Goal: Task Accomplishment & Management: Complete application form

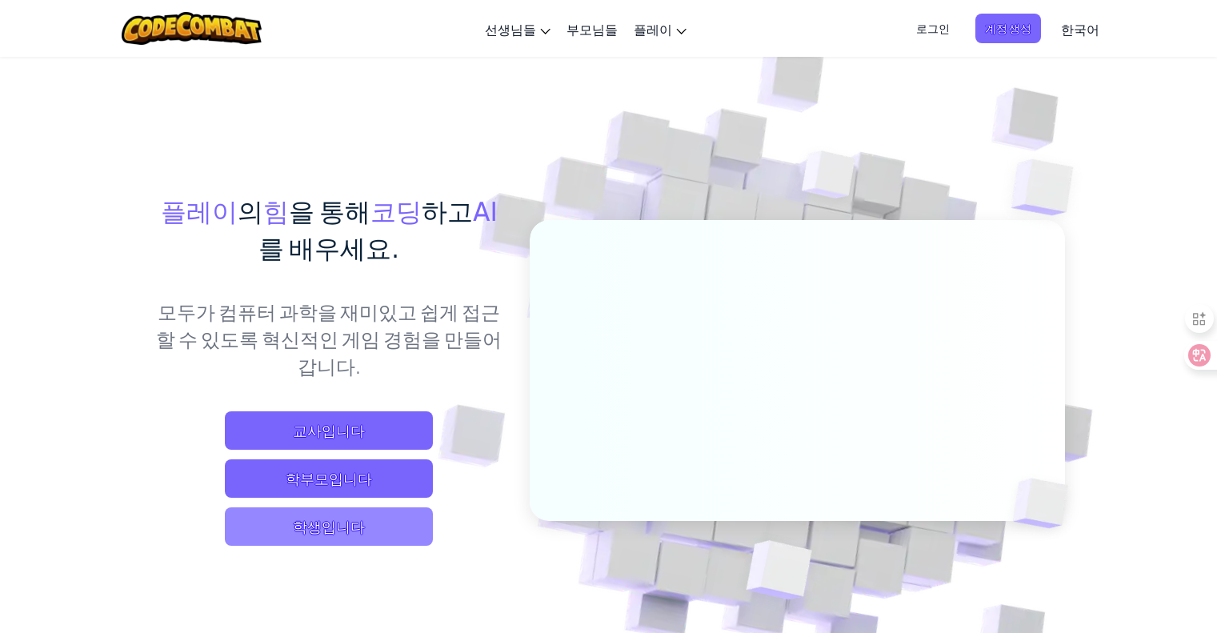
click at [354, 540] on span "학생입니다" at bounding box center [329, 526] width 208 height 38
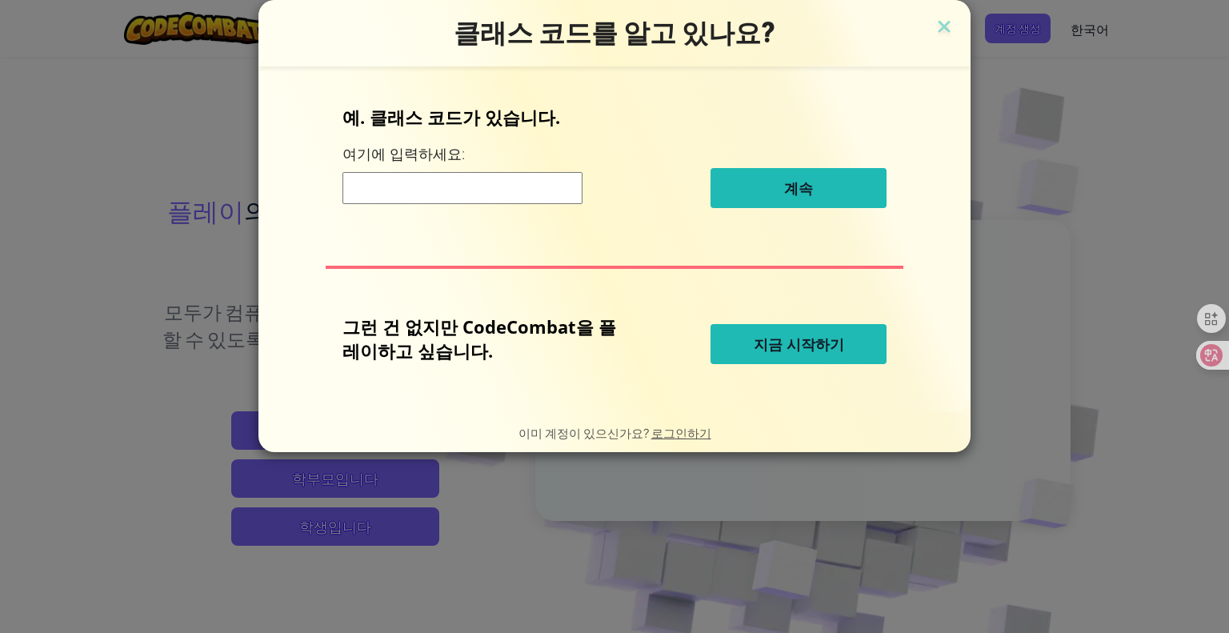
click at [554, 192] on input at bounding box center [462, 188] width 240 height 32
click at [941, 11] on div "클래스 코드를 알고 있나요?" at bounding box center [614, 33] width 712 height 66
click at [933, 22] on img at bounding box center [943, 28] width 21 height 24
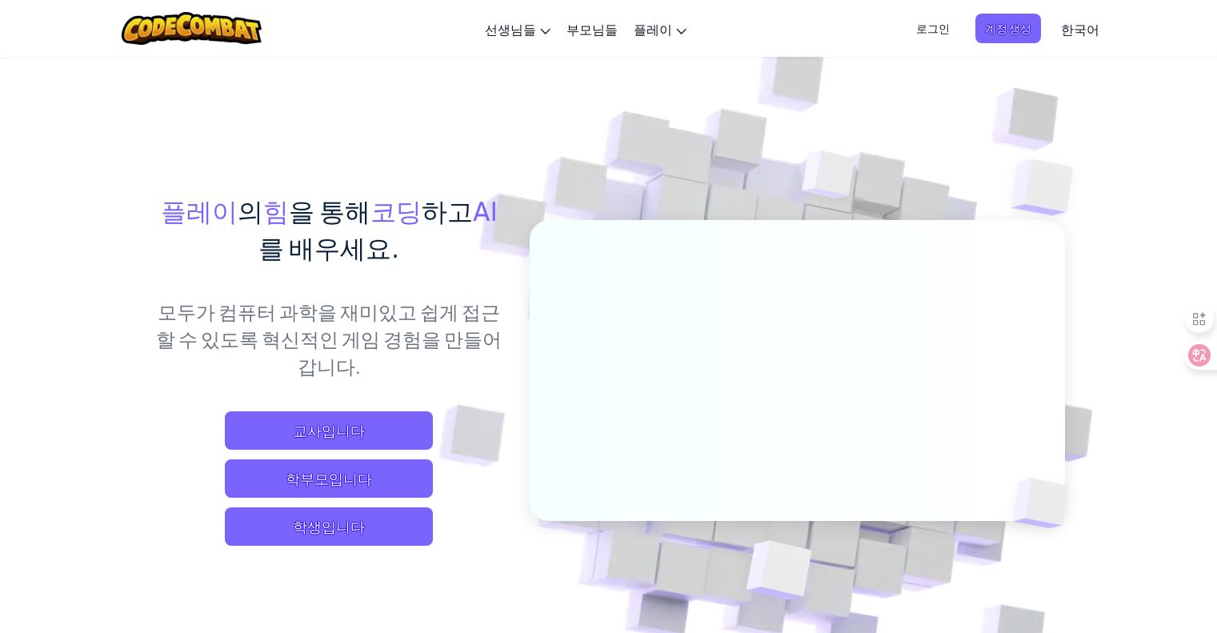
click at [1085, 31] on span "한국어" at bounding box center [1080, 29] width 38 height 17
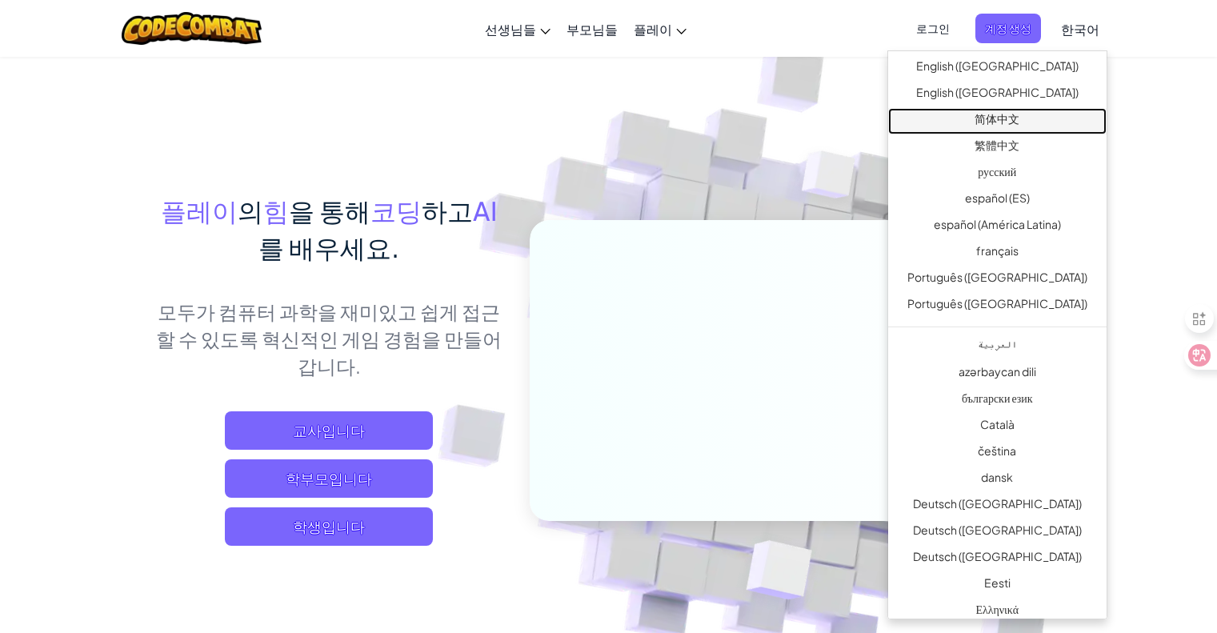
click at [1011, 124] on link "简体中文" at bounding box center [997, 121] width 218 height 26
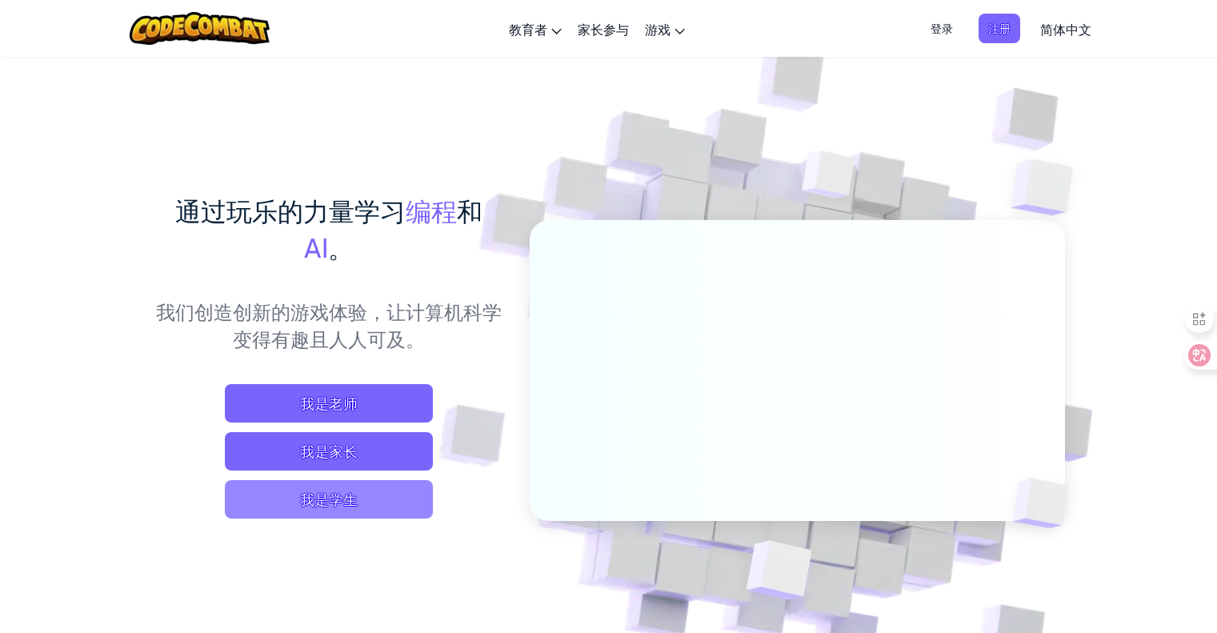
click at [322, 513] on span "我是学生" at bounding box center [329, 499] width 208 height 38
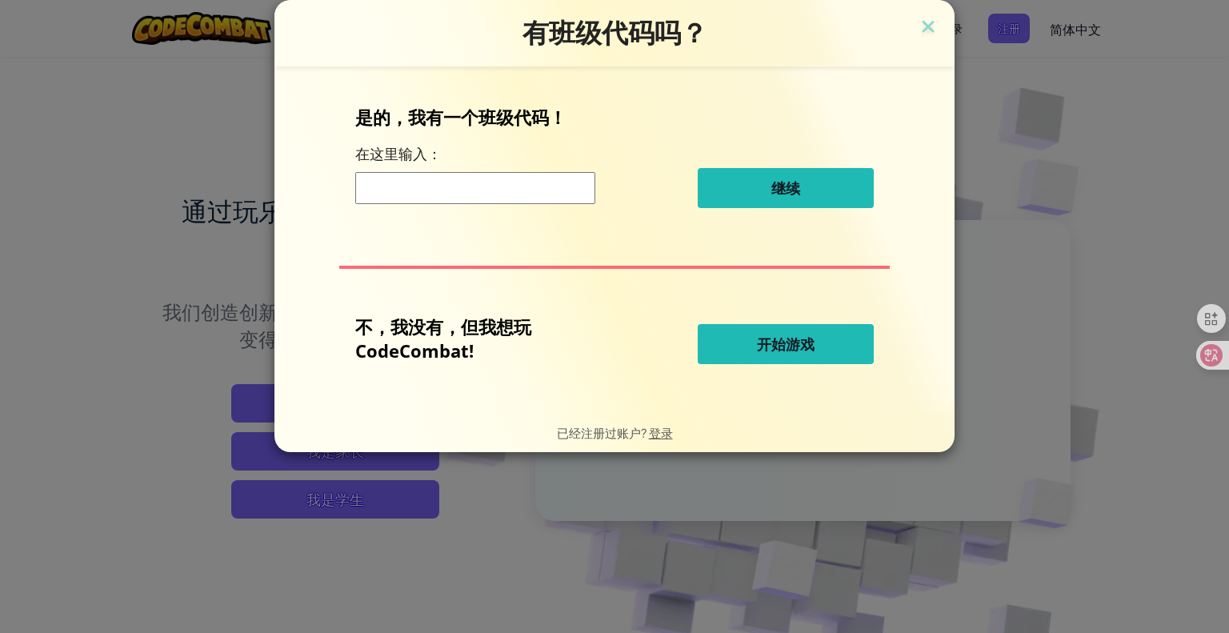
click at [513, 188] on input at bounding box center [475, 188] width 240 height 32
click at [789, 328] on button "开始游戏" at bounding box center [785, 344] width 176 height 40
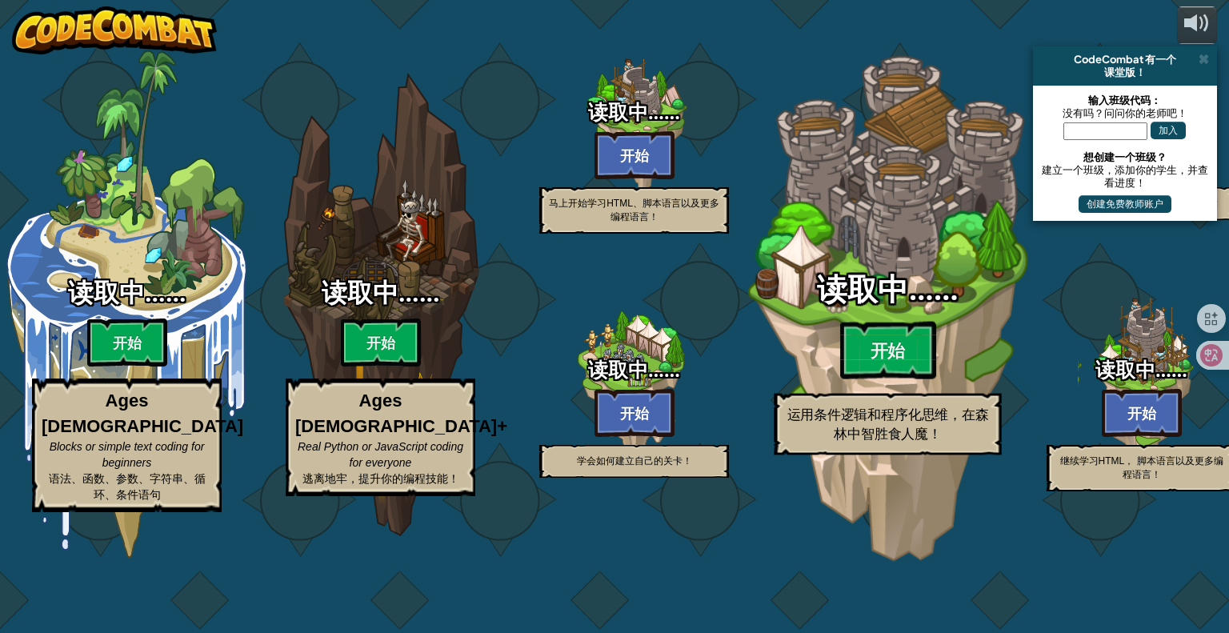
select select "zh-HANS"
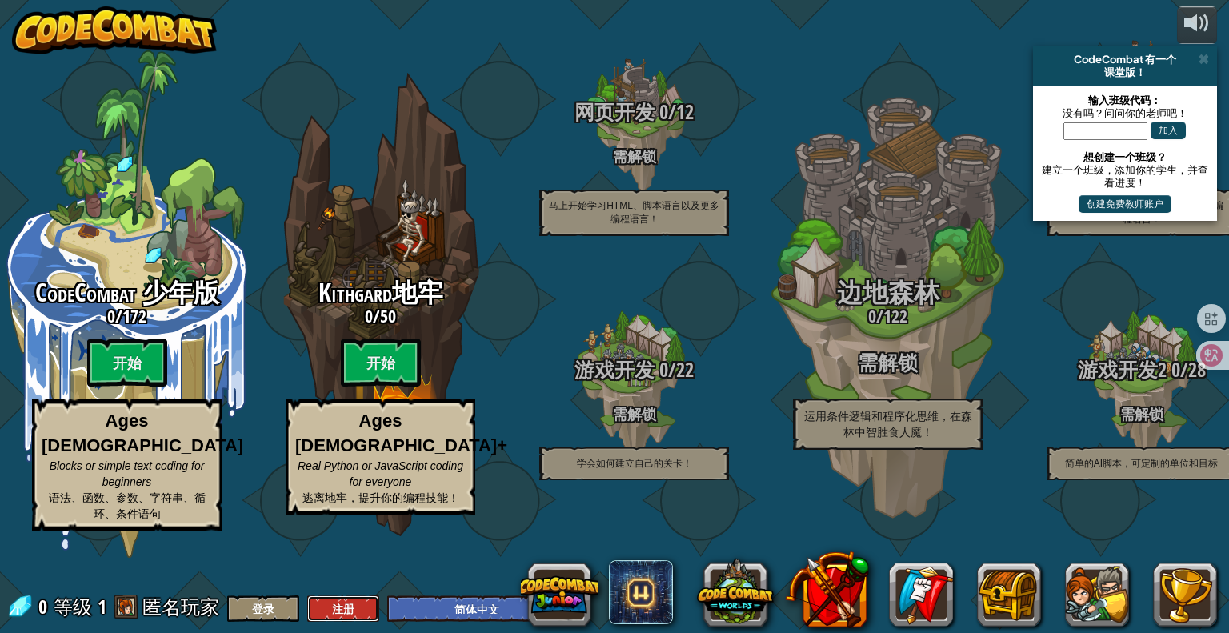
click at [330, 613] on button "注册" at bounding box center [343, 608] width 72 height 26
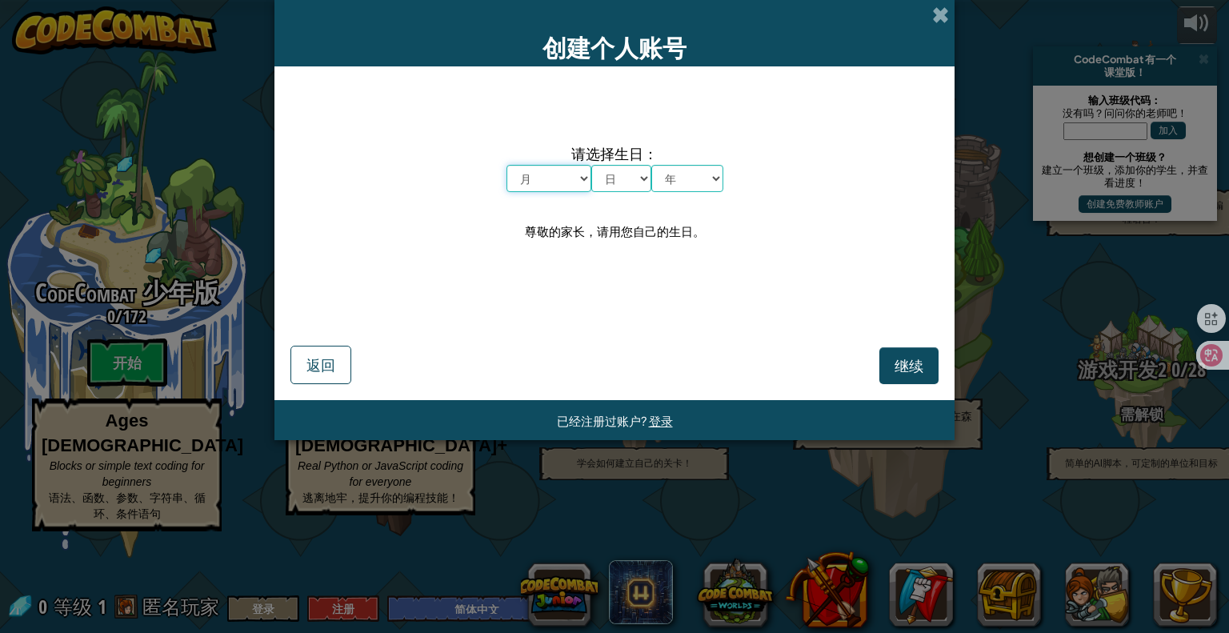
click at [561, 177] on select "月 一月 二月 三月 四月 五月 六月 七月 八月 九月 十月 十一月 十二月" at bounding box center [548, 178] width 85 height 27
select select "11"
click at [506, 165] on select "月 一月 二月 三月 四月 五月 六月 七月 八月 九月 十月 十一月 十二月" at bounding box center [548, 178] width 85 height 27
click at [631, 191] on select "日 1 2 3 4 5 6 7 8 9 10 11 12 13 14 15 16 17 18 19 20 21 22 23 24 25 26 27 28 29…" at bounding box center [621, 178] width 60 height 27
select select "5"
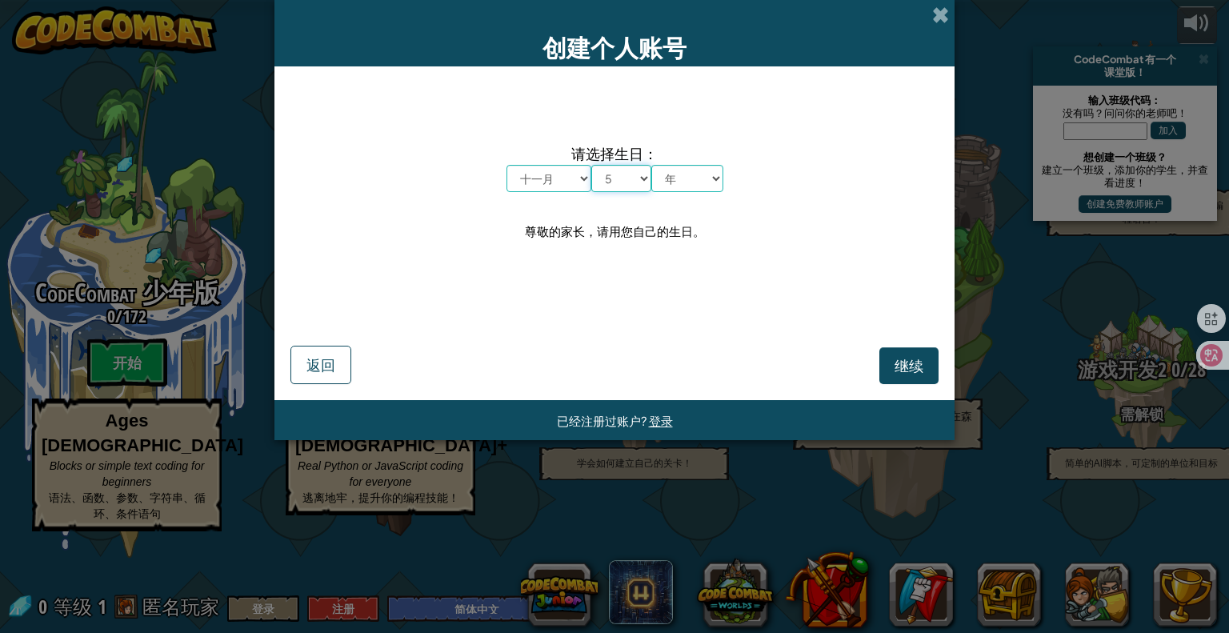
click at [591, 165] on select "日 1 2 3 4 5 6 7 8 9 10 11 12 13 14 15 16 17 18 19 20 21 22 23 24 25 26 27 28 29…" at bounding box center [621, 178] width 60 height 27
click at [675, 192] on select "年 2025 2024 2023 2022 2021 2020 2019 2018 2017 2016 2015 2014 2013 2012 2011 20…" at bounding box center [687, 178] width 72 height 27
select select "2002"
click at [651, 165] on select "年 2025 2024 2023 2022 2021 2020 2019 2018 2017 2016 2015 2014 2013 2012 2011 20…" at bounding box center [687, 178] width 72 height 27
click at [906, 376] on button "继续" at bounding box center [908, 365] width 59 height 37
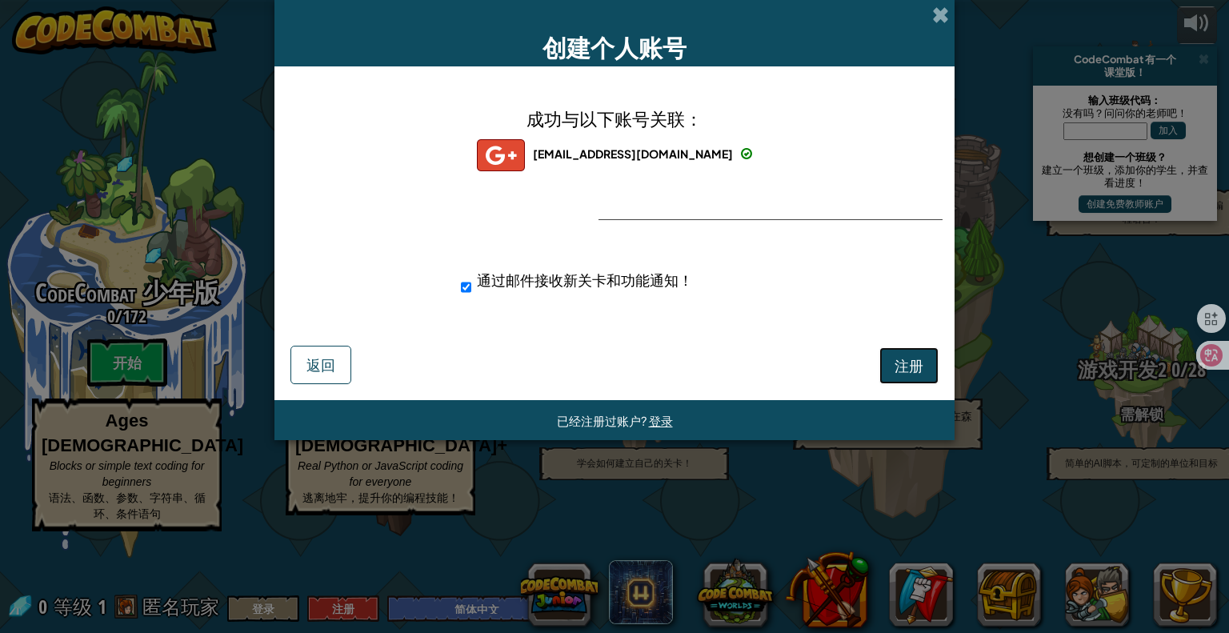
click at [893, 357] on button "注册" at bounding box center [908, 365] width 59 height 37
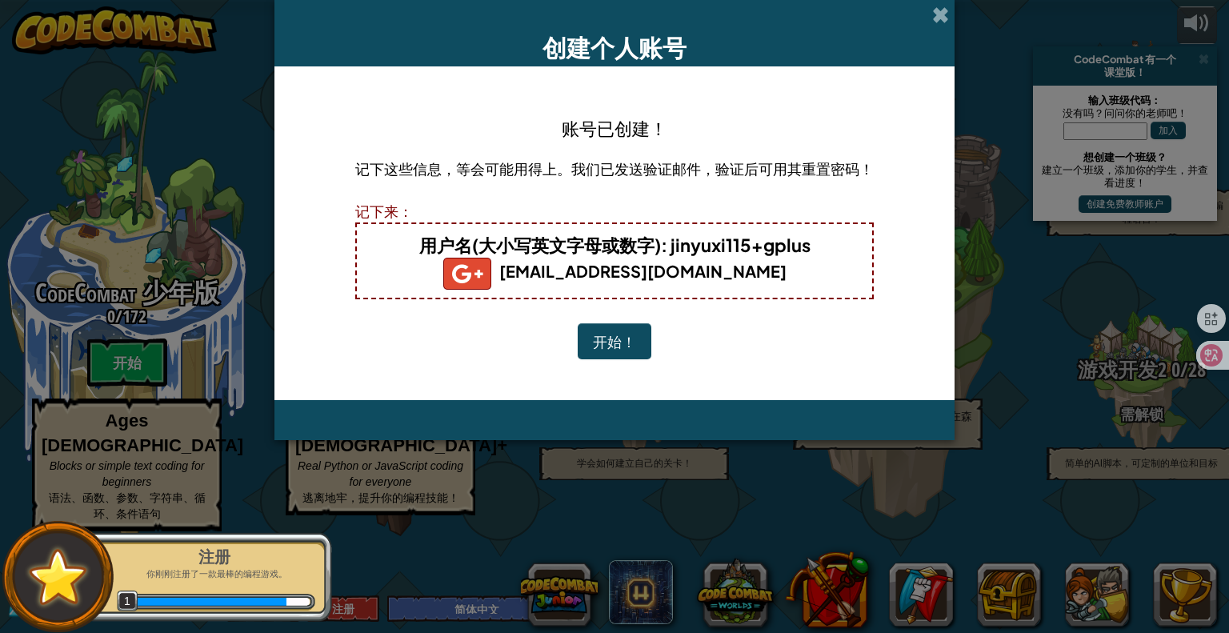
drag, startPoint x: 628, startPoint y: 346, endPoint x: 726, endPoint y: 271, distance: 123.8
click at [726, 271] on div "账号已创建！ 记下这些信息，等会可能用得上。我们已发送验证邮件，验证后可用其重置密码！ 记下来： 用户名(大小写英文字母或数字) : jinyuxi115+g…" at bounding box center [614, 233] width 518 height 302
click at [726, 271] on b "jinyuxi115@gmail.com" at bounding box center [614, 271] width 343 height 20
click at [629, 326] on button "开始！" at bounding box center [614, 341] width 74 height 37
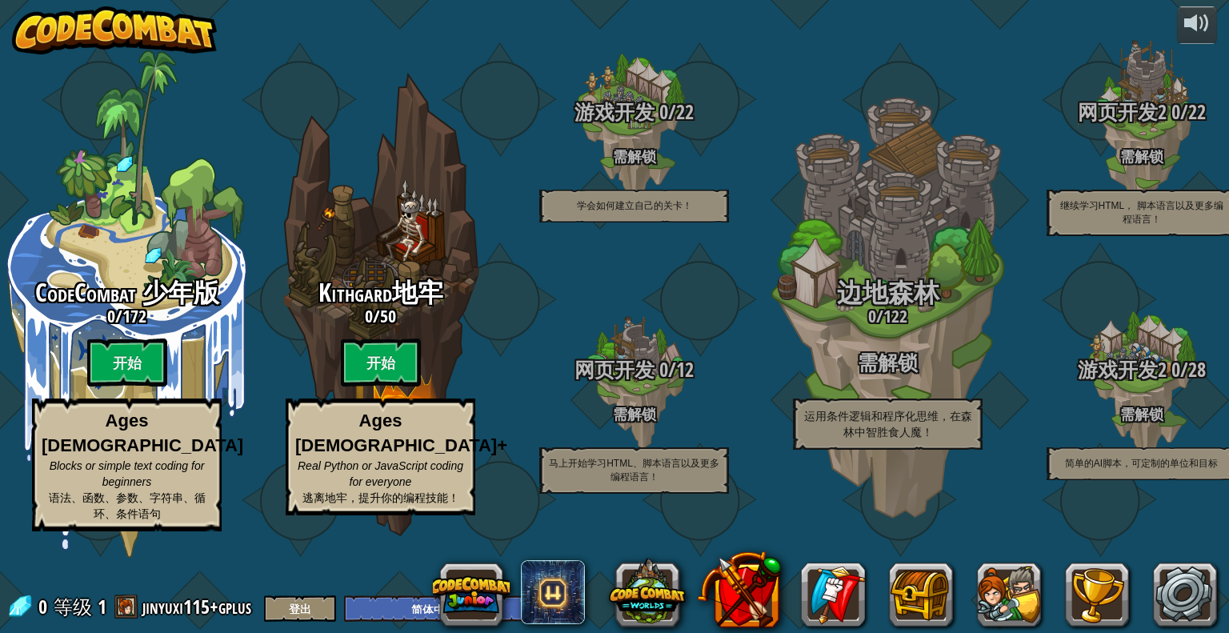
select select "zh-HANS"
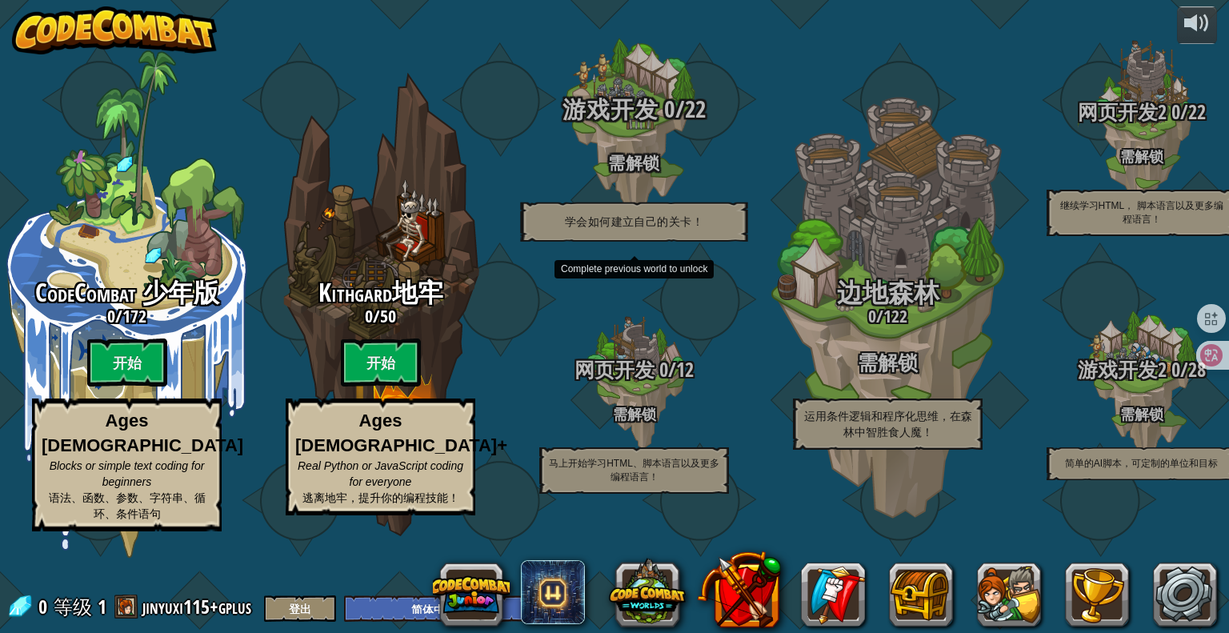
click at [584, 165] on div "游戏开发 0 / 22 需解锁 学会如何建立自己的关卡！" at bounding box center [633, 169] width 304 height 146
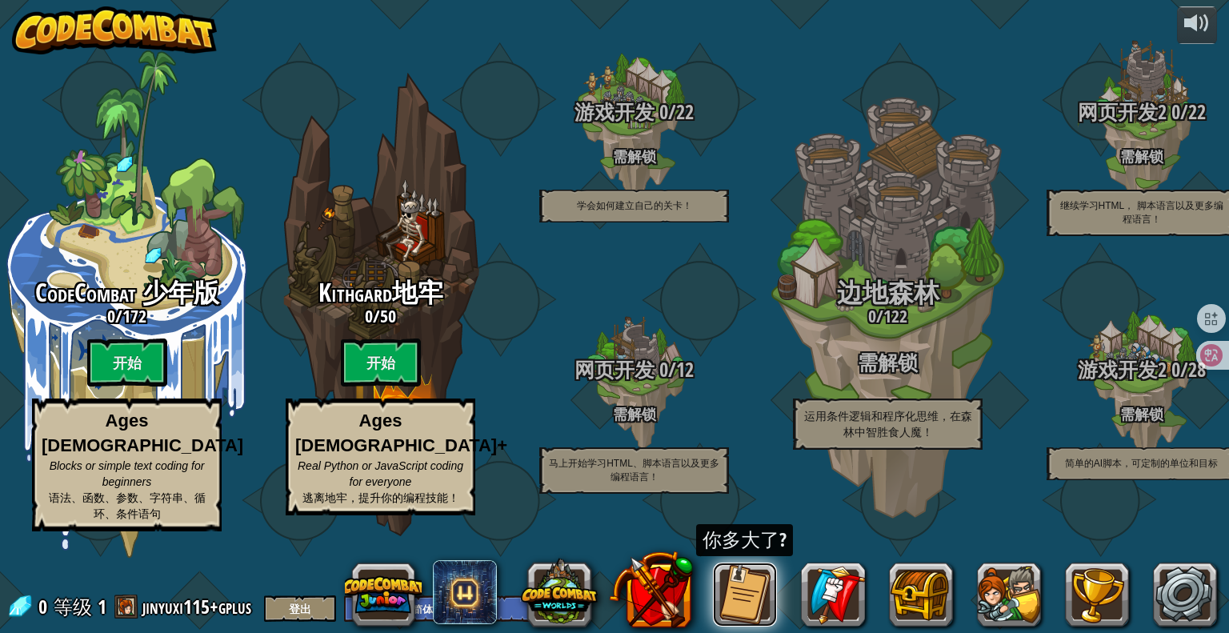
click at [744, 580] on button at bounding box center [745, 594] width 64 height 64
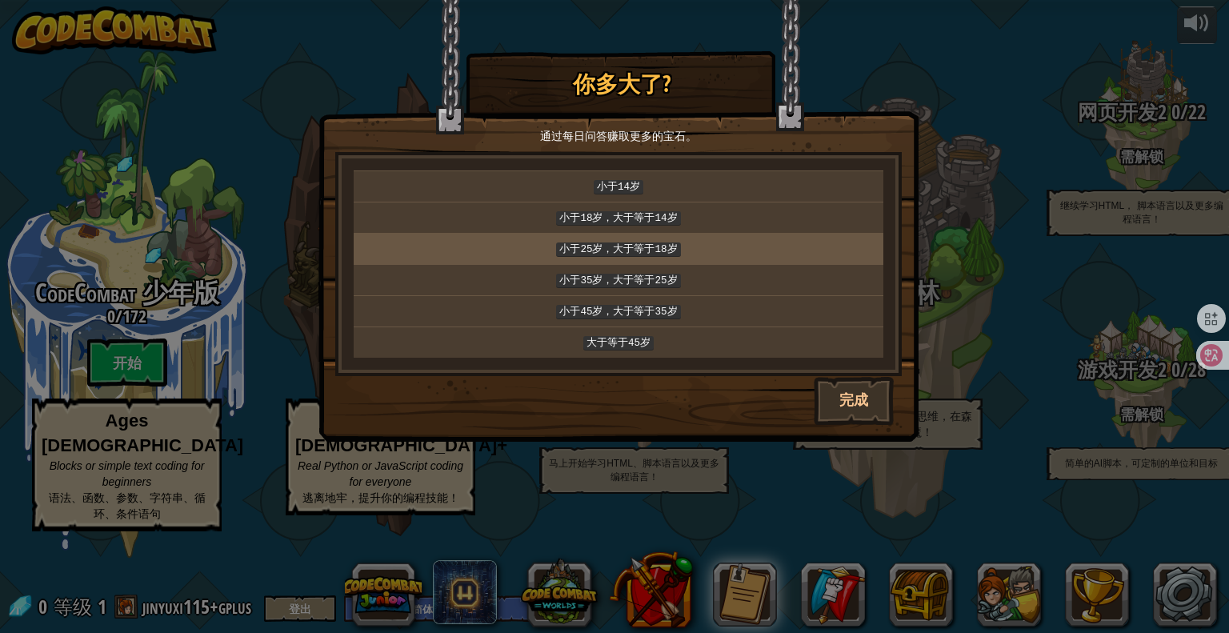
click at [613, 242] on code "小于25岁，大于等于18岁" at bounding box center [618, 249] width 124 height 14
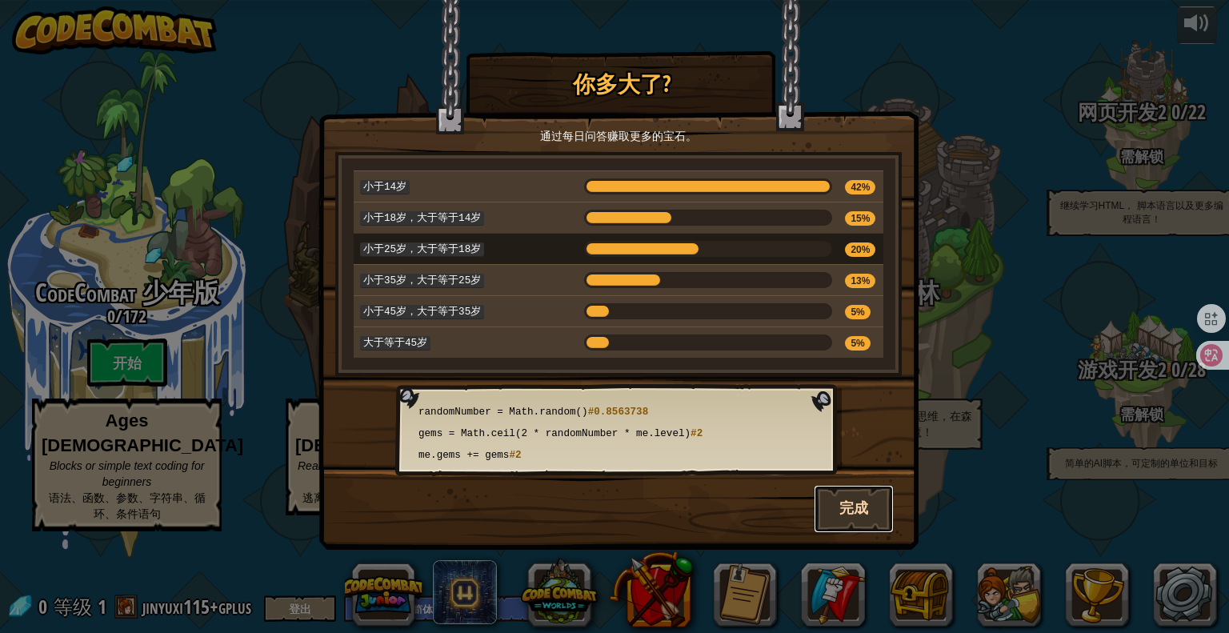
click at [867, 518] on button "完成" at bounding box center [853, 509] width 80 height 48
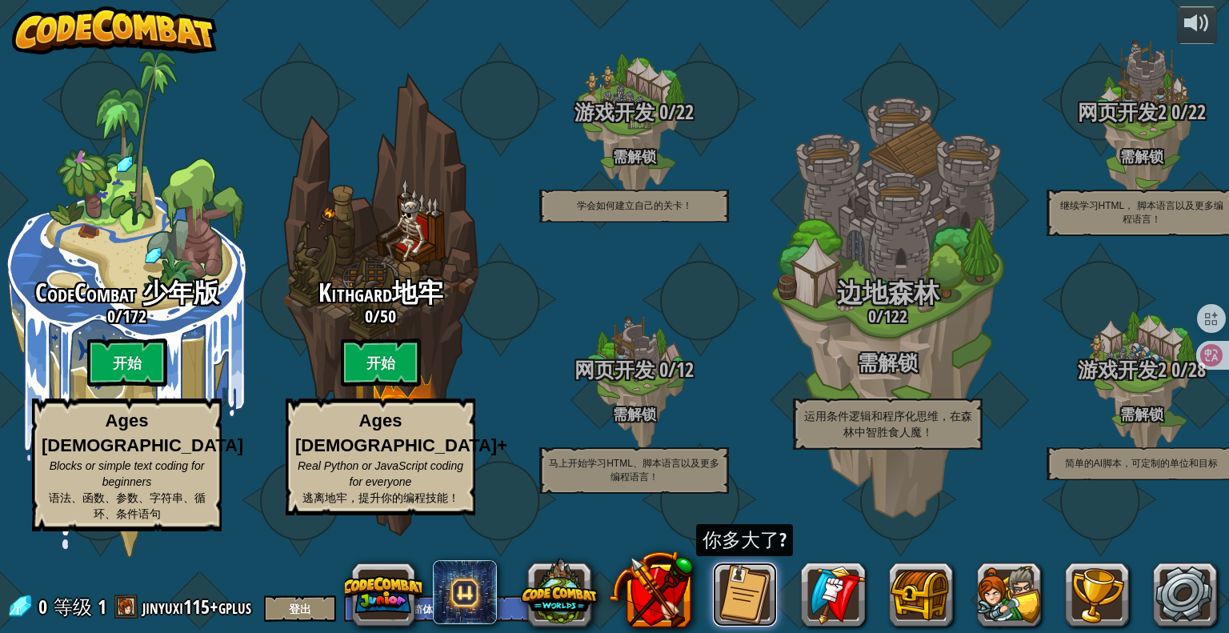
click at [767, 586] on button at bounding box center [745, 594] width 64 height 64
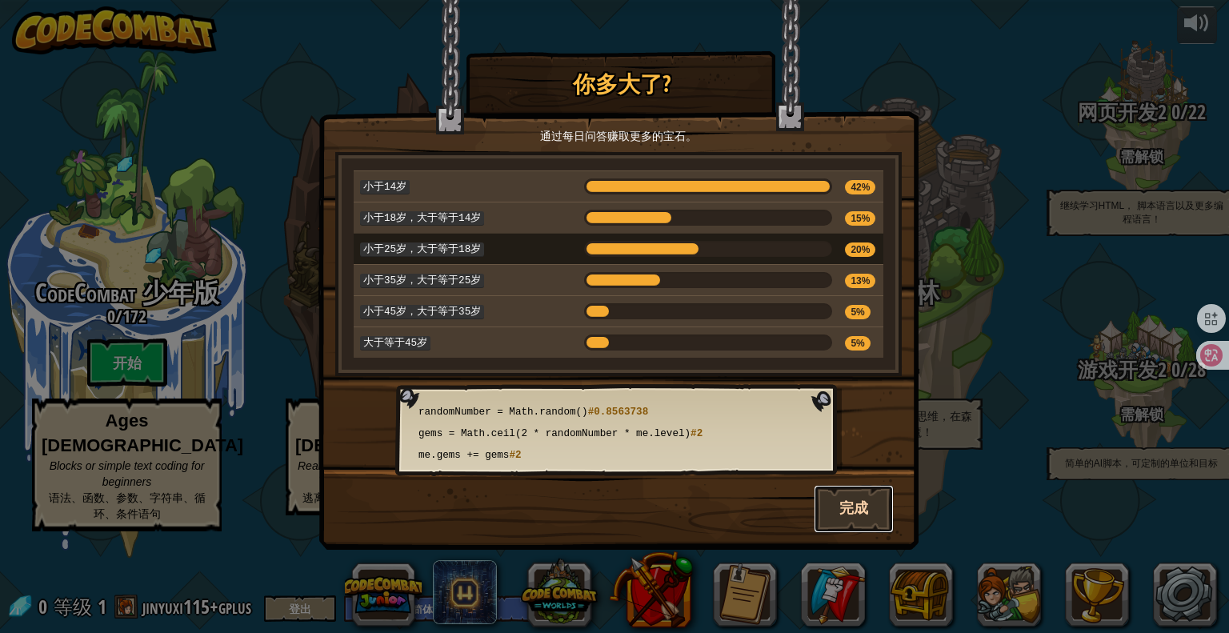
click at [839, 489] on button "完成" at bounding box center [853, 509] width 80 height 48
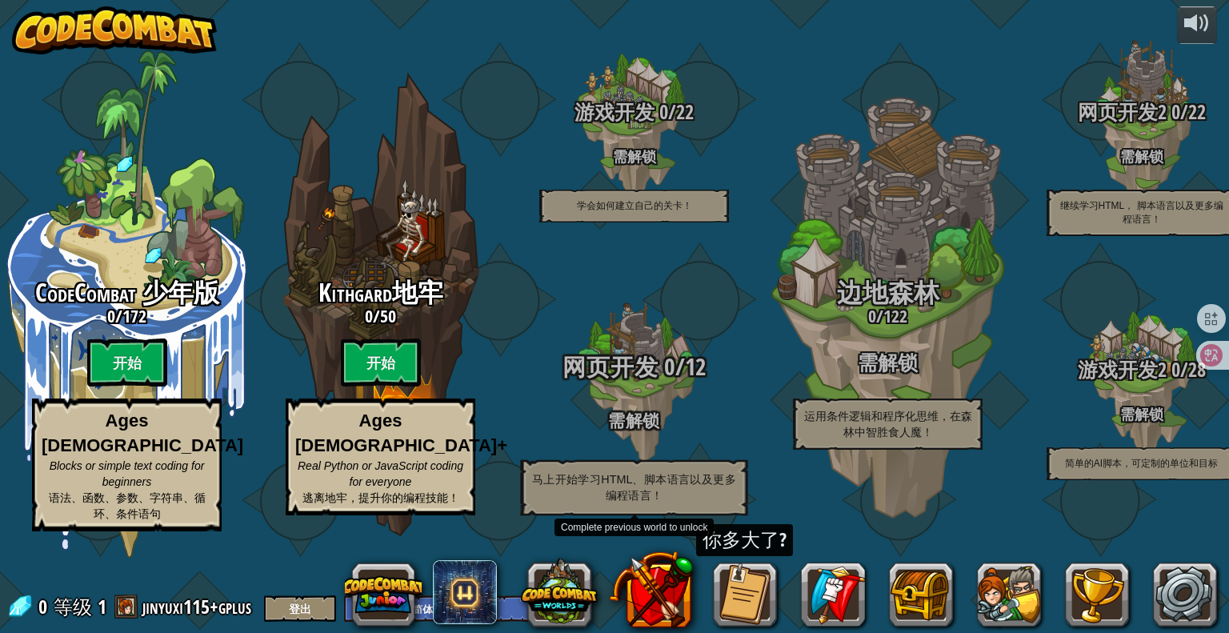
click at [685, 383] on span "12" at bounding box center [695, 366] width 21 height 33
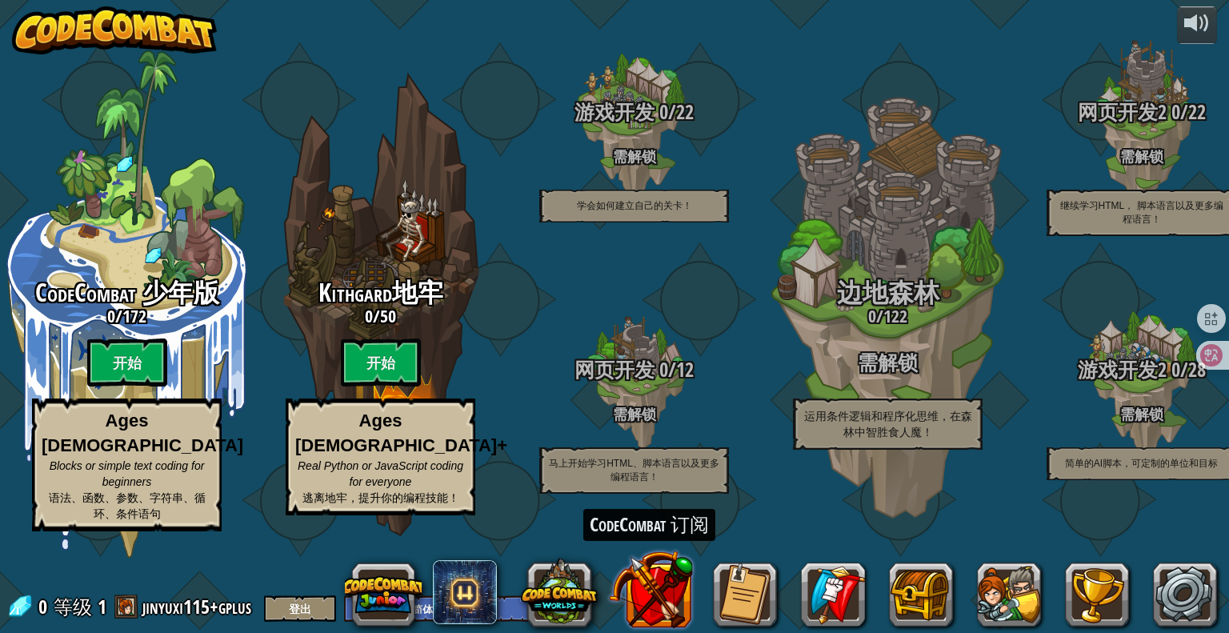
click at [683, 593] on button at bounding box center [650, 589] width 84 height 84
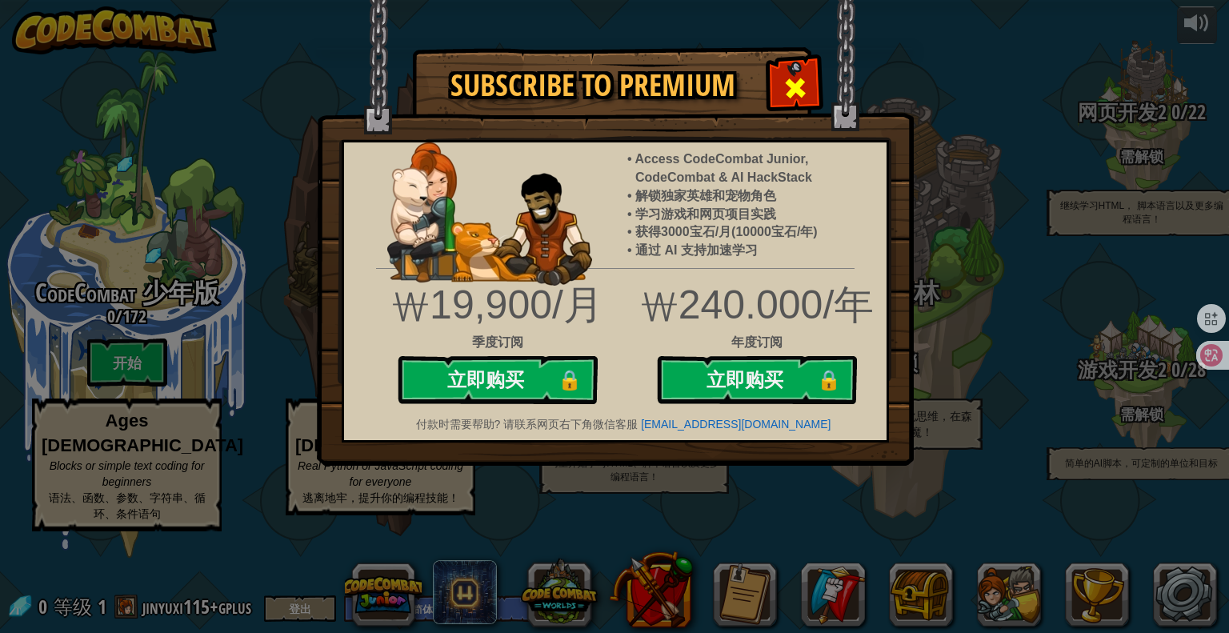
click at [786, 88] on span at bounding box center [795, 88] width 26 height 26
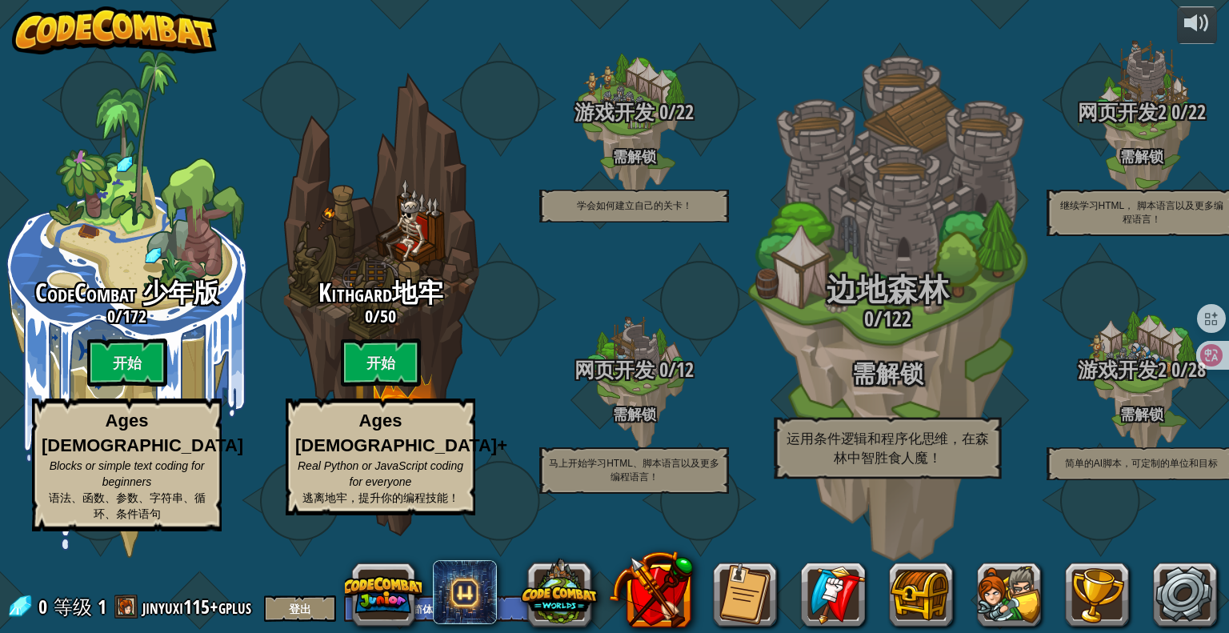
click at [893, 310] on span "边地森林" at bounding box center [887, 290] width 123 height 42
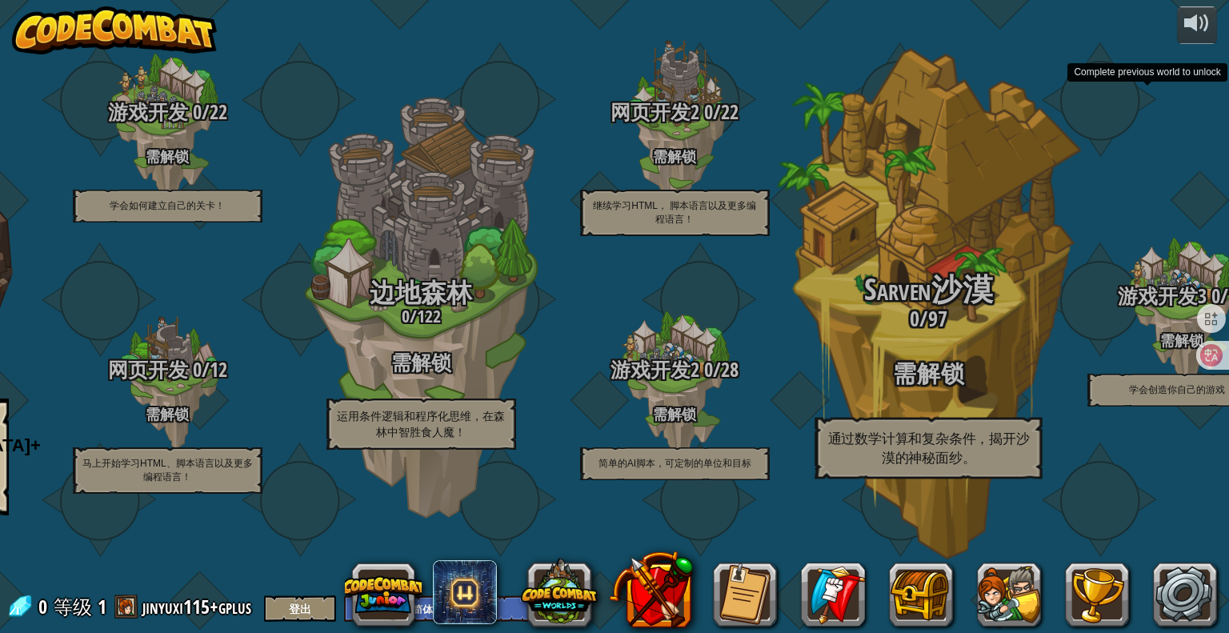
click at [853, 194] on div "Sarven沙漠 0 / 97 需解锁 通过数学计算和复杂条件，揭开沙漠的神秘面纱。" at bounding box center [928, 304] width 304 height 609
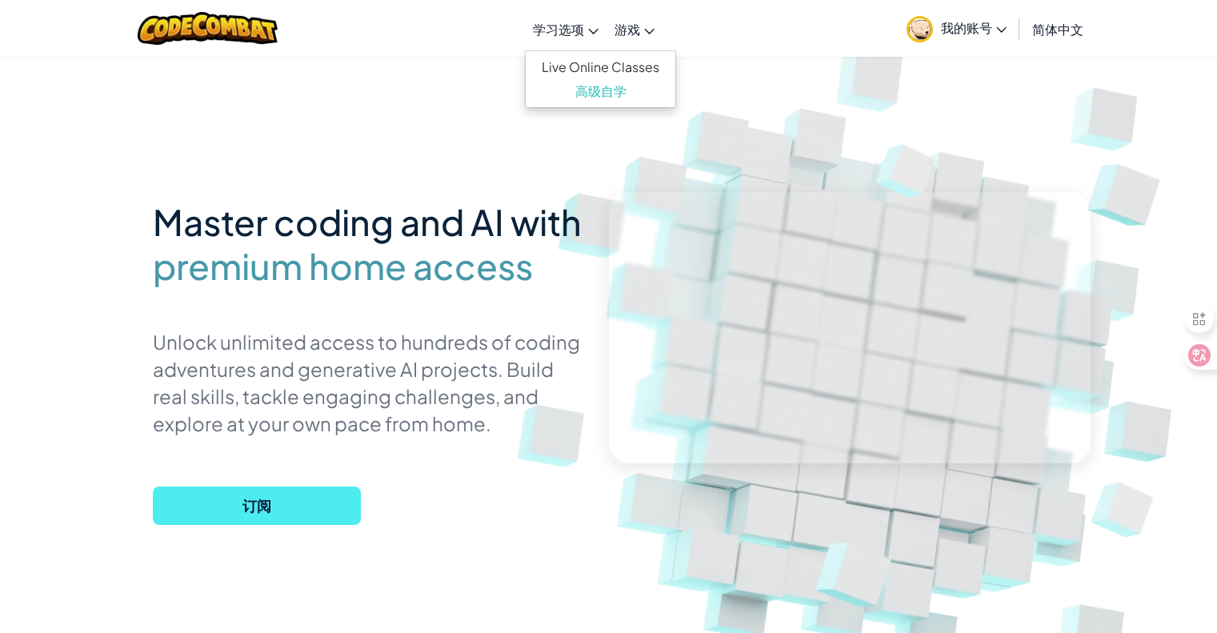
click at [569, 40] on link "学习选项" at bounding box center [566, 28] width 82 height 43
click at [587, 82] on link "高级自学" at bounding box center [600, 91] width 150 height 24
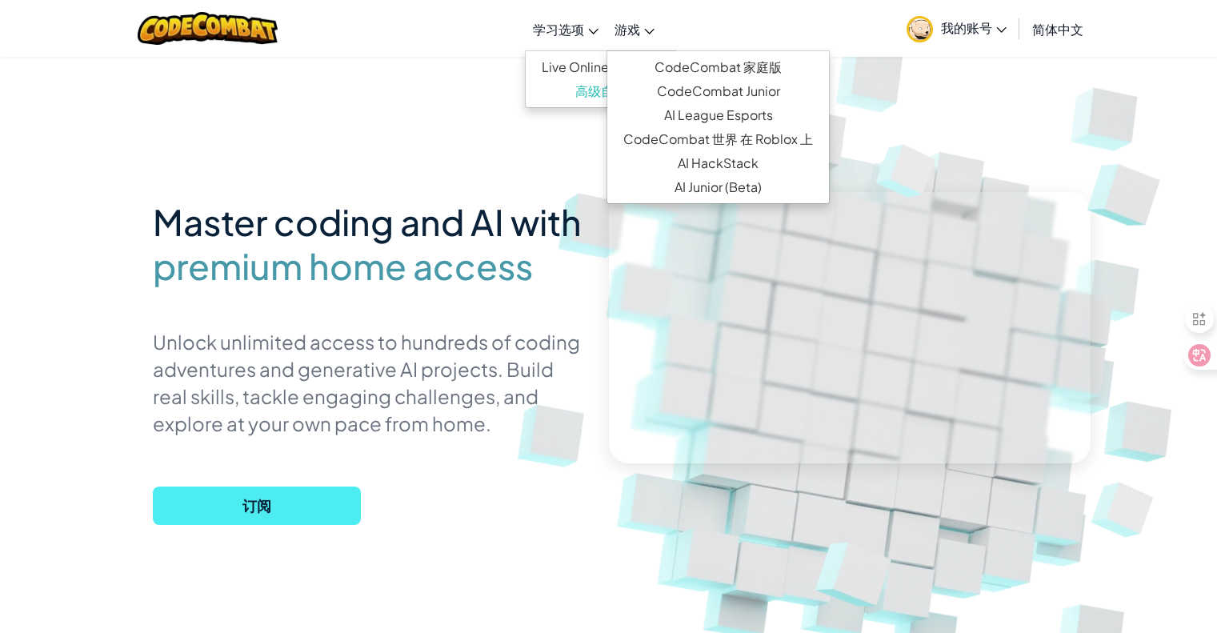
click at [624, 25] on span "游戏" at bounding box center [627, 29] width 26 height 17
click at [914, 22] on img at bounding box center [919, 29] width 26 height 26
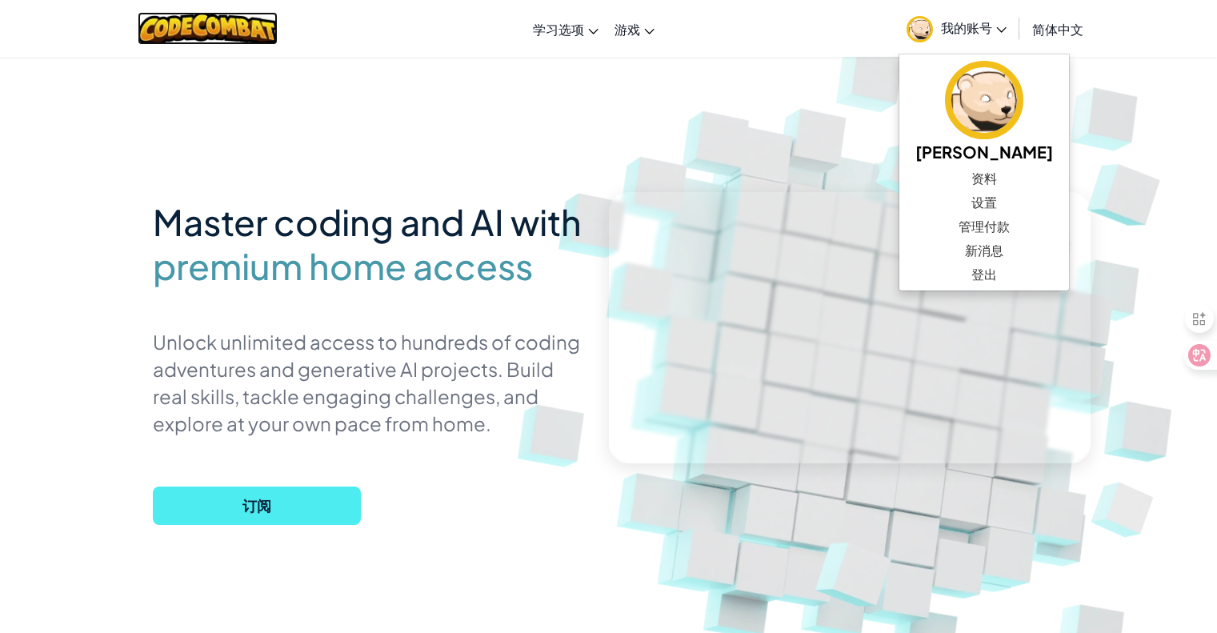
click at [186, 30] on img at bounding box center [208, 28] width 140 height 33
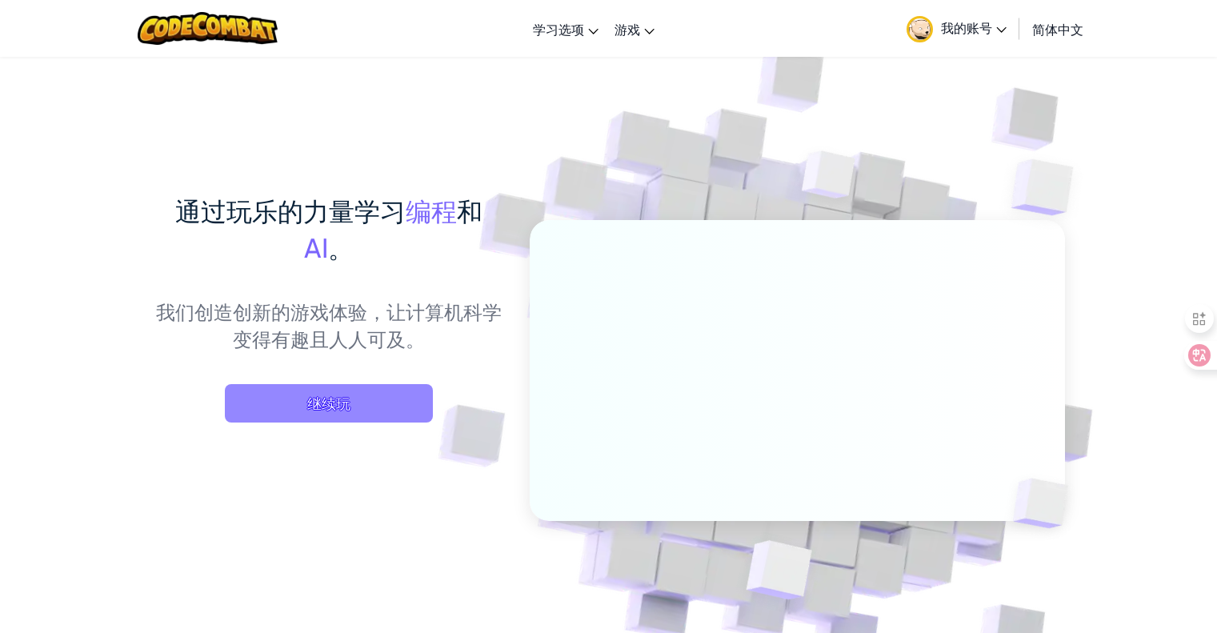
click at [410, 421] on span "继续玩" at bounding box center [329, 403] width 208 height 38
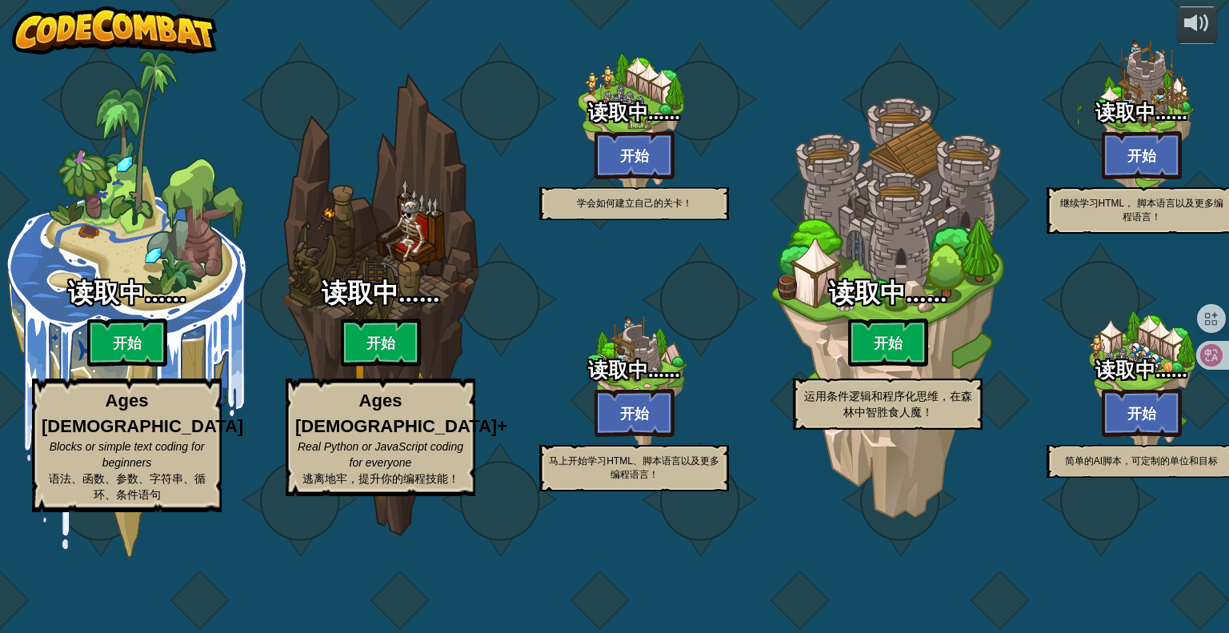
select select "zh-HANS"
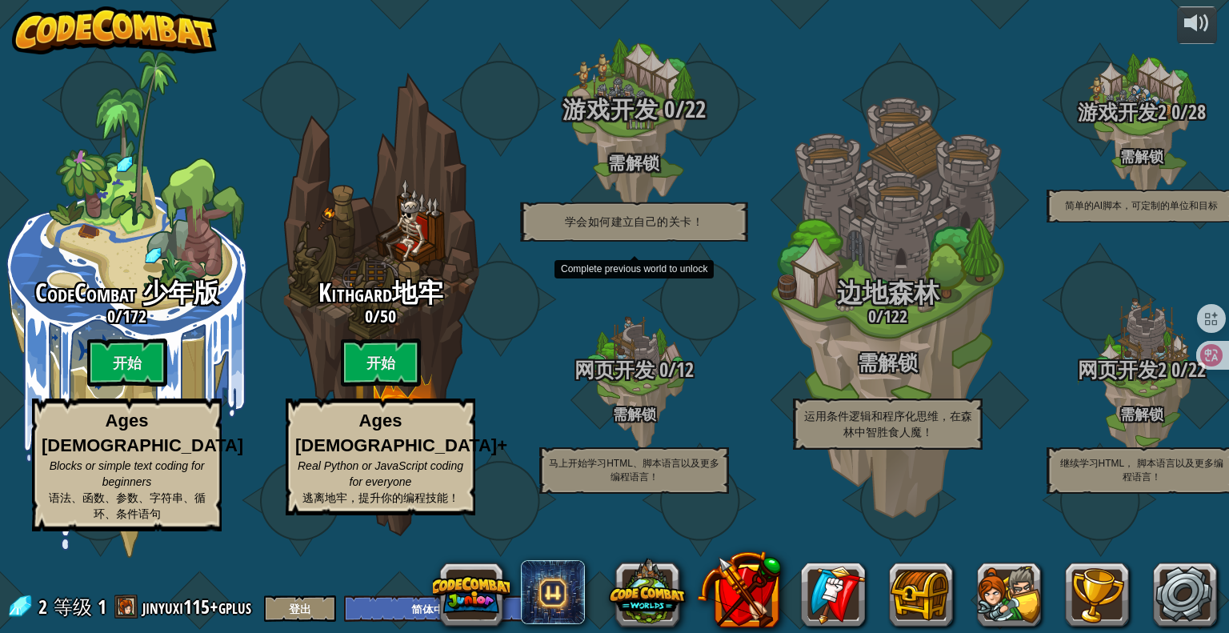
click at [645, 171] on h4 "需解锁" at bounding box center [633, 162] width 304 height 18
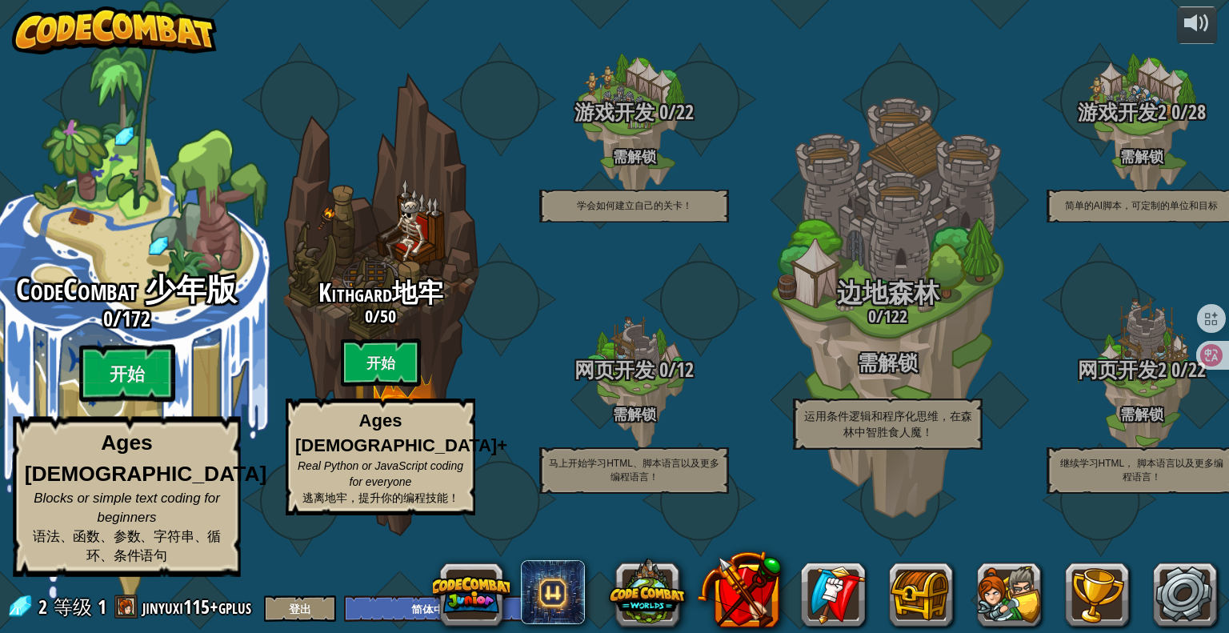
click at [165, 298] on div "CodeCombat 少年版 0 / 172 开始 Ages [DEMOGRAPHIC_DATA] Blocks or simple text coding …" at bounding box center [126, 304] width 304 height 609
select select "zh-HANS"
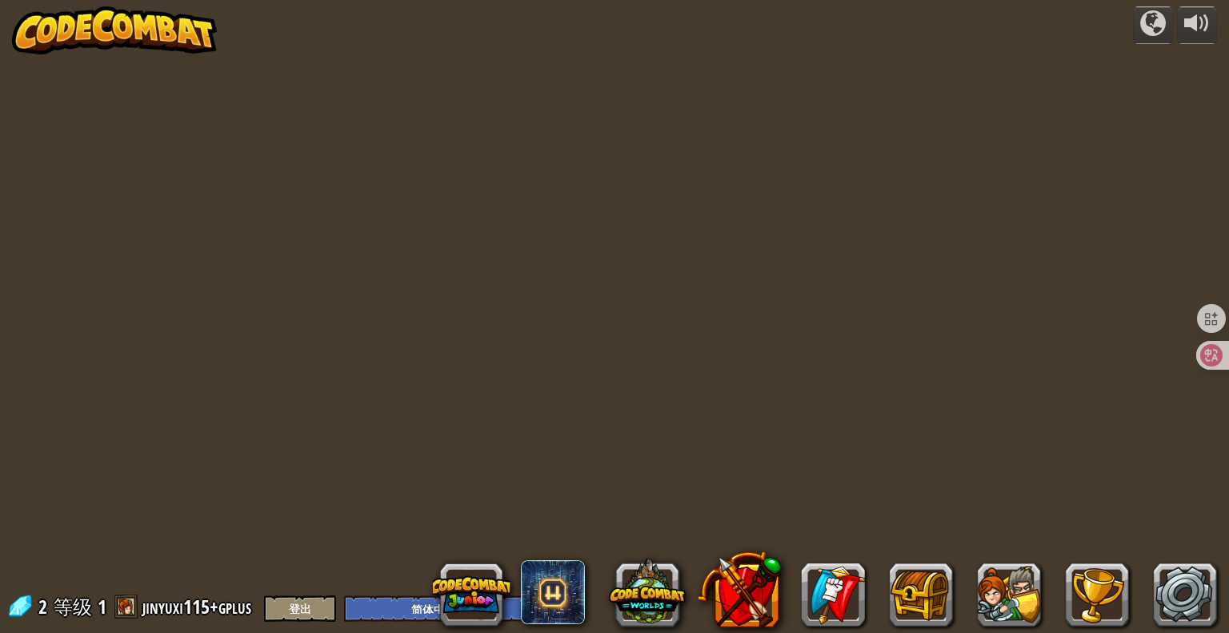
select select "zh-HANS"
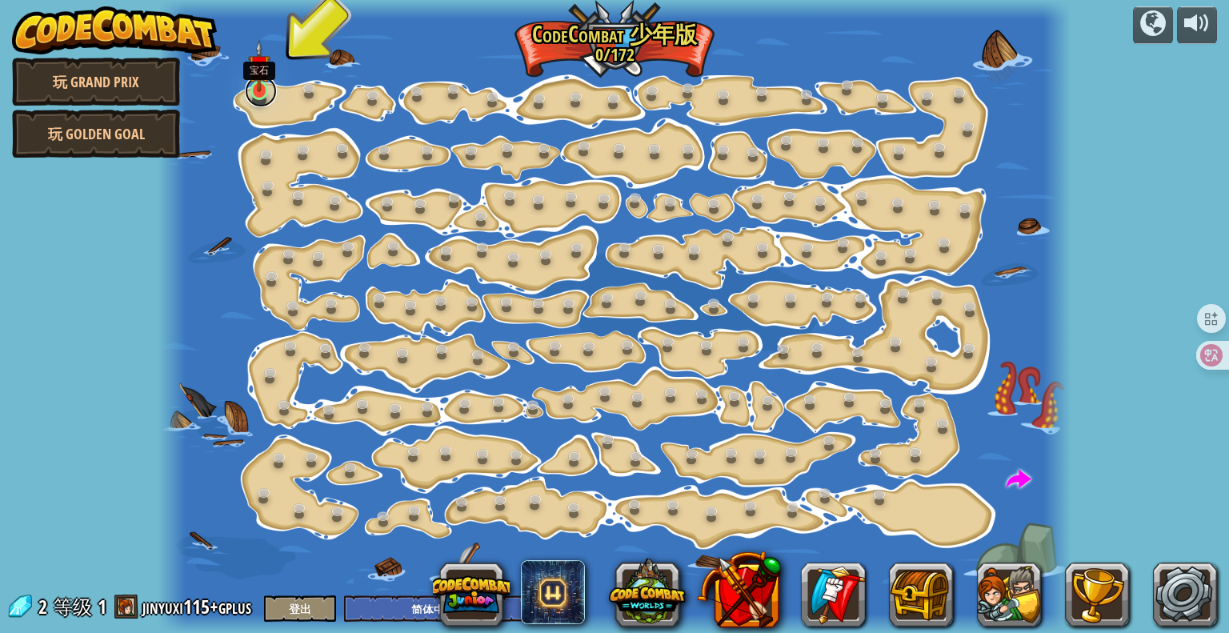
click at [256, 99] on link at bounding box center [261, 91] width 32 height 32
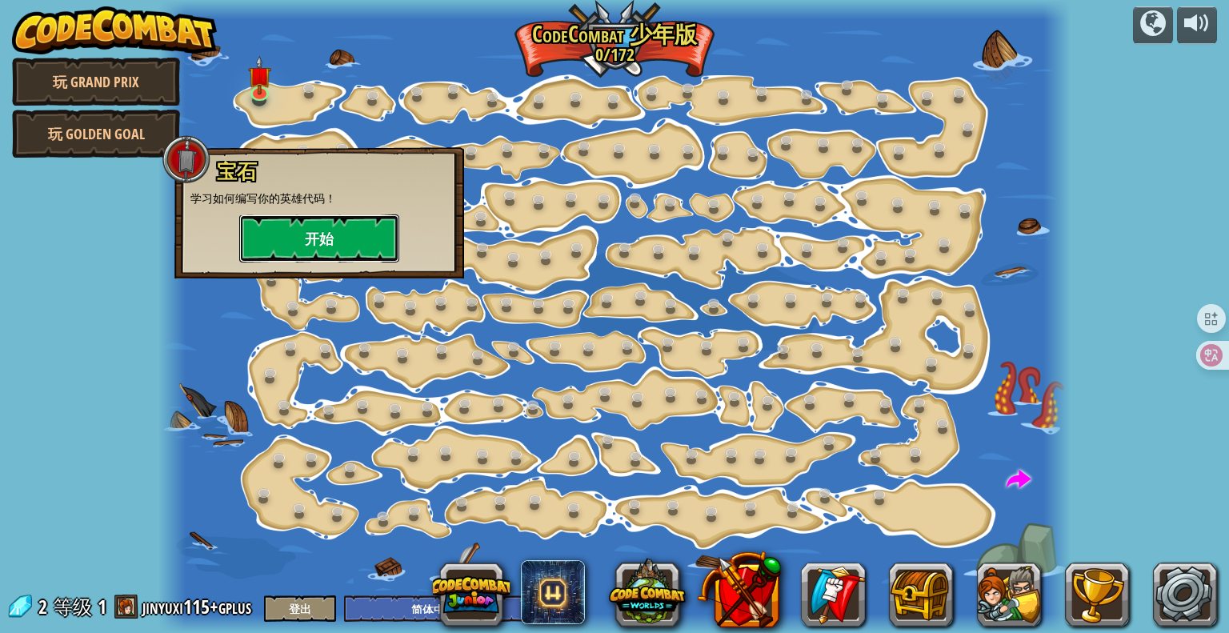
click at [304, 222] on button "开始" at bounding box center [319, 238] width 160 height 48
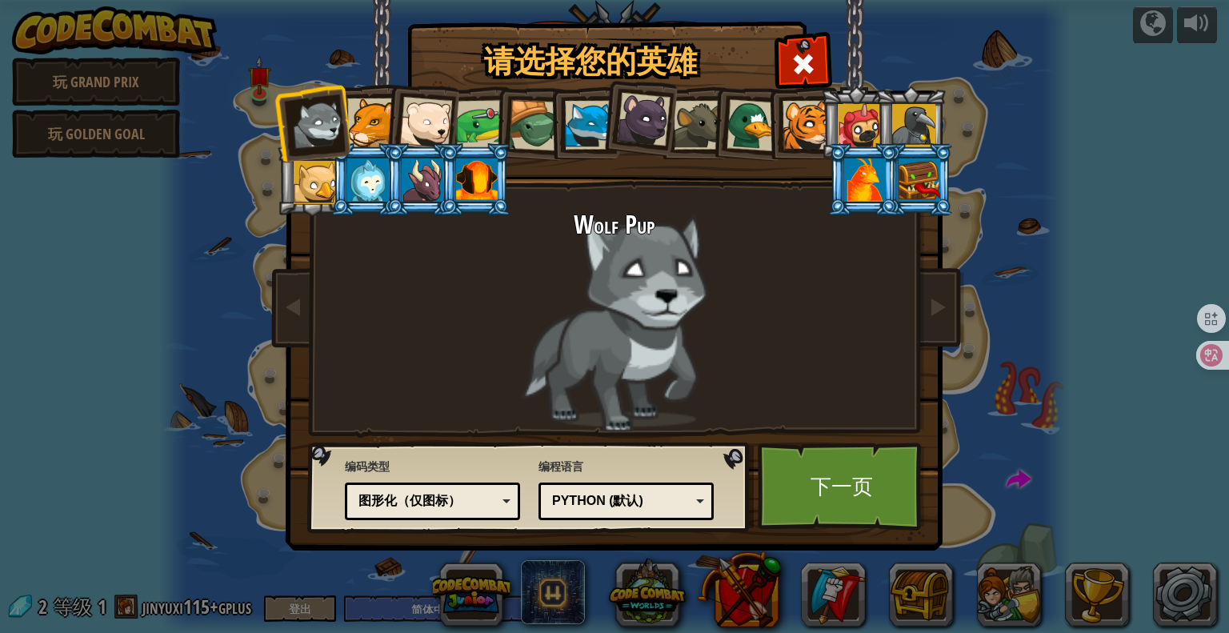
click at [405, 501] on div "图形化（仅图标）" at bounding box center [427, 501] width 138 height 18
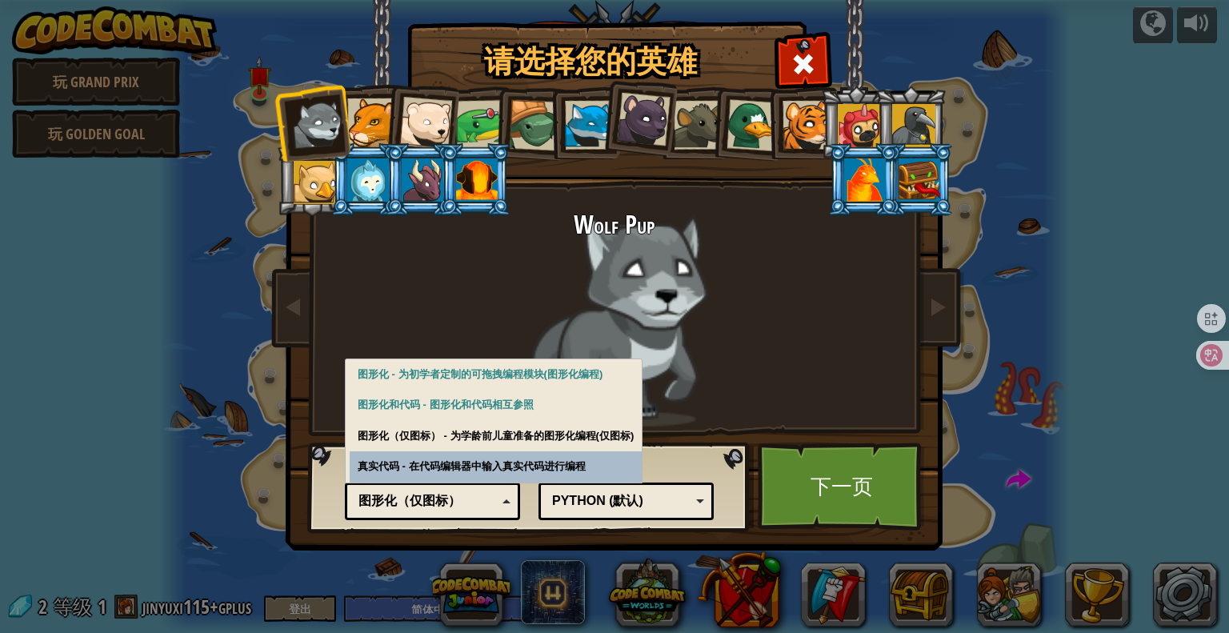
click at [429, 119] on div at bounding box center [425, 123] width 53 height 53
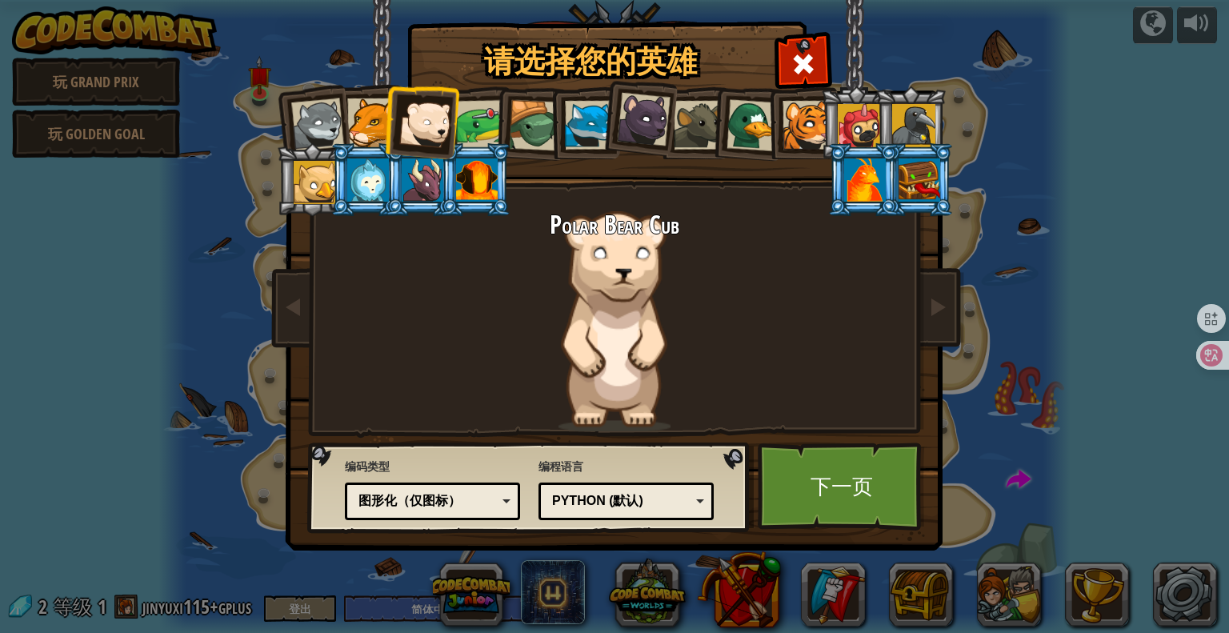
click at [349, 176] on div at bounding box center [368, 179] width 42 height 43
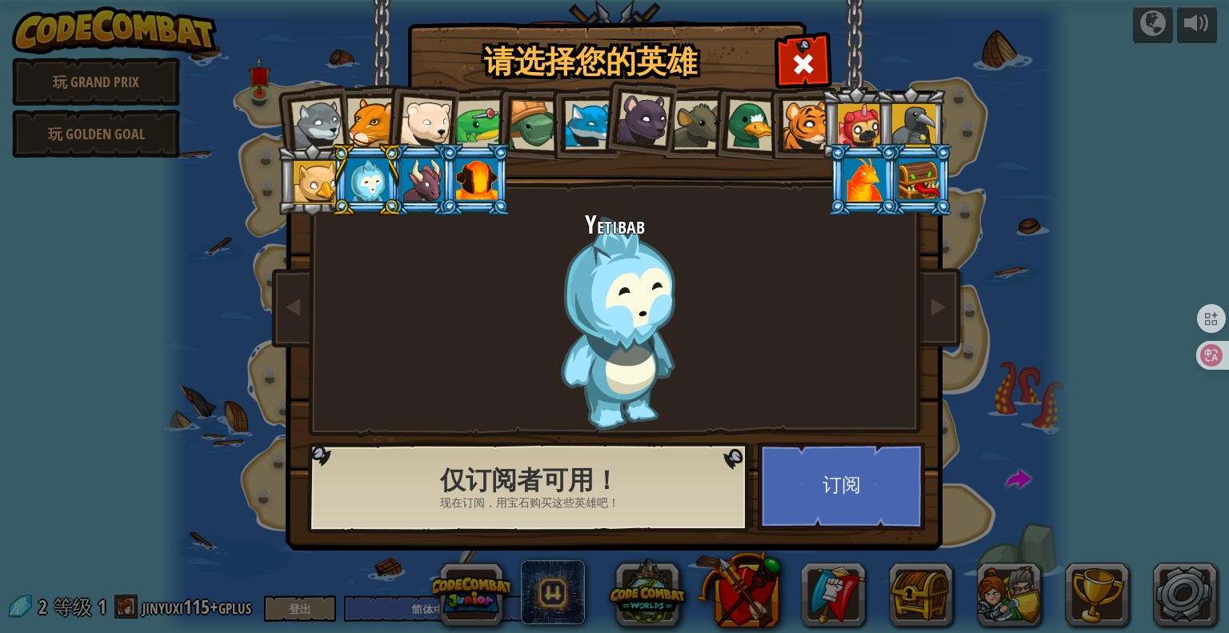
click at [406, 128] on div at bounding box center [425, 123] width 53 height 53
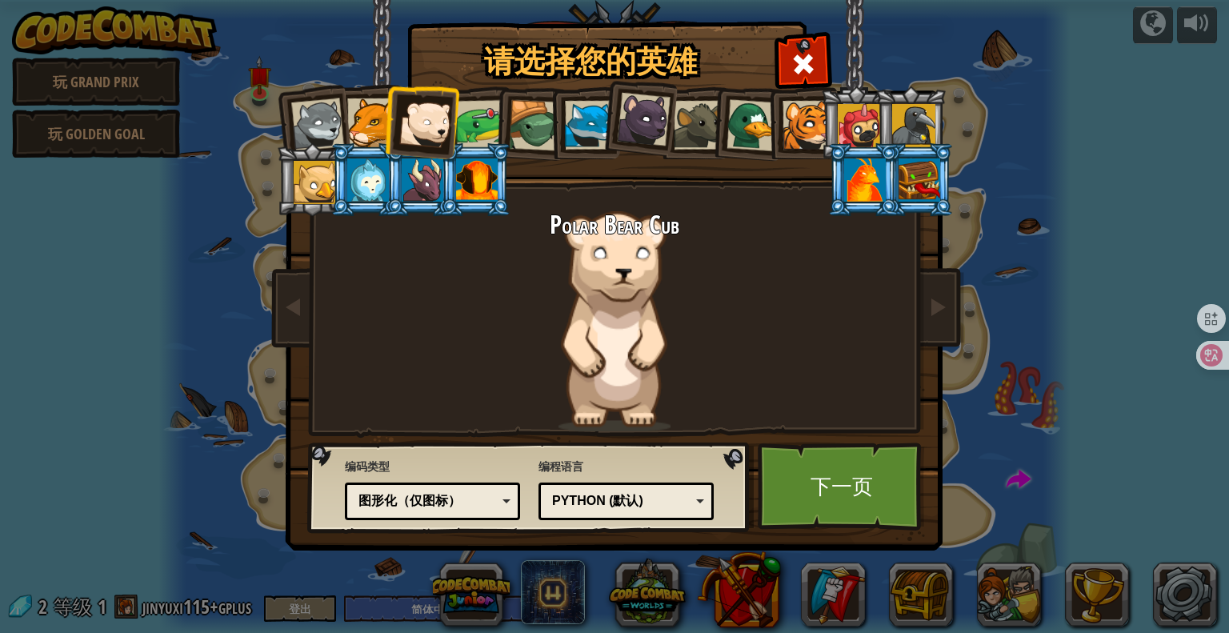
click at [687, 505] on div "Python (默认)" at bounding box center [621, 501] width 138 height 18
click at [809, 505] on link "下一页" at bounding box center [840, 486] width 167 height 88
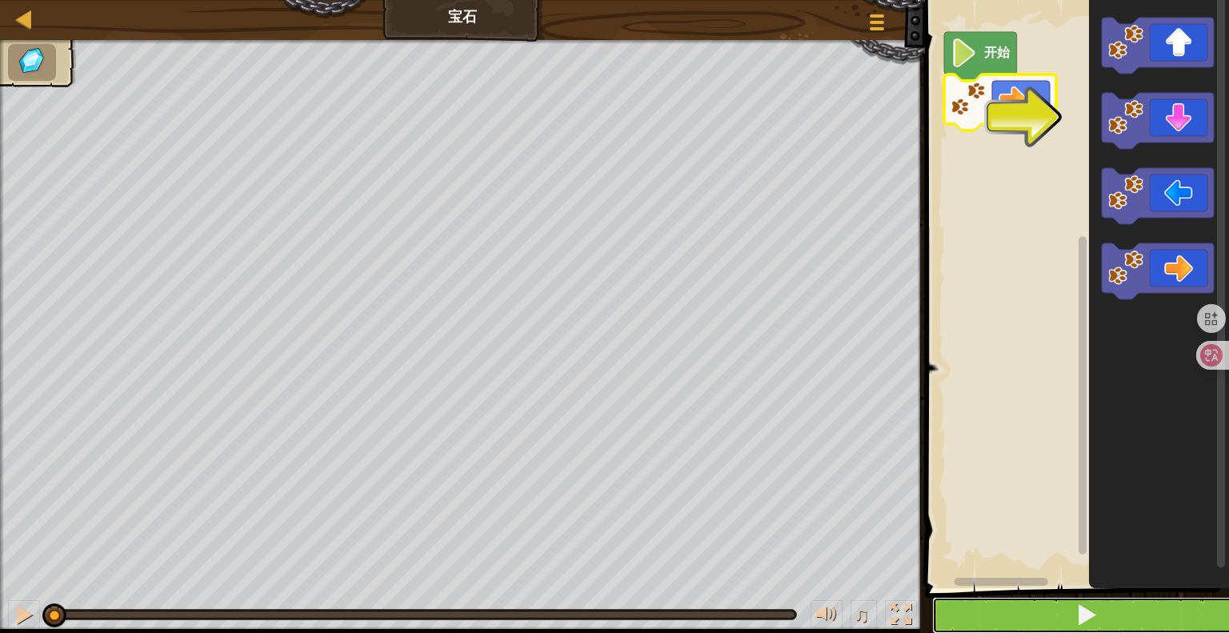
click at [1077, 609] on span at bounding box center [1086, 614] width 22 height 22
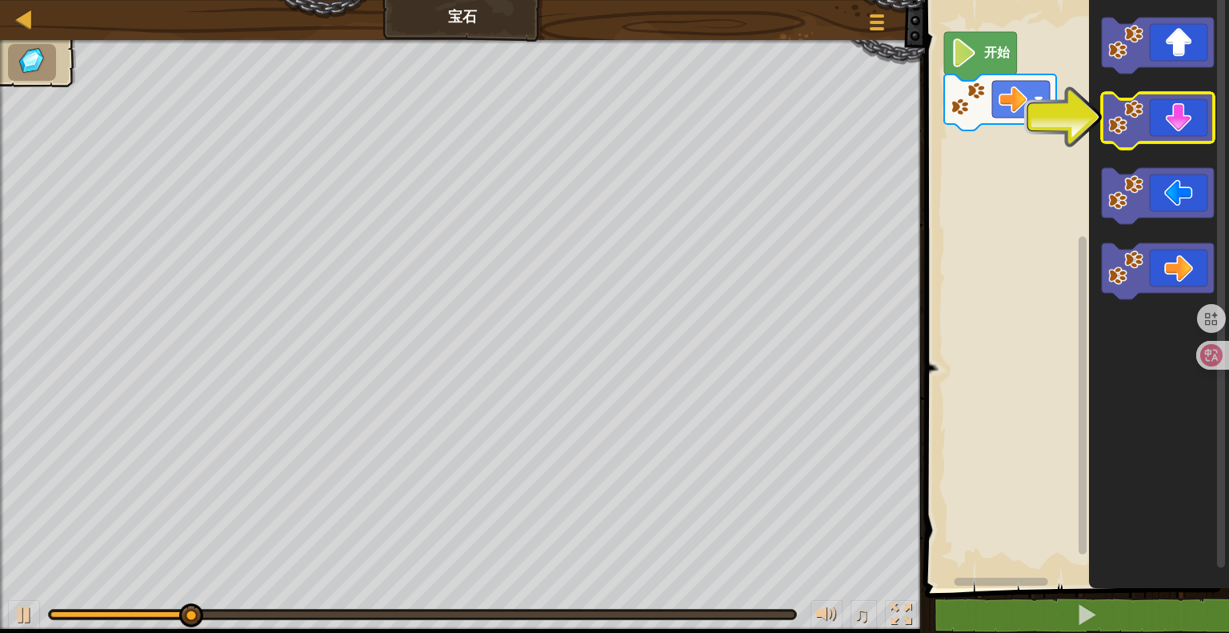
click at [1171, 117] on icon "Blockly工作区" at bounding box center [1157, 121] width 112 height 56
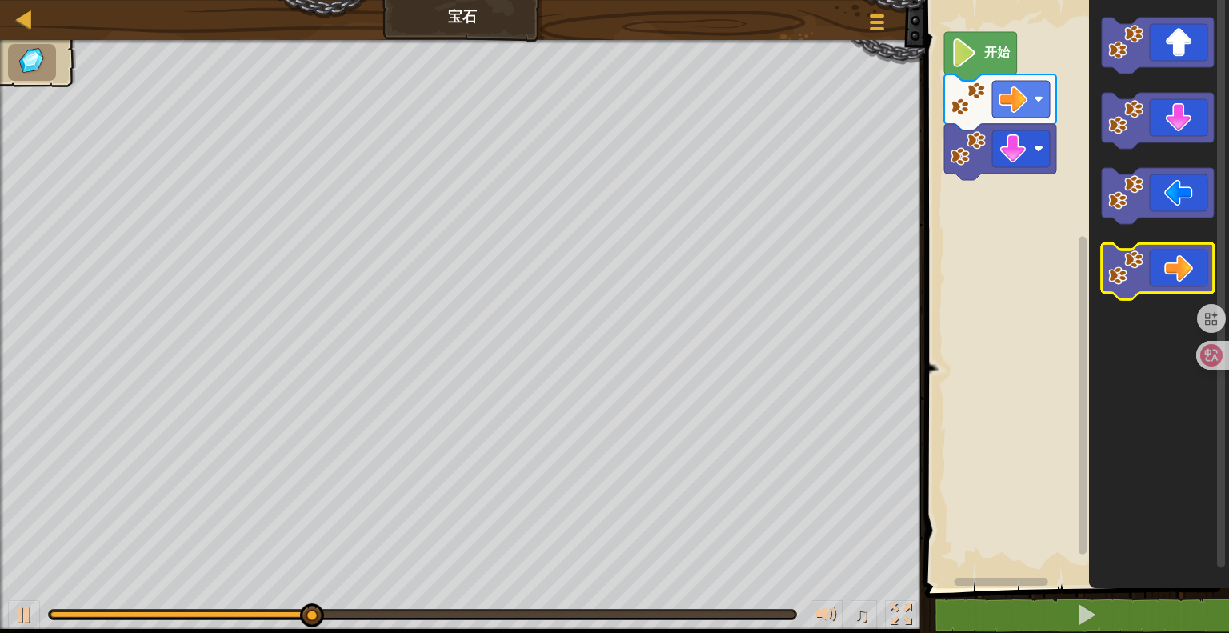
click at [1185, 278] on icon "Blockly工作区" at bounding box center [1157, 271] width 112 height 56
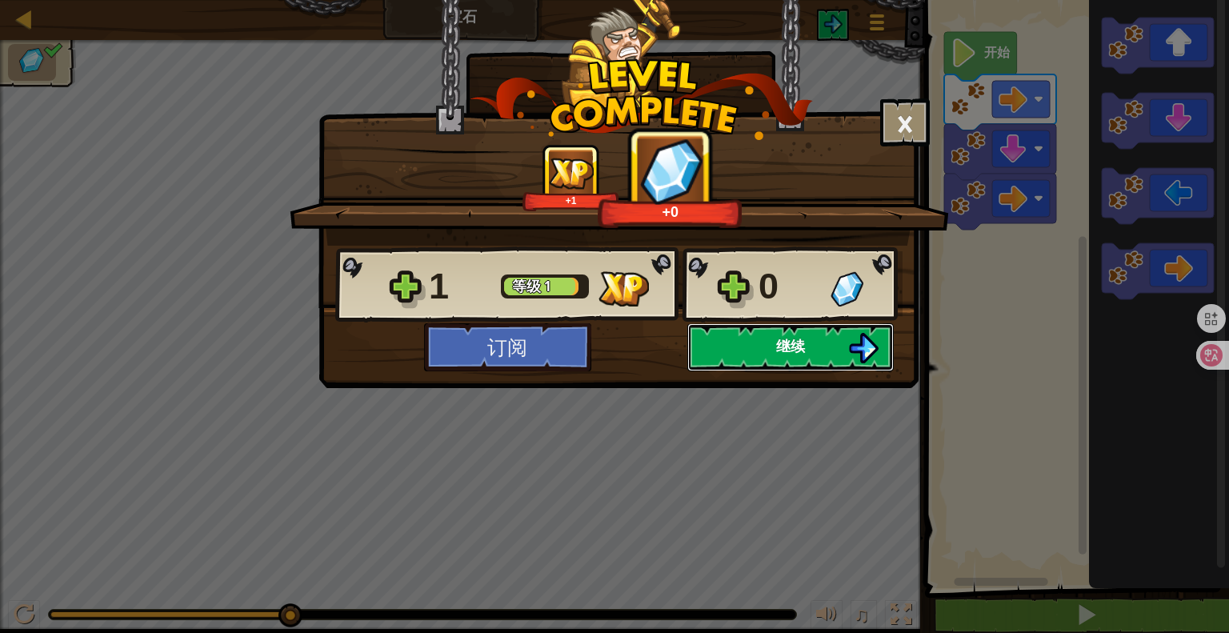
click at [792, 349] on span "继续" at bounding box center [790, 346] width 29 height 20
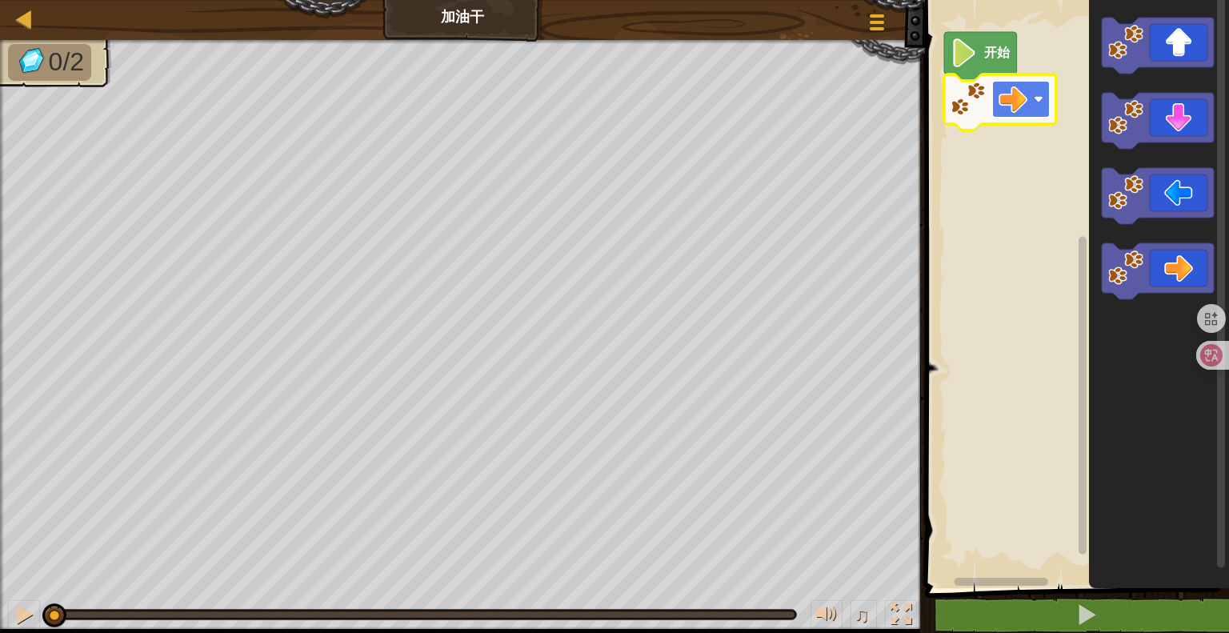
click at [1017, 106] on image "Blockly工作区" at bounding box center [1012, 99] width 29 height 29
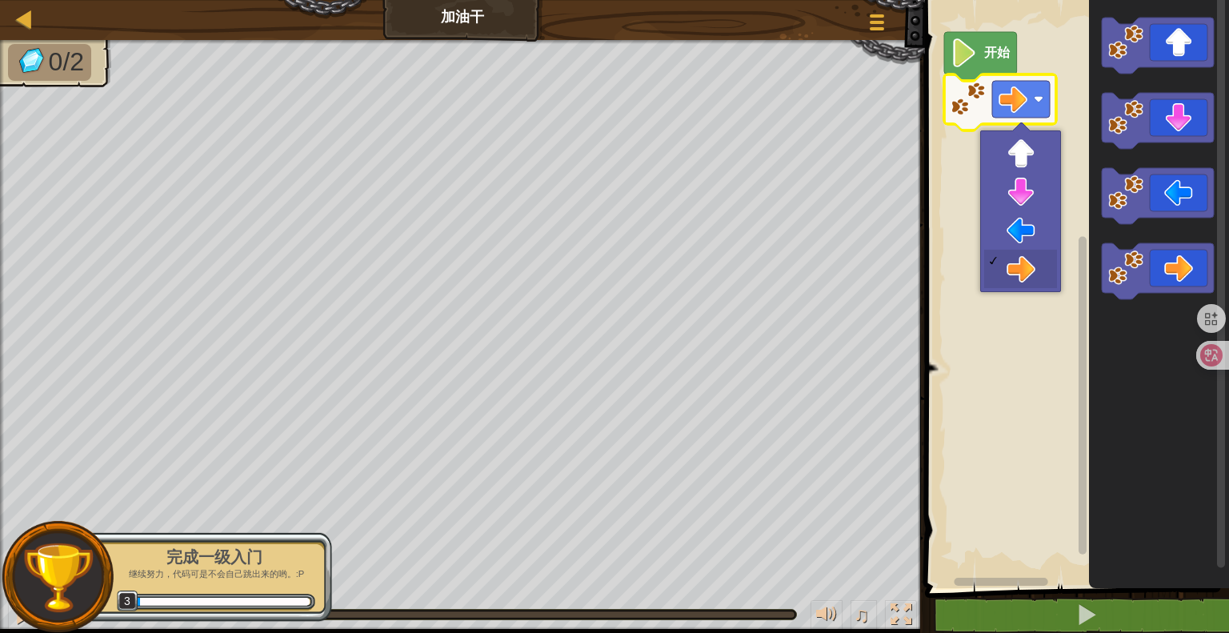
click at [198, 596] on div at bounding box center [221, 599] width 175 height 11
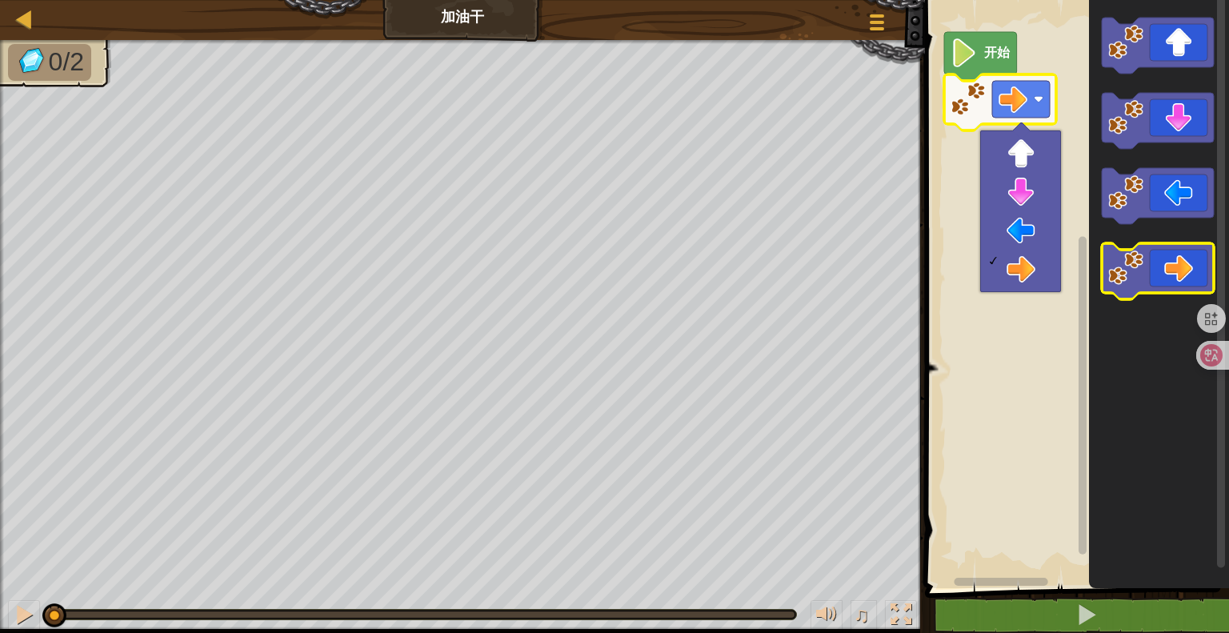
click at [1149, 297] on rect "Blockly工作区" at bounding box center [1157, 271] width 112 height 56
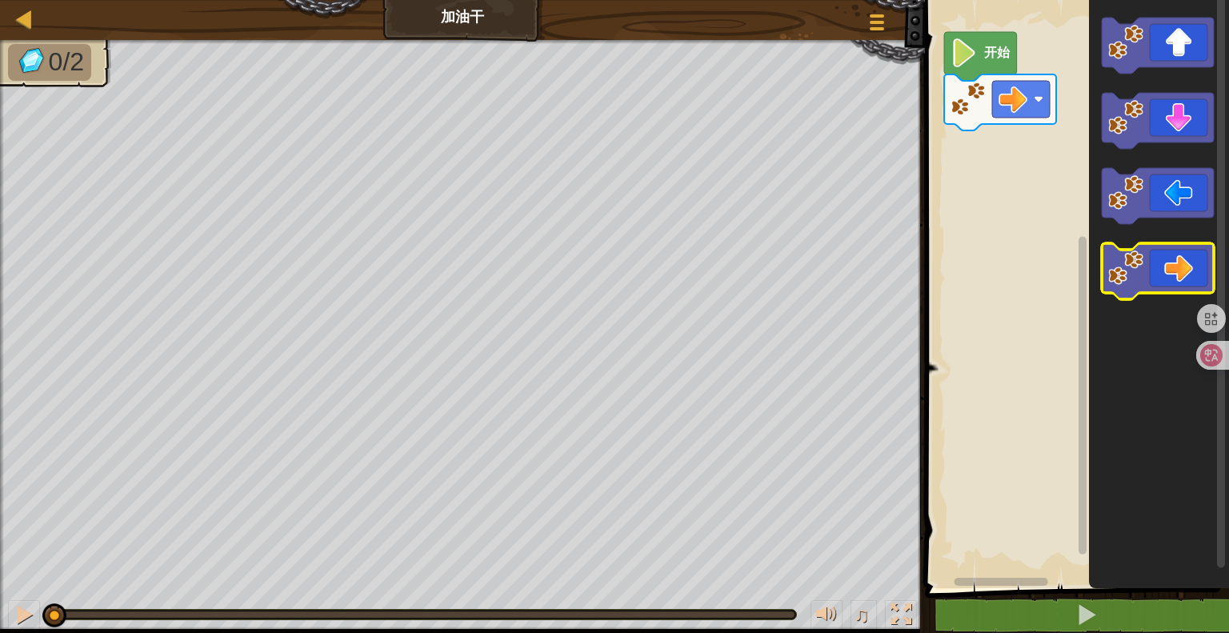
click at [1142, 278] on image "Blockly工作区" at bounding box center [1125, 267] width 35 height 35
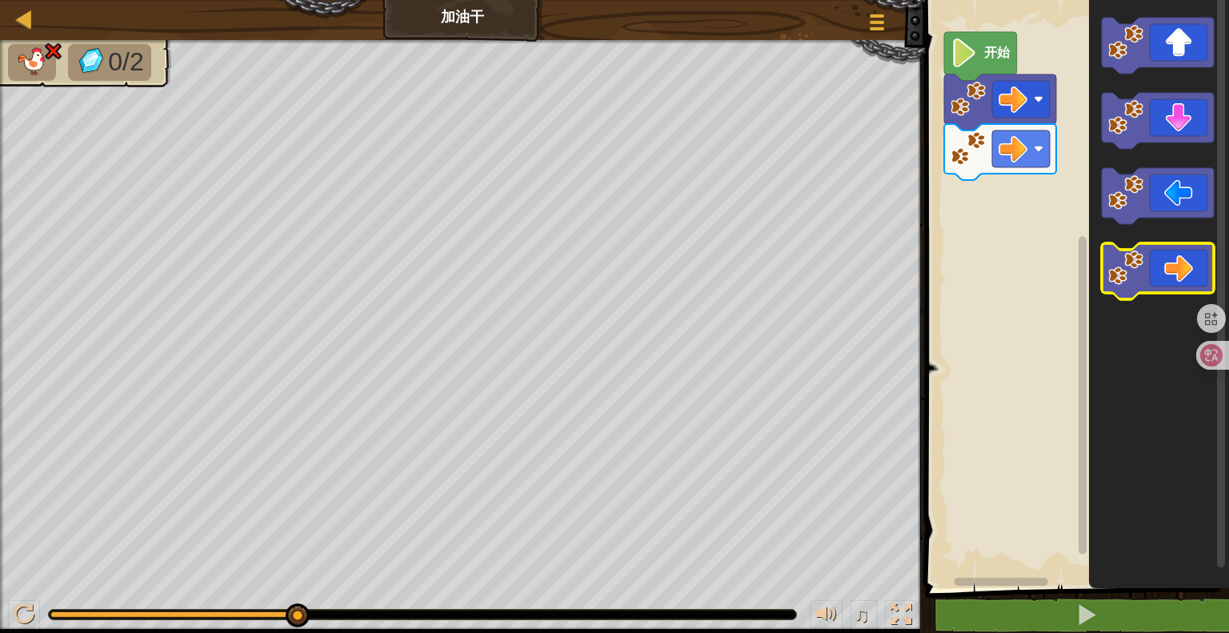
click at [1173, 267] on icon "Blockly工作区" at bounding box center [1157, 271] width 112 height 56
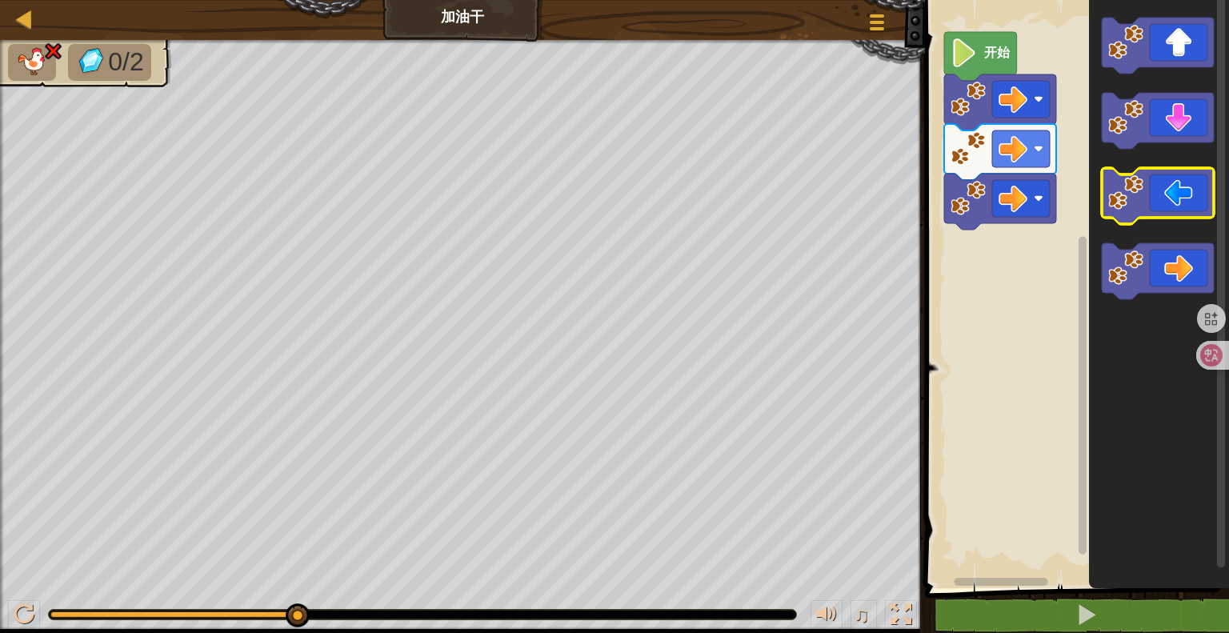
click at [1147, 187] on icon "Blockly工作区" at bounding box center [1157, 196] width 112 height 56
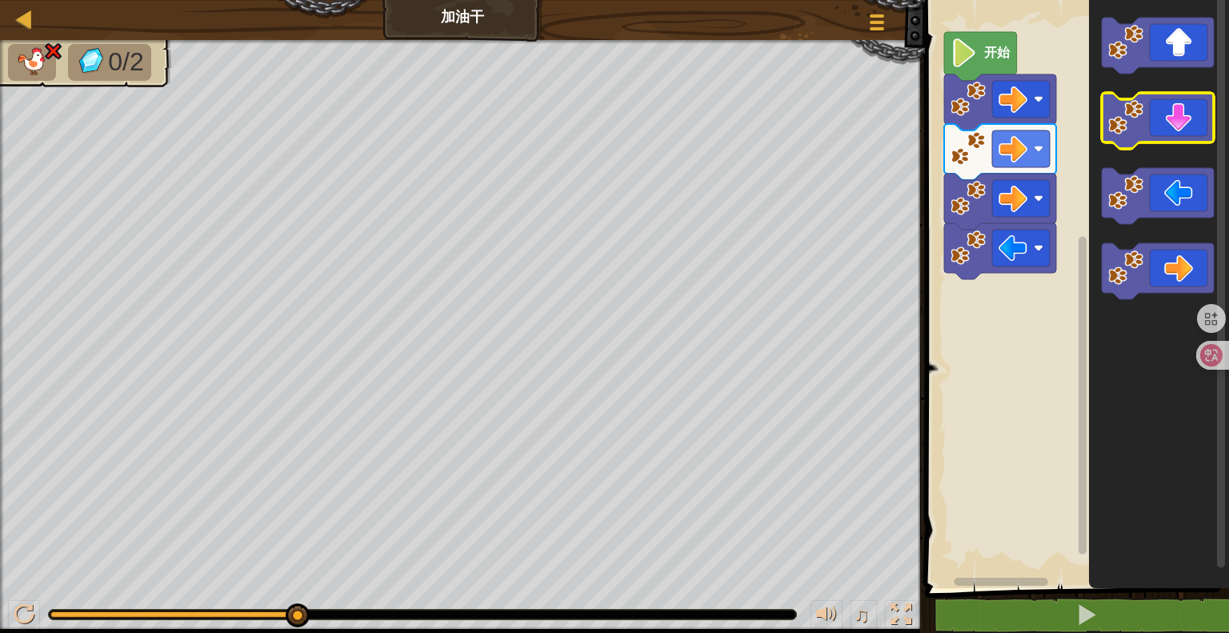
click at [1141, 118] on image "Blockly工作区" at bounding box center [1125, 117] width 35 height 35
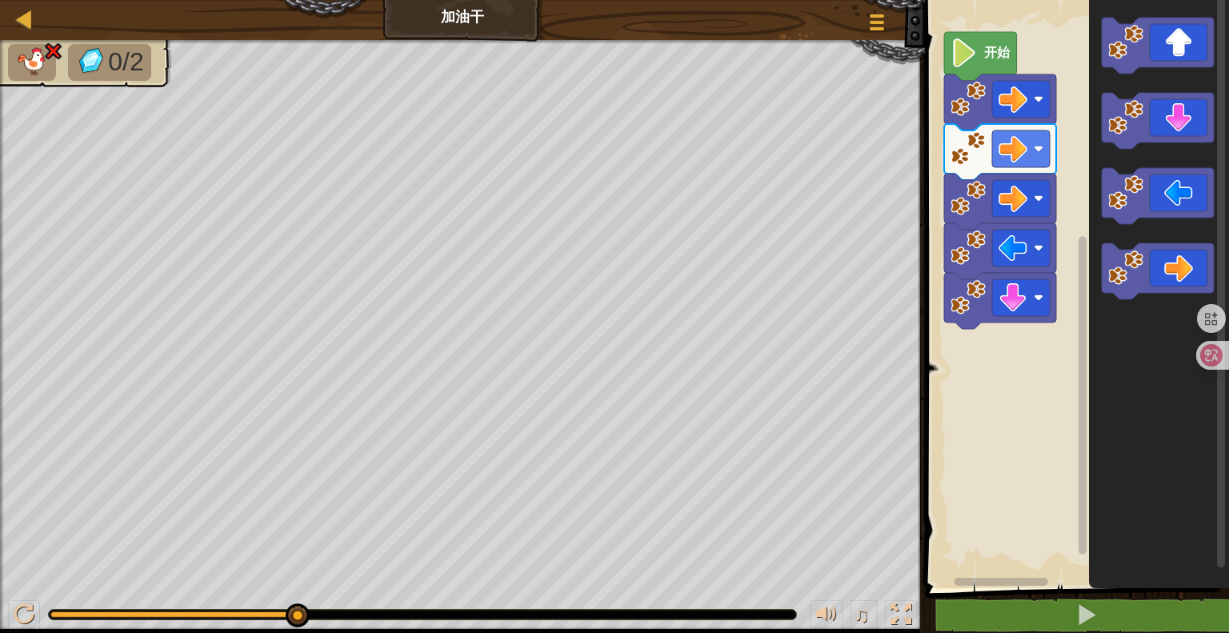
click at [41, 617] on div "♫" at bounding box center [462, 610] width 925 height 48
click at [28, 611] on div at bounding box center [24, 614] width 21 height 21
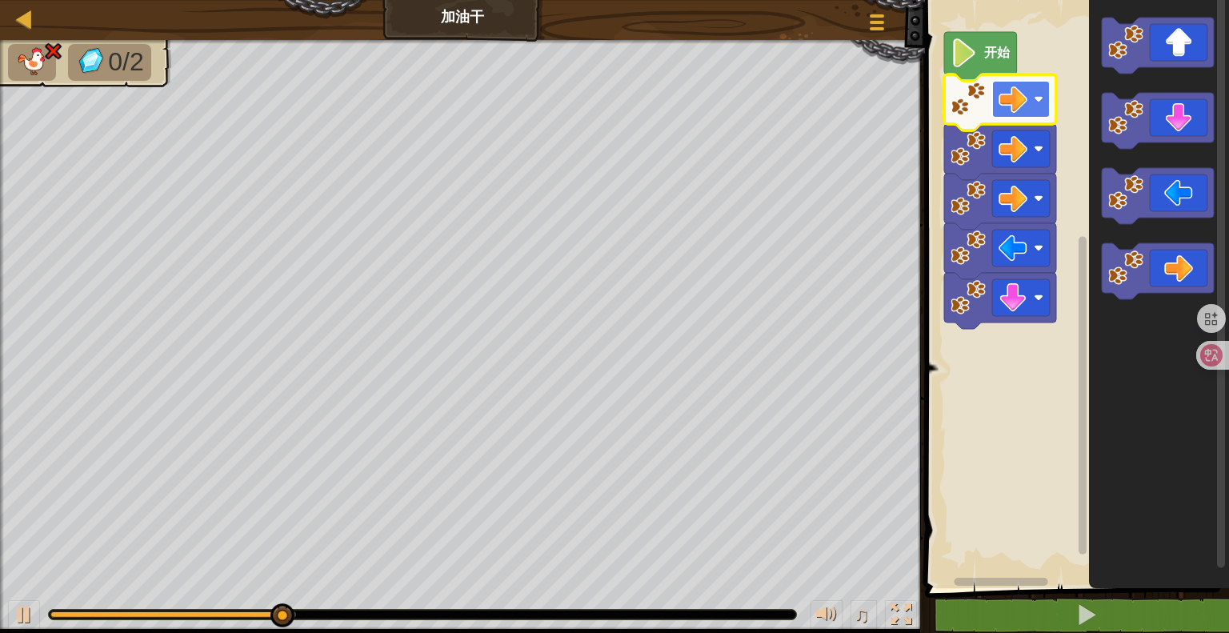
click at [1005, 116] on rect "Blockly工作区" at bounding box center [1021, 99] width 58 height 37
click at [969, 58] on image "Blockly工作区" at bounding box center [963, 52] width 27 height 29
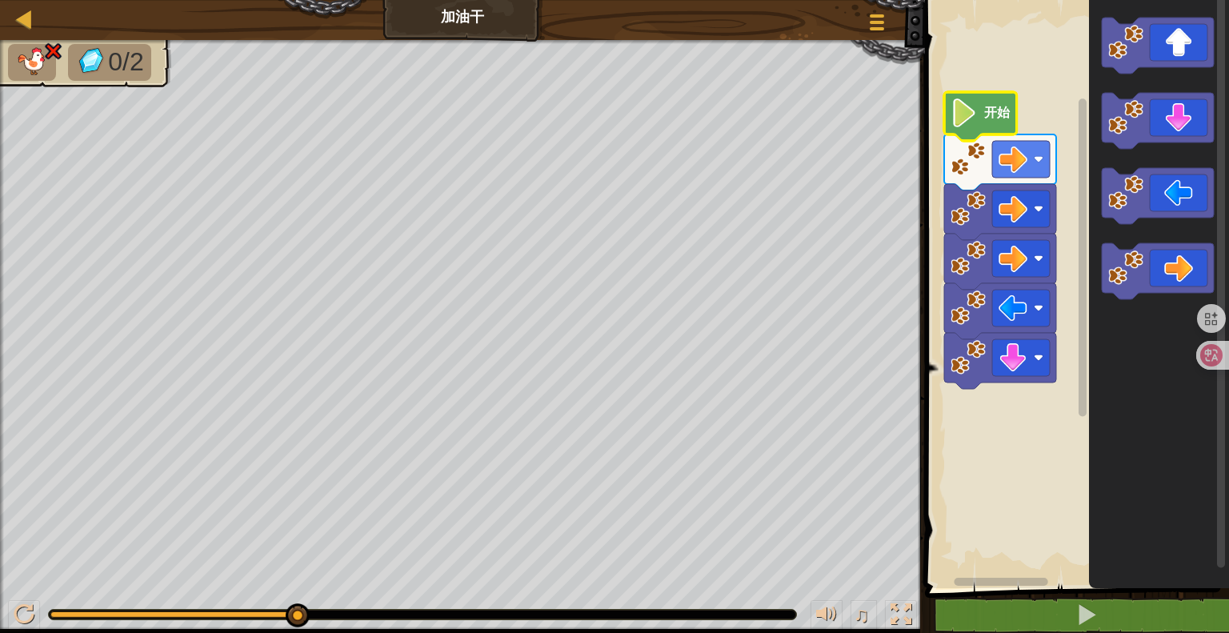
click at [1037, 596] on span at bounding box center [1078, 272] width 317 height 653
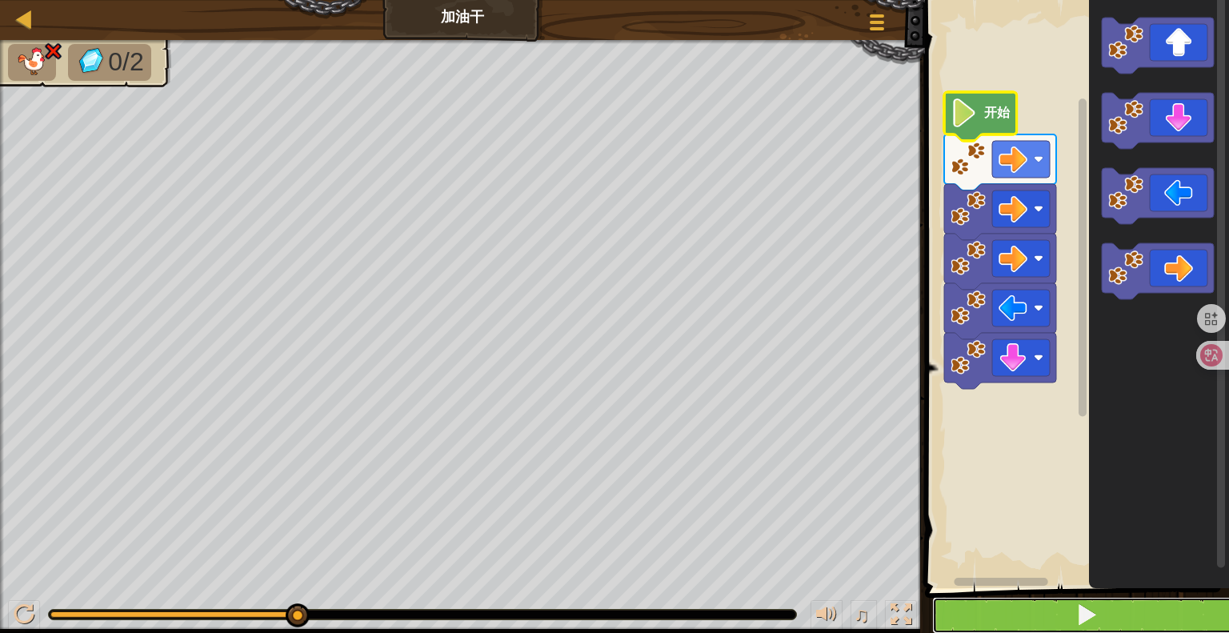
click at [1033, 599] on button at bounding box center [1086, 615] width 309 height 37
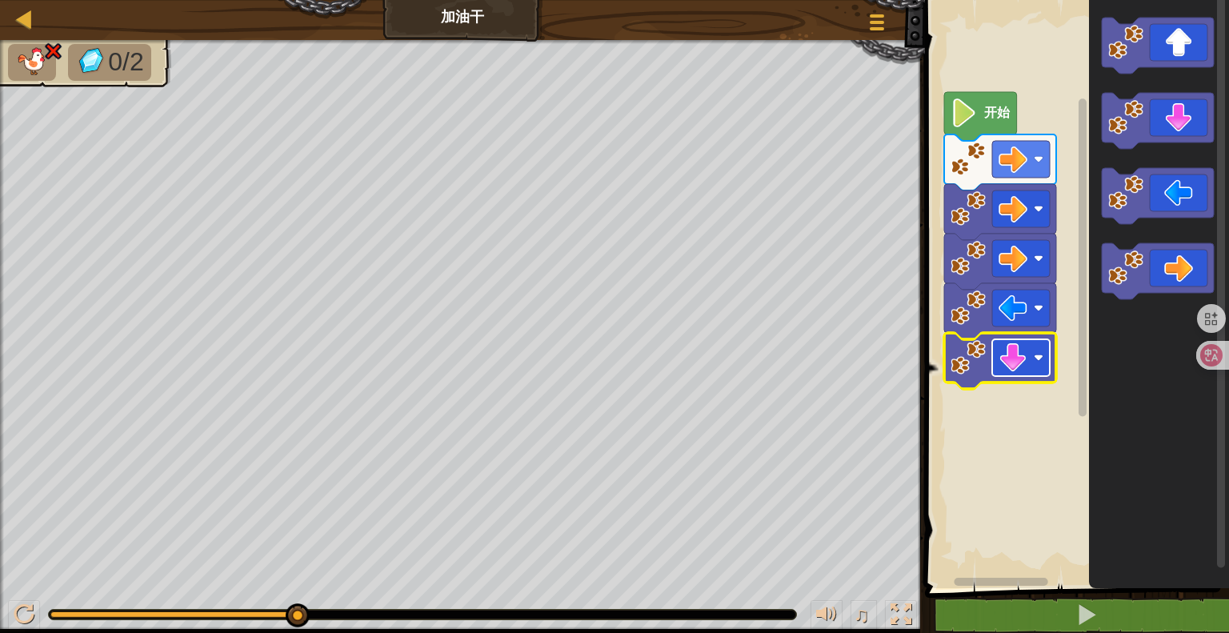
click at [1024, 350] on image "Blockly工作区" at bounding box center [1012, 357] width 29 height 29
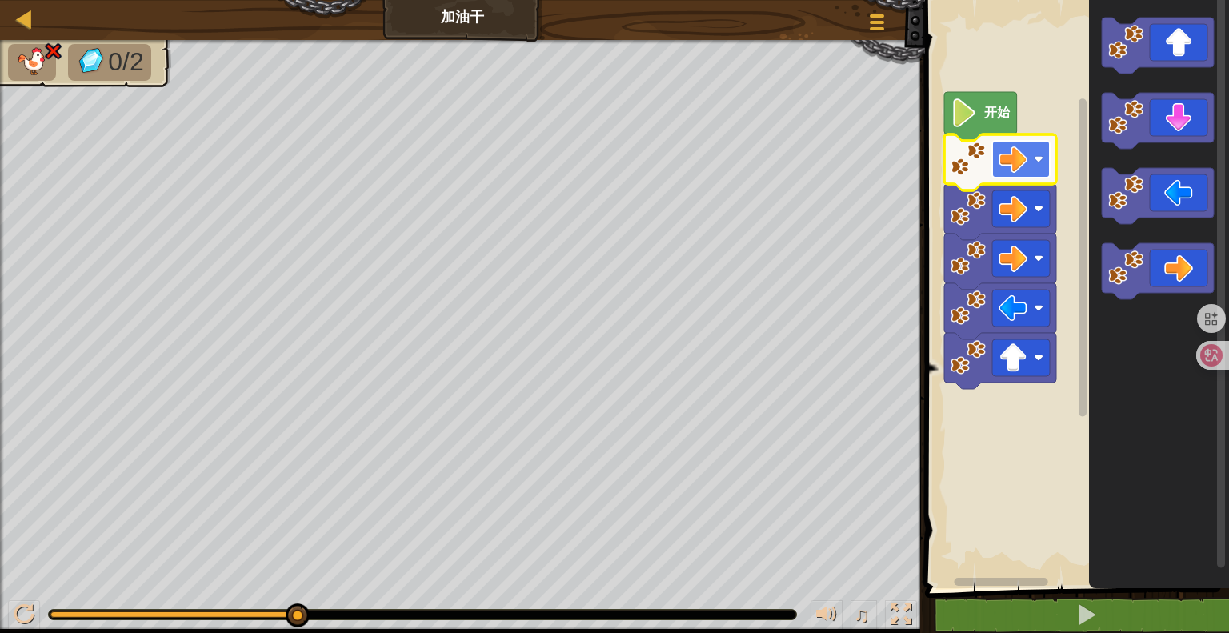
click at [1031, 162] on rect "Blockly工作区" at bounding box center [1021, 159] width 58 height 37
click at [1024, 199] on image "Blockly工作区" at bounding box center [1012, 208] width 29 height 29
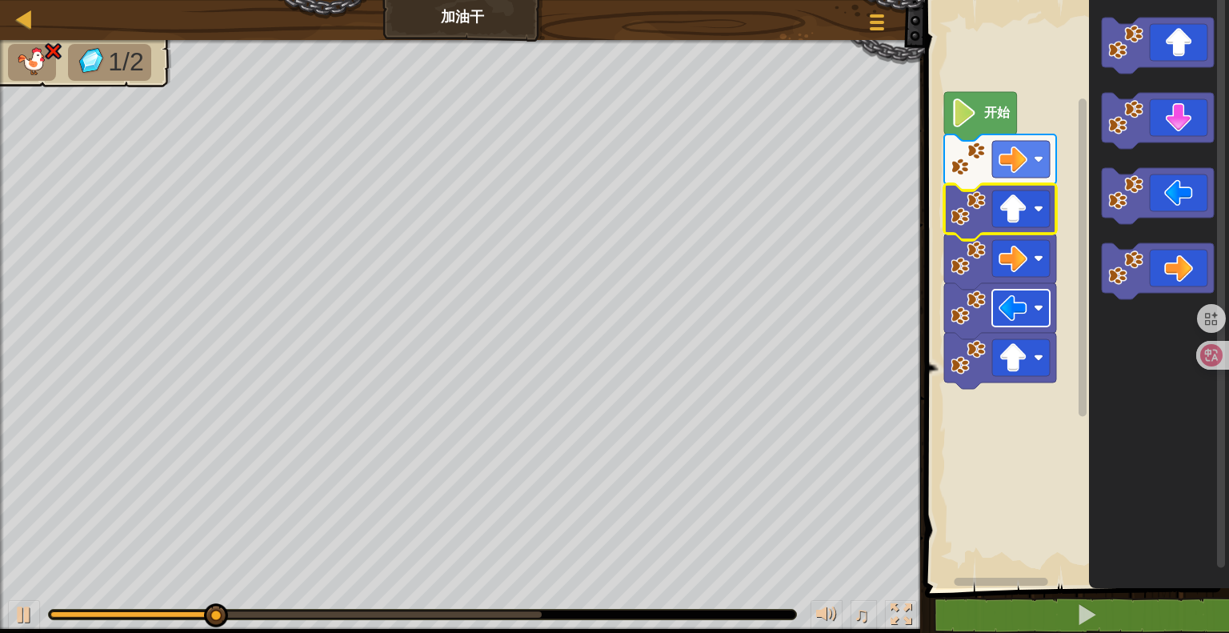
click at [1017, 314] on image "Blockly工作区" at bounding box center [1012, 308] width 29 height 29
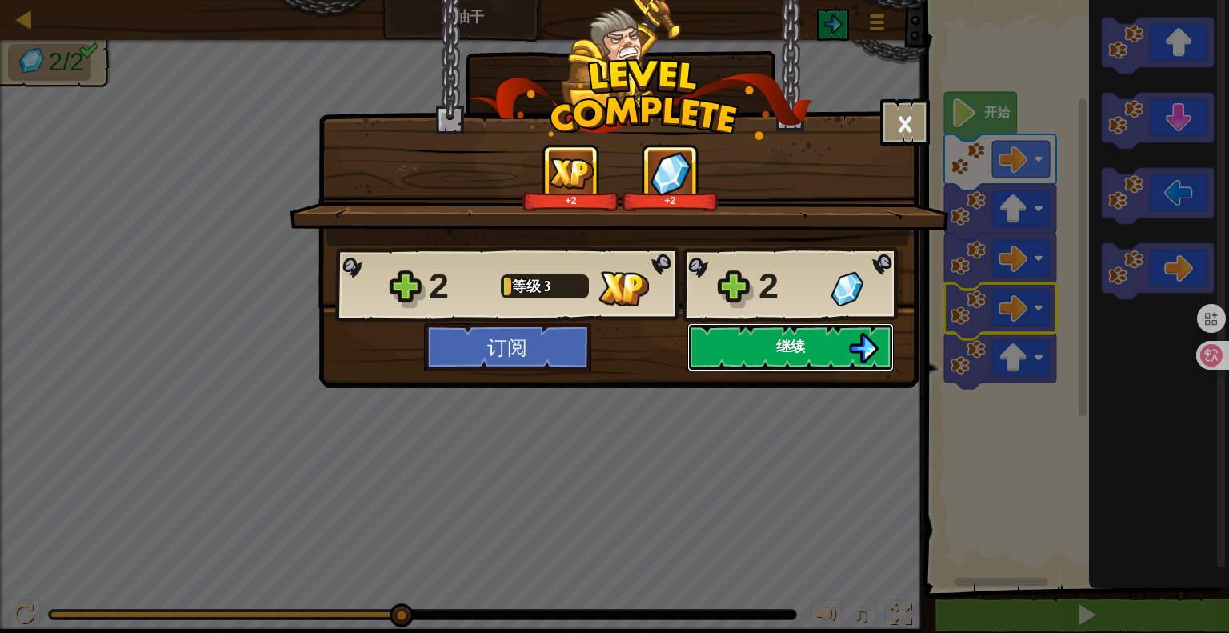
click at [790, 353] on span "继续" at bounding box center [790, 346] width 29 height 20
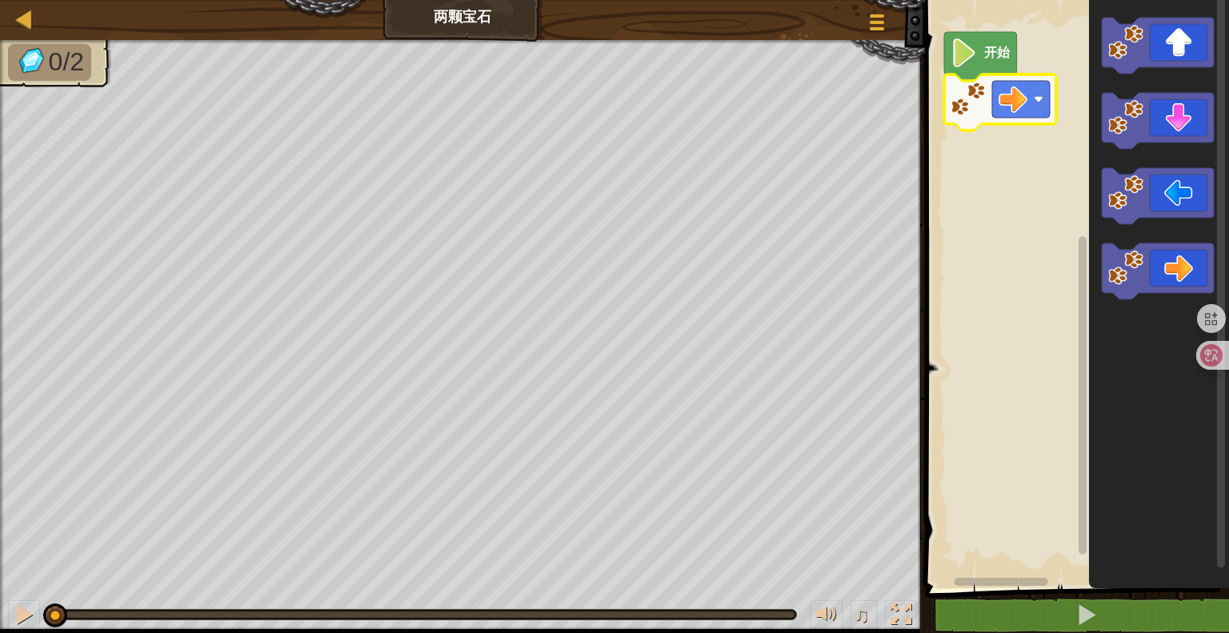
click at [977, 98] on image "Blockly工作区" at bounding box center [967, 99] width 35 height 35
click at [969, 62] on image "Blockly工作区" at bounding box center [963, 52] width 27 height 29
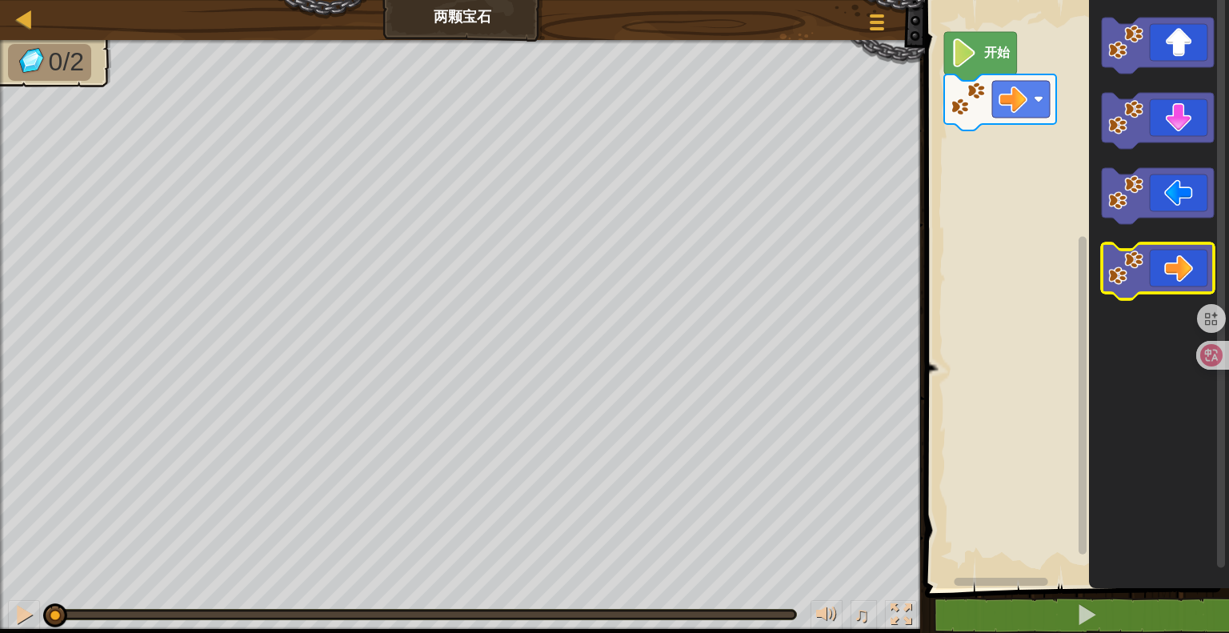
click at [1174, 282] on icon "Blockly工作区" at bounding box center [1157, 271] width 112 height 56
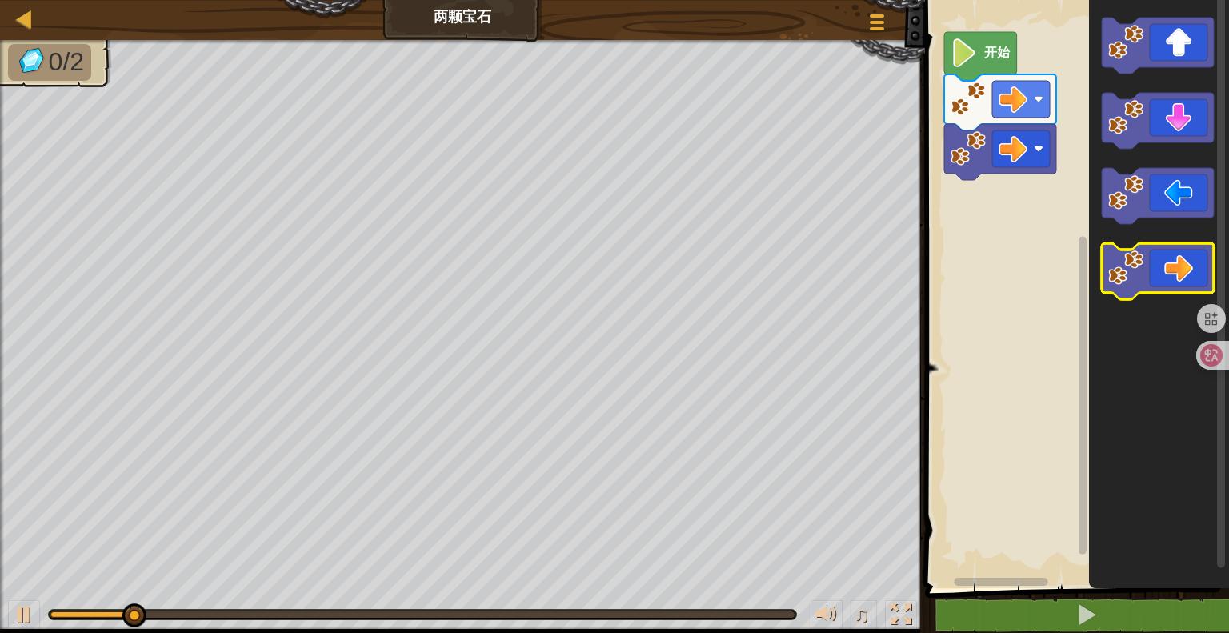
click at [1174, 282] on icon "Blockly工作区" at bounding box center [1157, 271] width 112 height 56
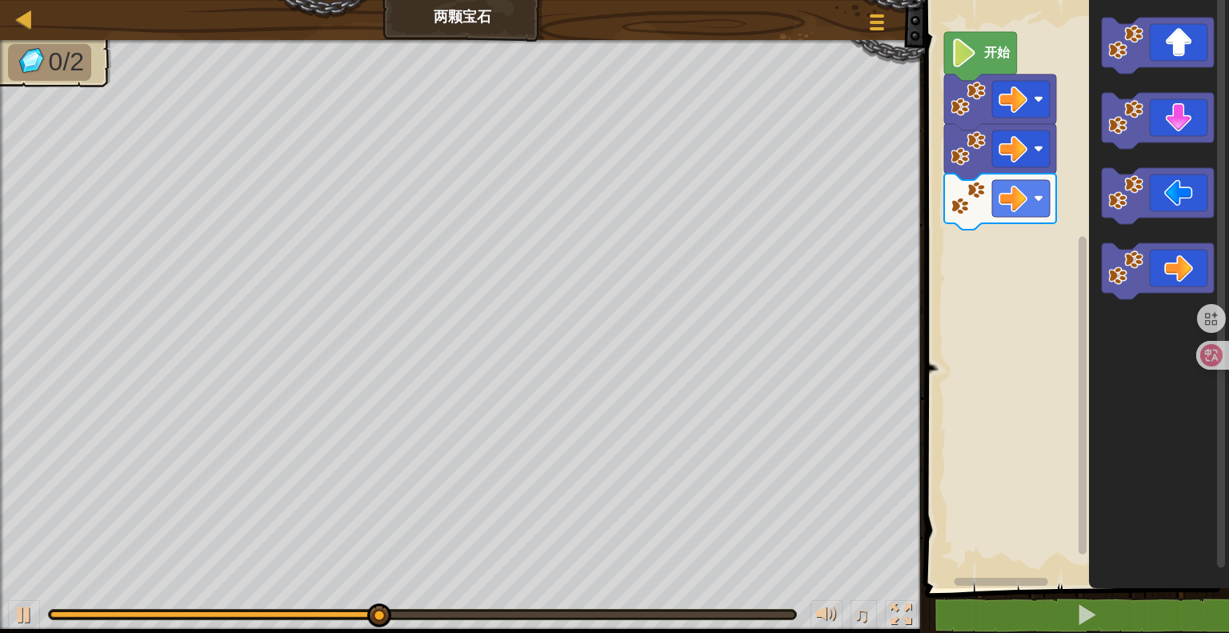
click at [1169, 76] on icon "Blockly工作区" at bounding box center [1159, 290] width 140 height 596
click at [1169, 56] on icon "Blockly工作区" at bounding box center [1157, 46] width 112 height 56
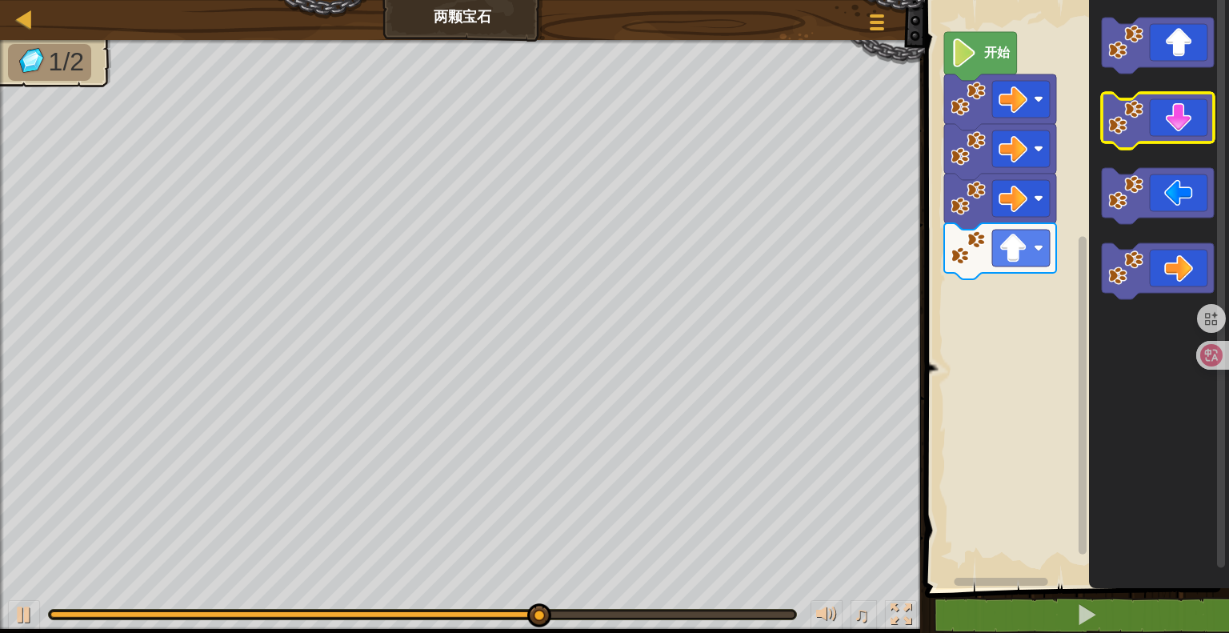
click at [1189, 121] on icon "Blockly工作区" at bounding box center [1157, 121] width 112 height 56
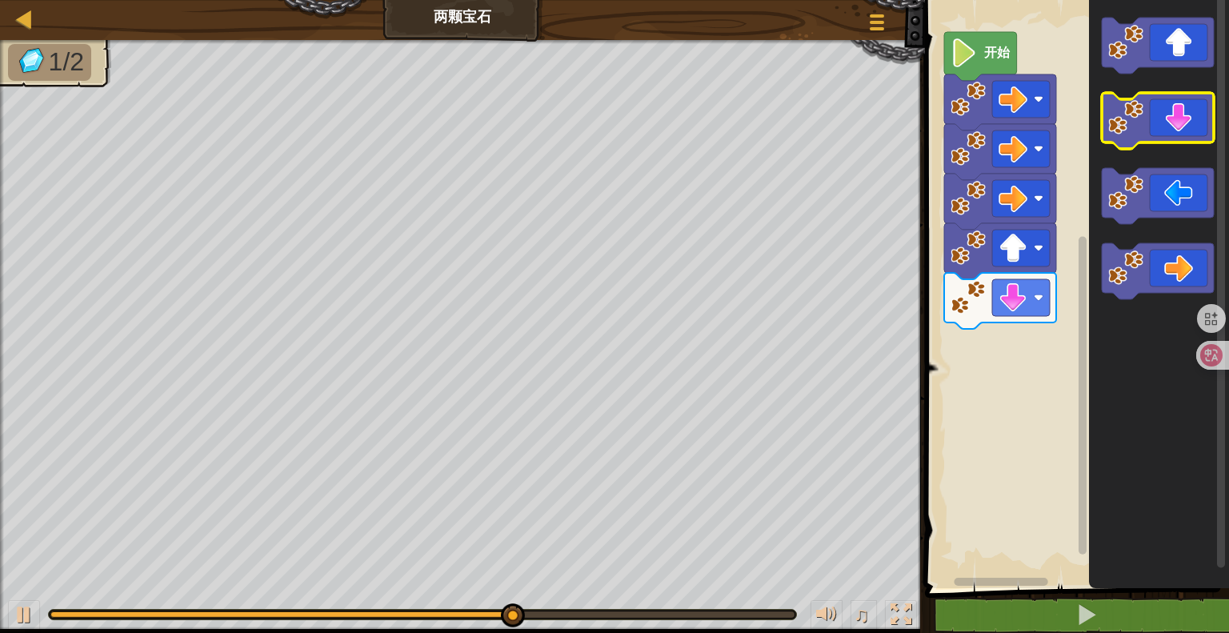
click at [1189, 121] on icon "Blockly工作区" at bounding box center [1157, 121] width 112 height 56
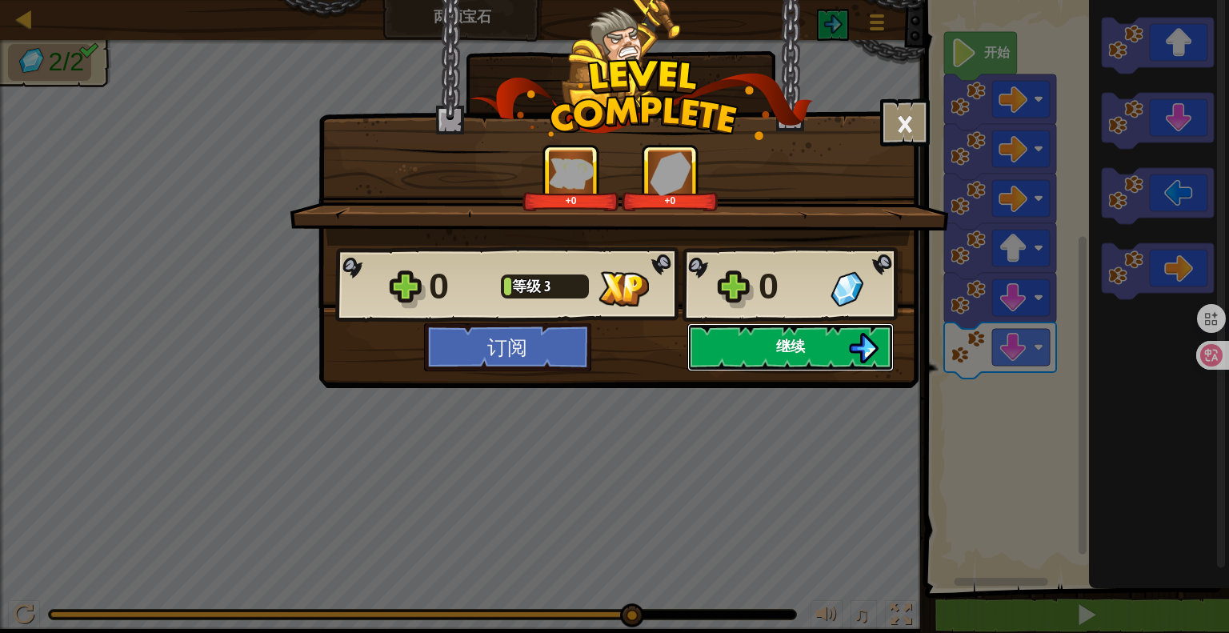
click at [734, 354] on button "继续" at bounding box center [790, 347] width 206 height 48
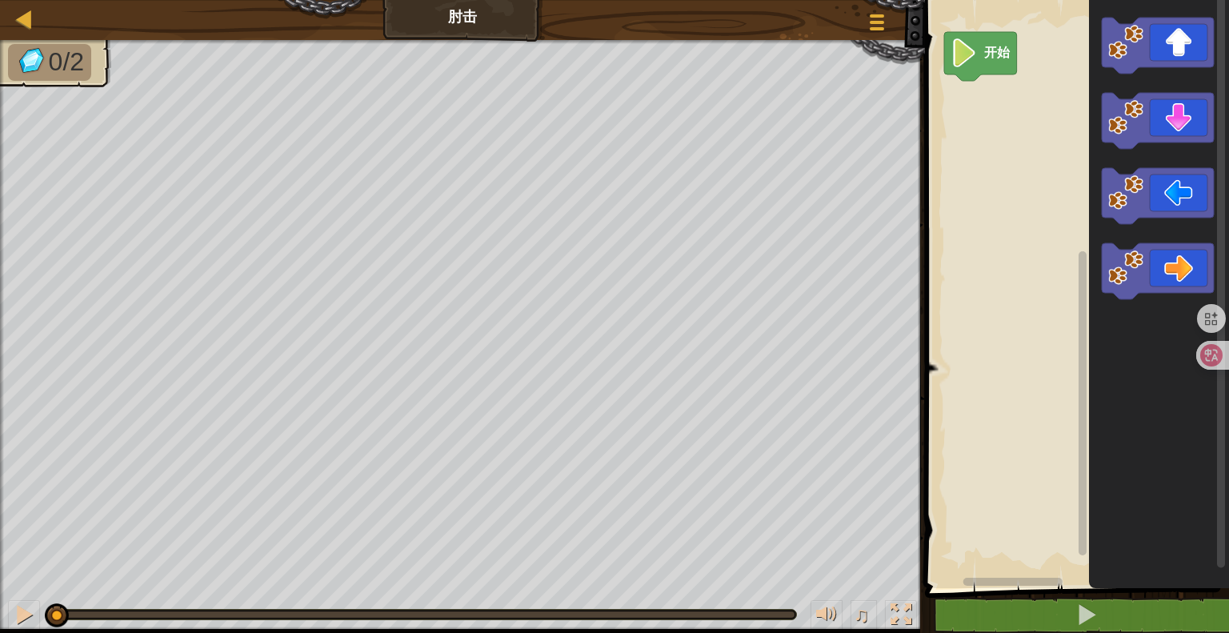
click at [444, 30] on div "地图 肘击 游戏菜单" at bounding box center [462, 20] width 925 height 40
click at [22, 22] on div at bounding box center [24, 19] width 20 height 20
select select "zh-HANS"
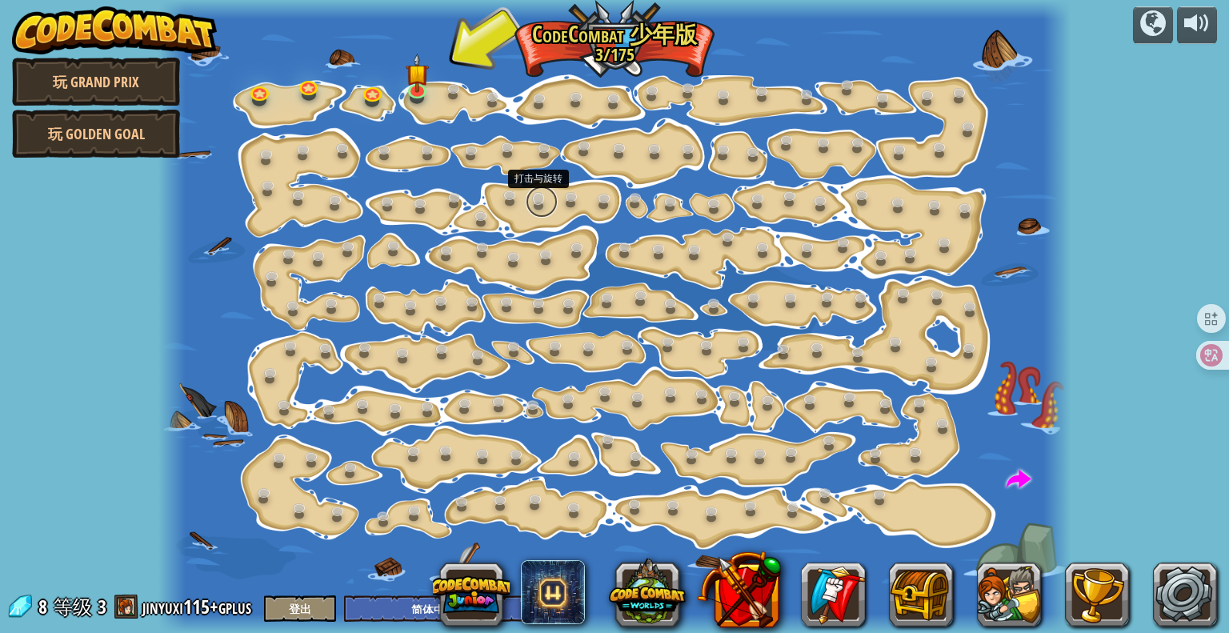
click at [544, 200] on link at bounding box center [541, 202] width 32 height 32
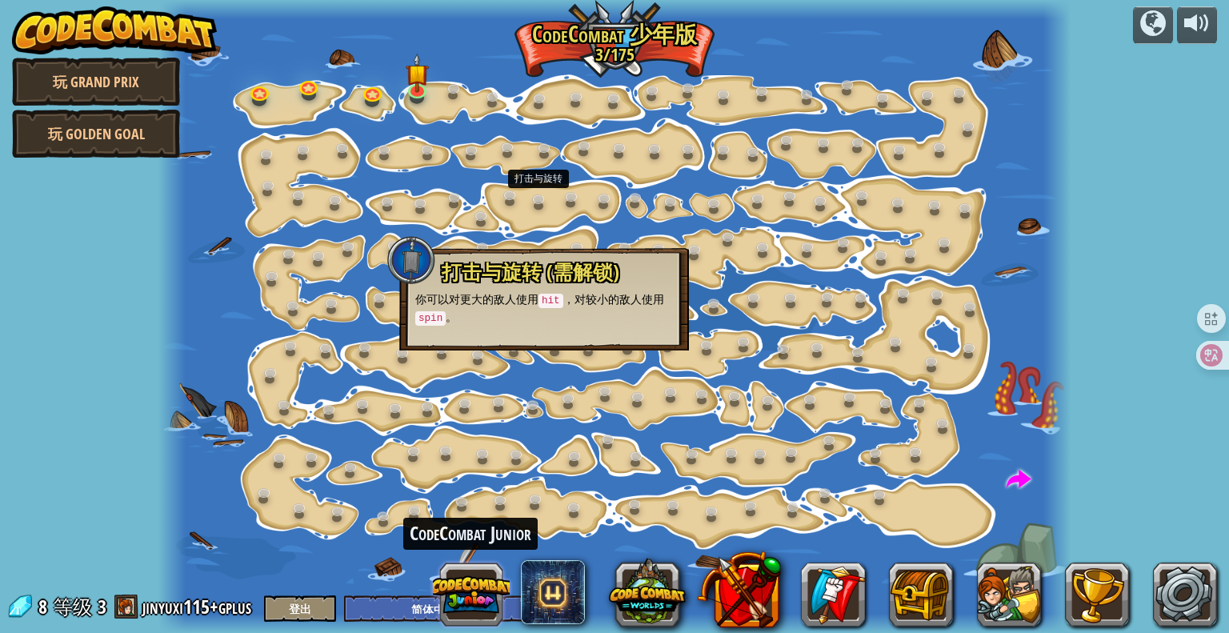
click at [471, 593] on button at bounding box center [471, 594] width 77 height 77
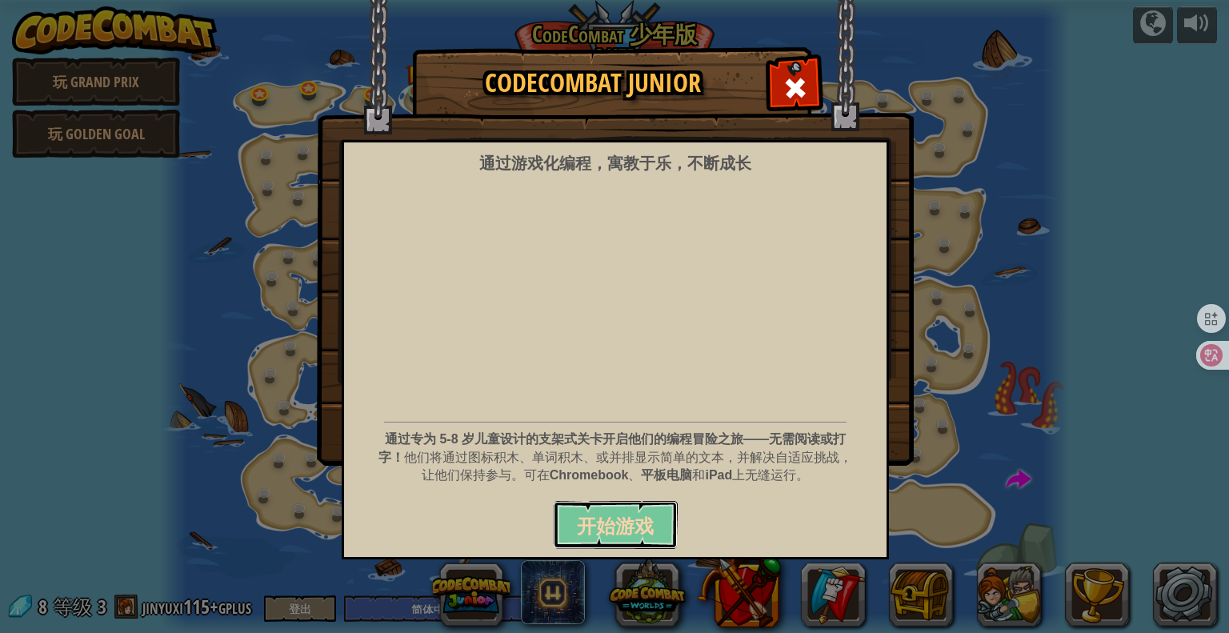
click at [635, 544] on button "开始游戏" at bounding box center [615, 525] width 125 height 48
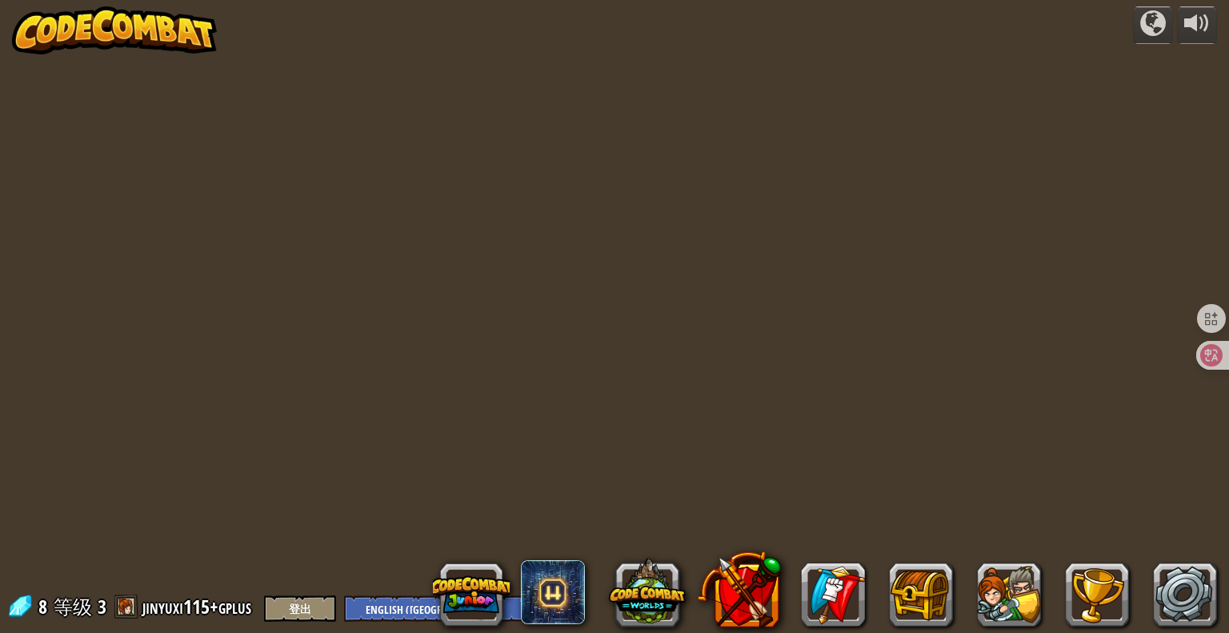
select select "zh-[PERSON_NAME]"
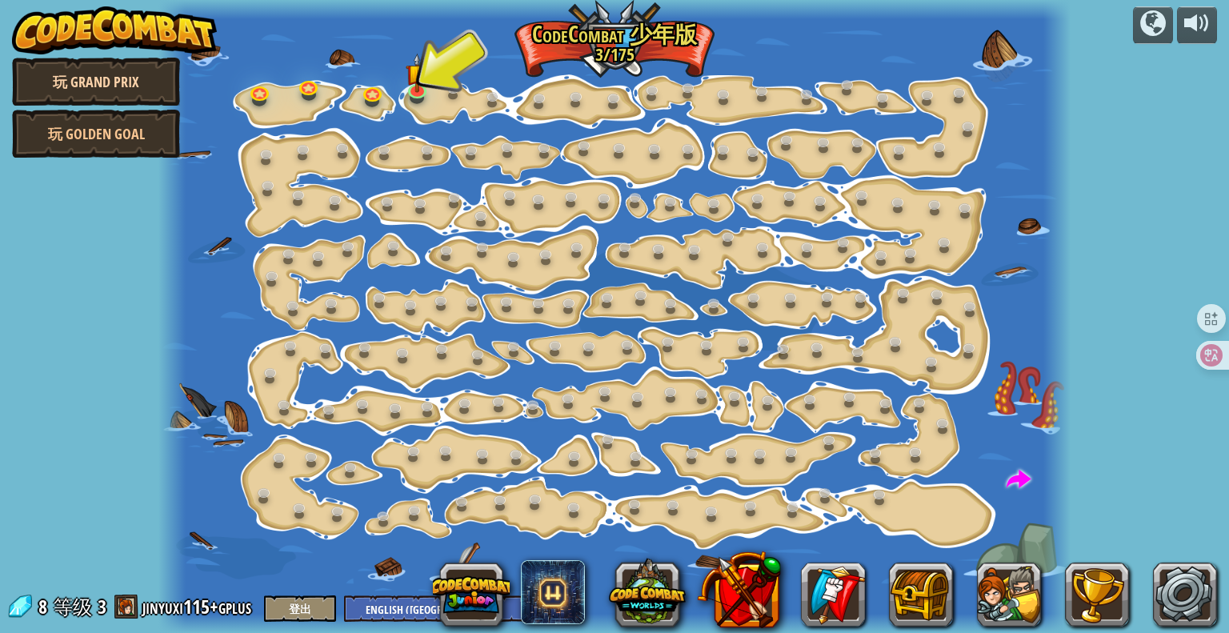
click at [106, 82] on link "玩 Grand Prix" at bounding box center [96, 82] width 168 height 48
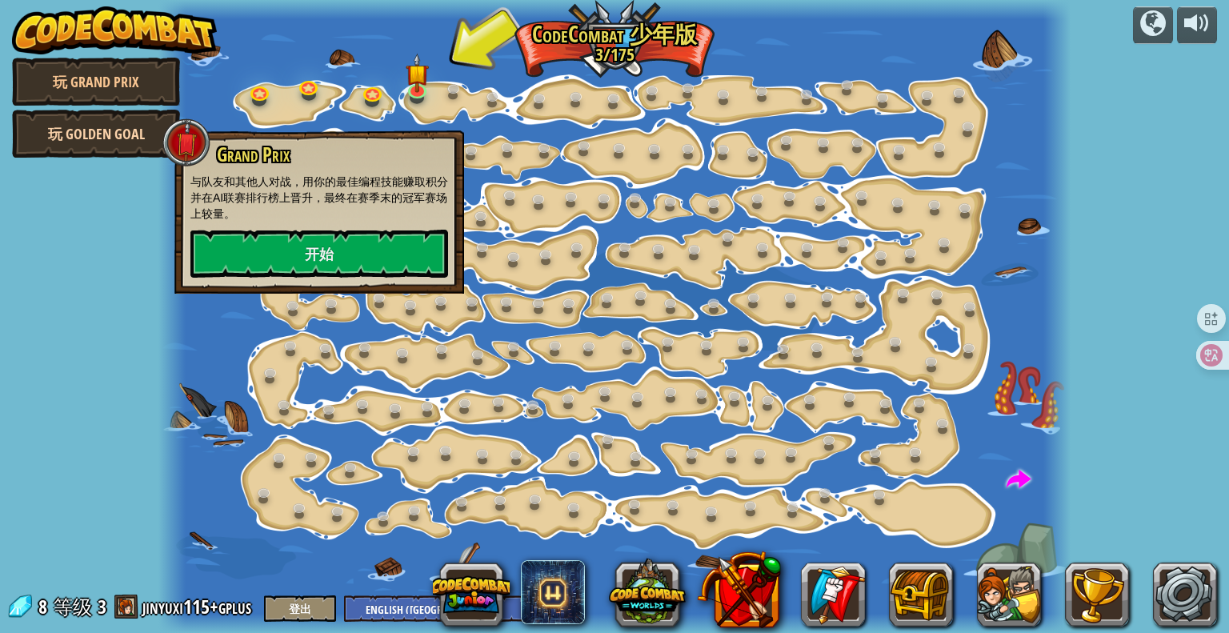
click at [115, 132] on link "玩 Golden Goal" at bounding box center [96, 134] width 168 height 48
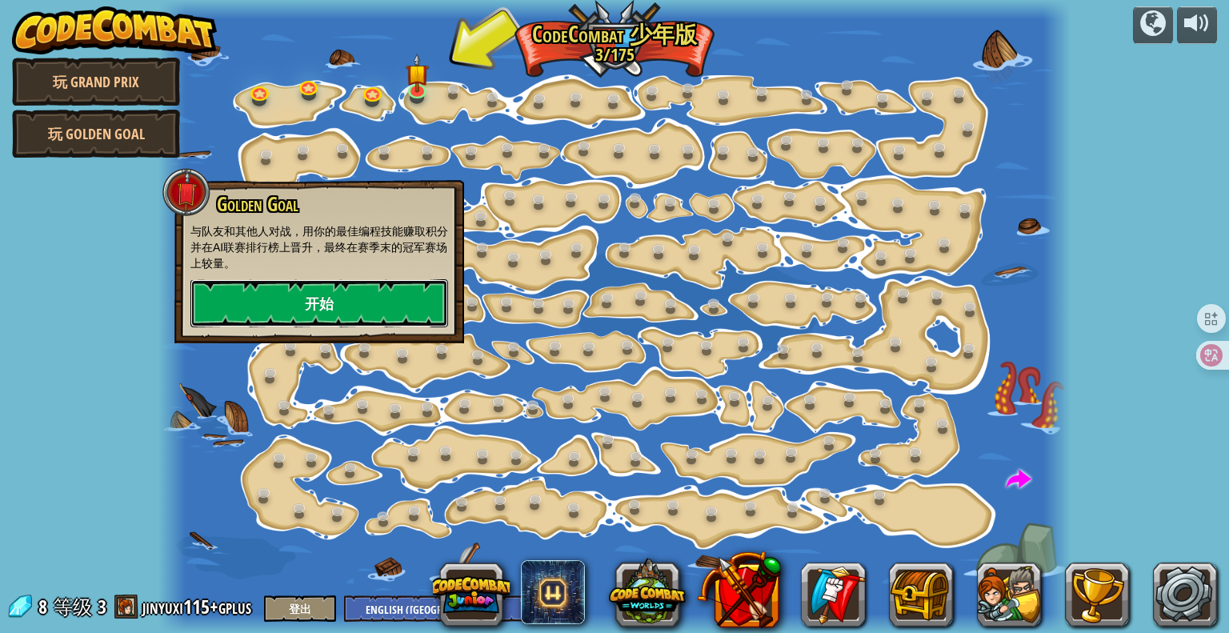
click at [297, 298] on link "开始" at bounding box center [319, 303] width 258 height 48
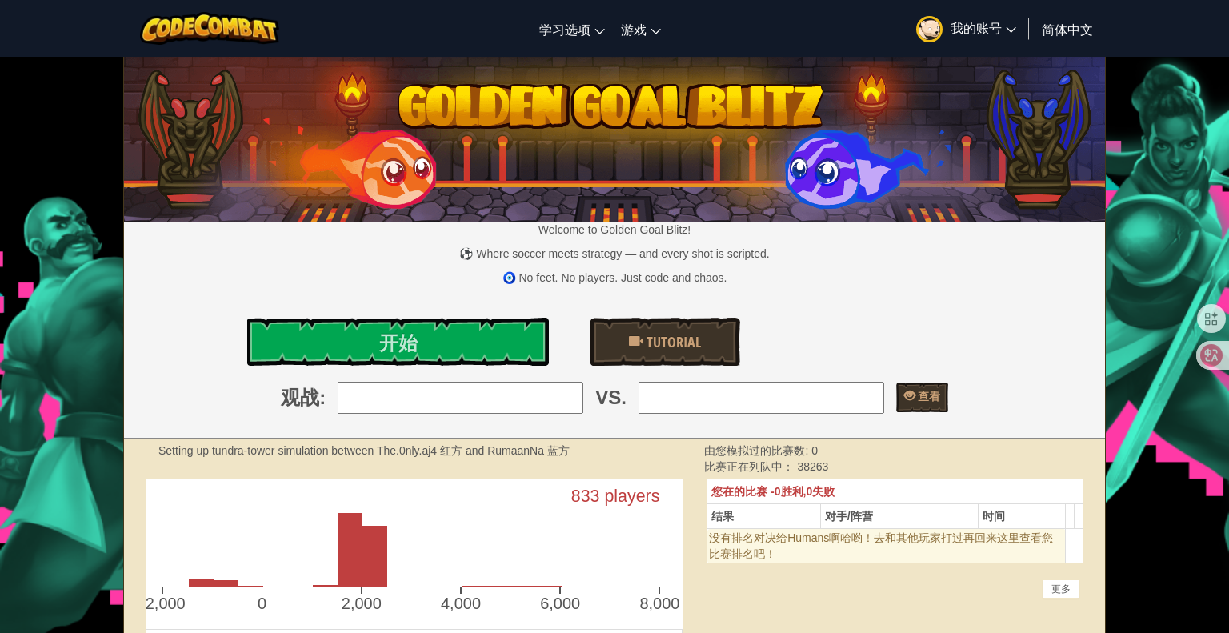
select select "zh-HANS"
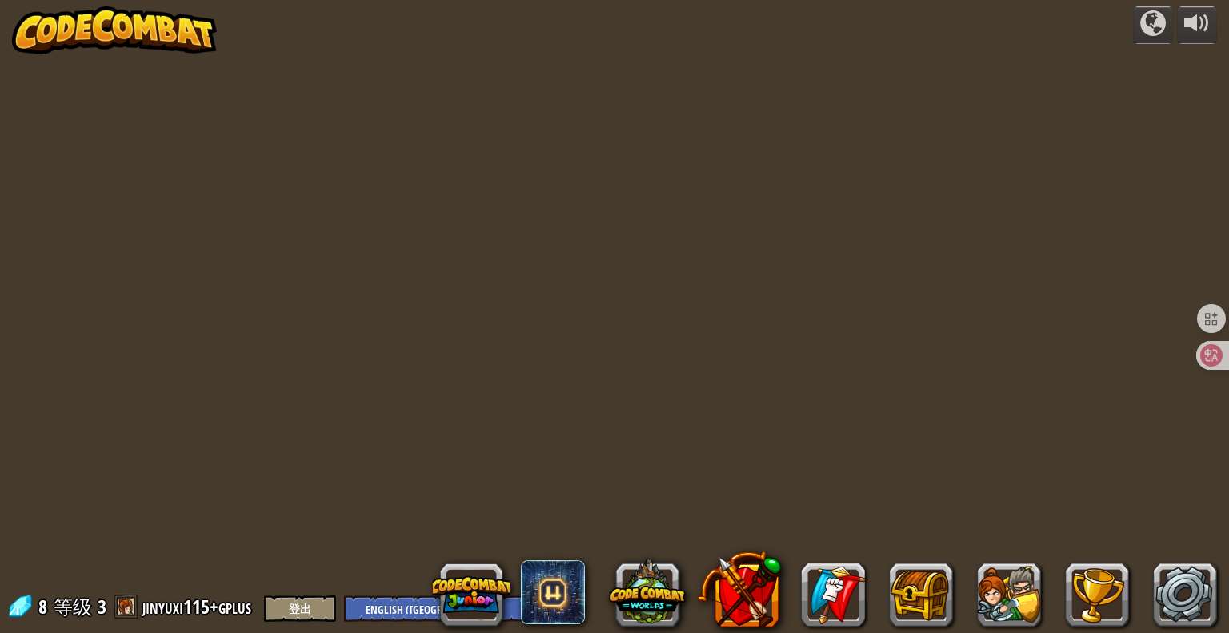
select select "zh-HANS"
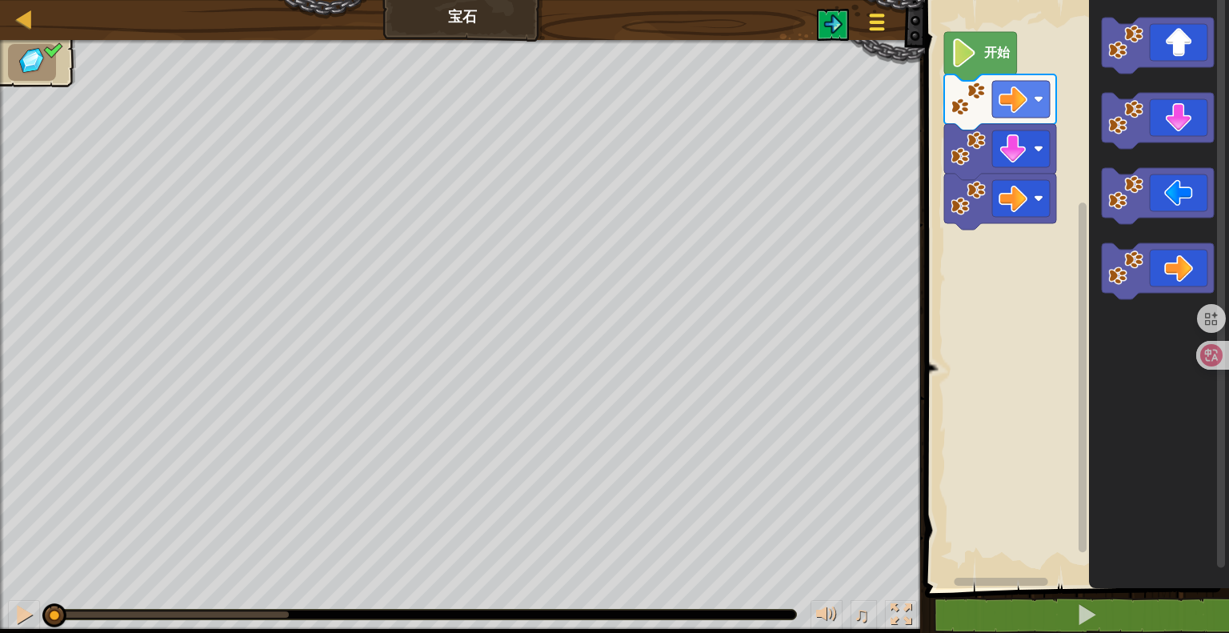
click at [873, 16] on span at bounding box center [876, 15] width 15 height 3
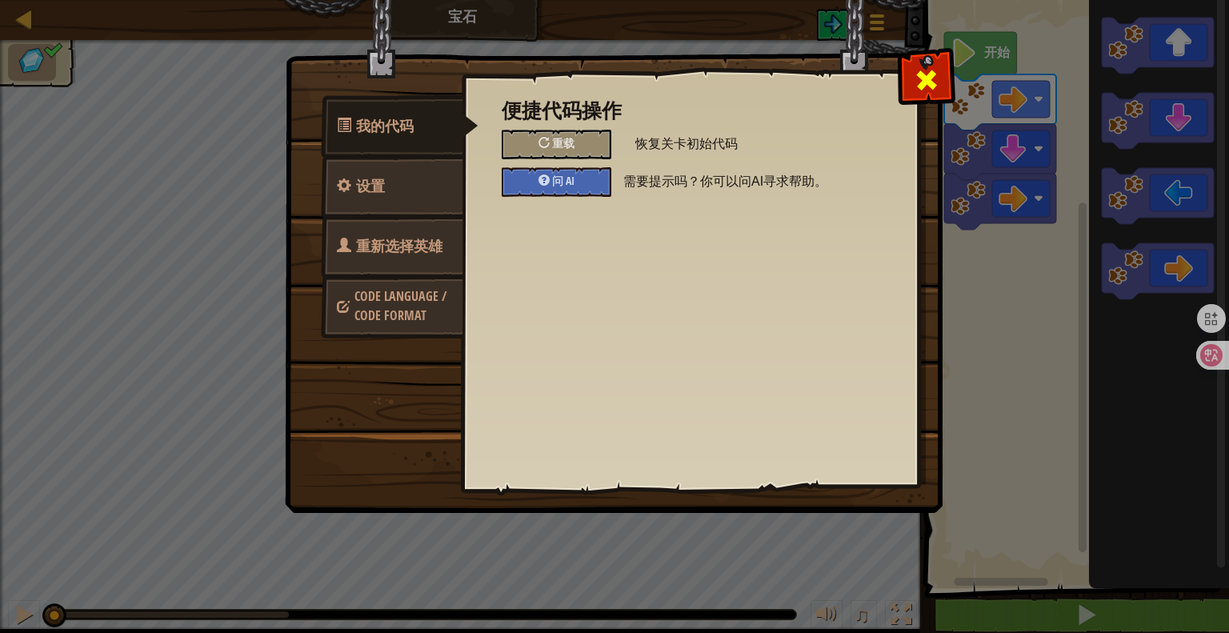
click at [923, 79] on span at bounding box center [926, 80] width 26 height 26
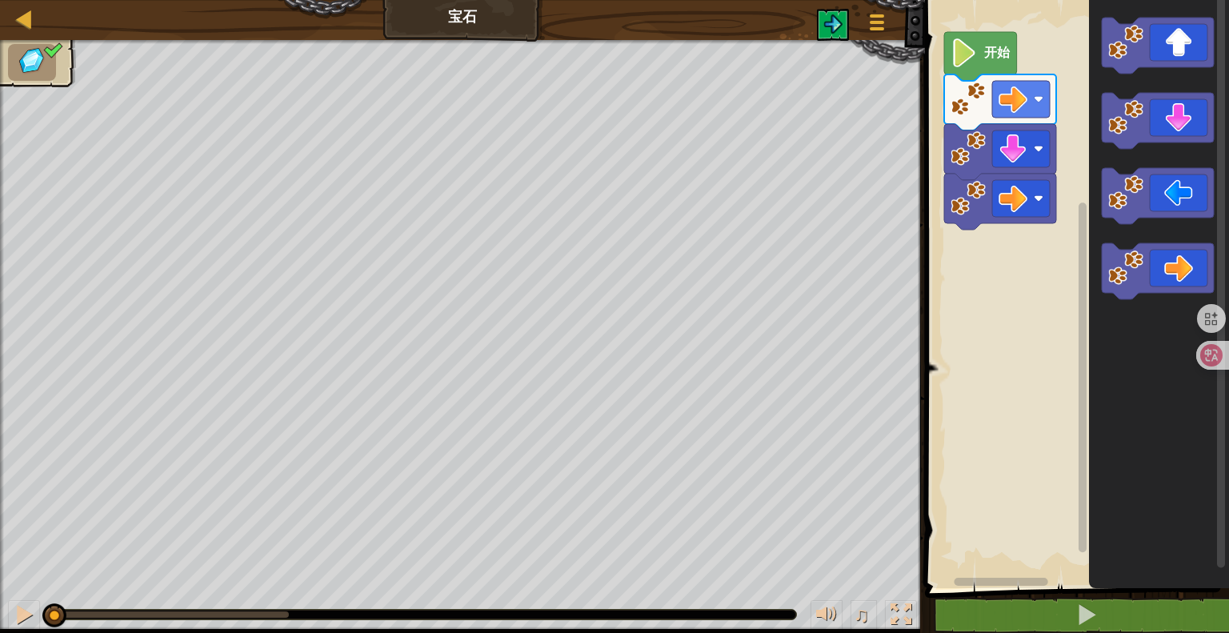
click at [456, 0] on div "地图 宝石 游戏菜单" at bounding box center [462, 20] width 925 height 40
click at [843, 32] on button at bounding box center [833, 25] width 32 height 32
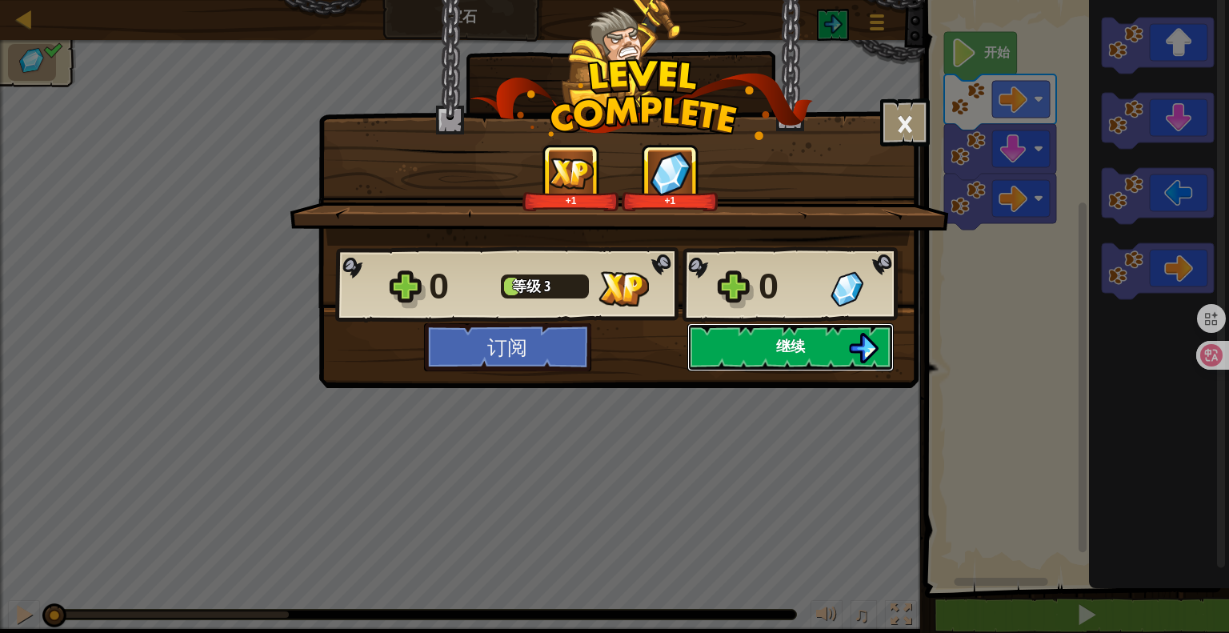
click at [763, 348] on button "继续" at bounding box center [790, 347] width 206 height 48
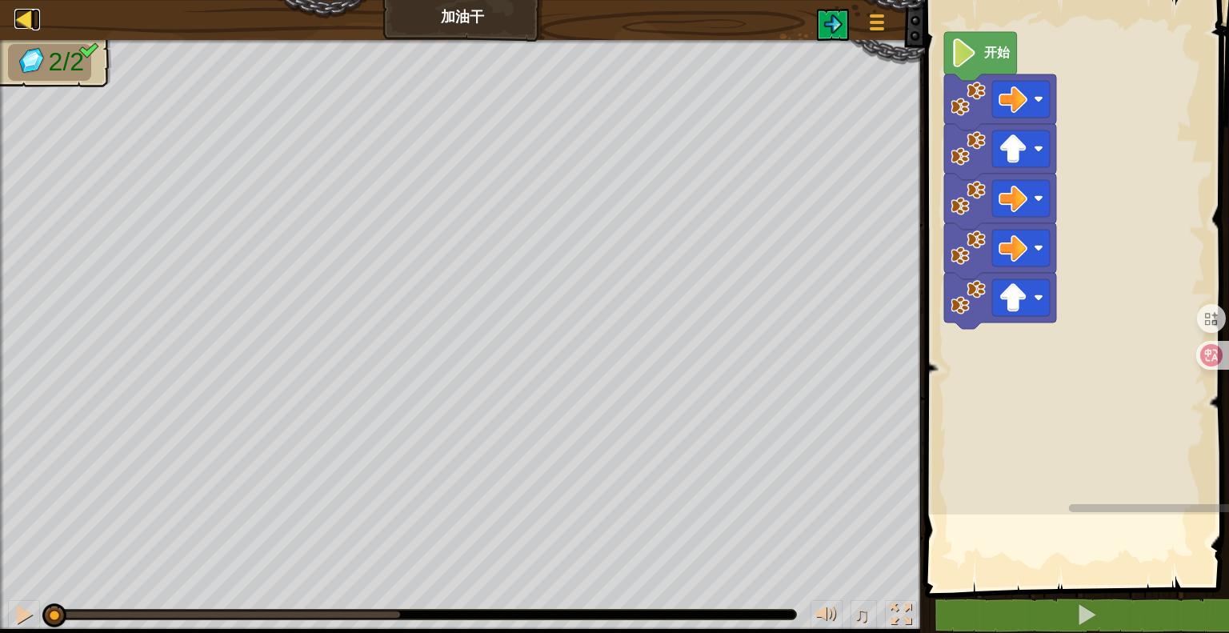
click at [29, 22] on div at bounding box center [24, 19] width 20 height 20
select select "zh-HANS"
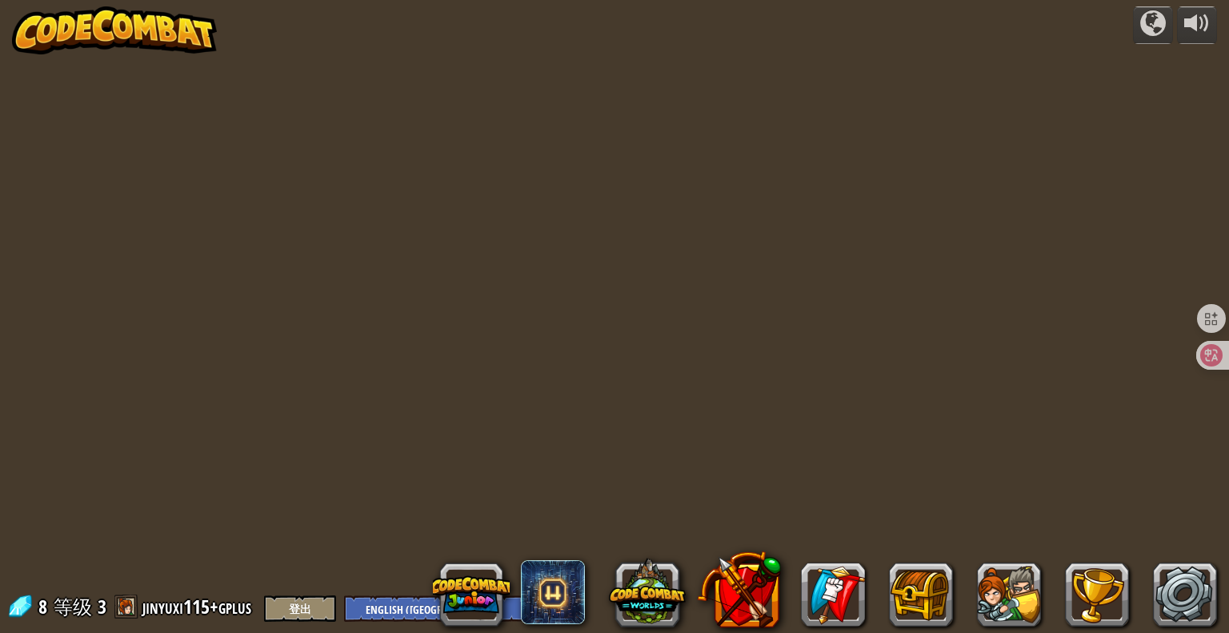
select select "zh-HANS"
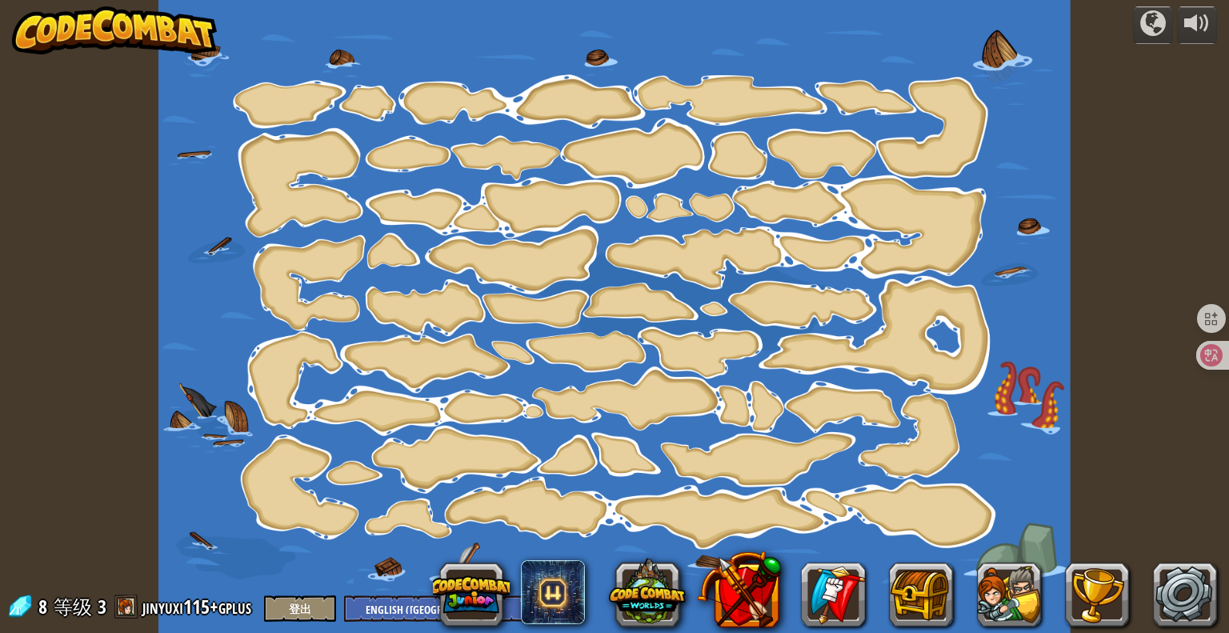
select select "zh-HANS"
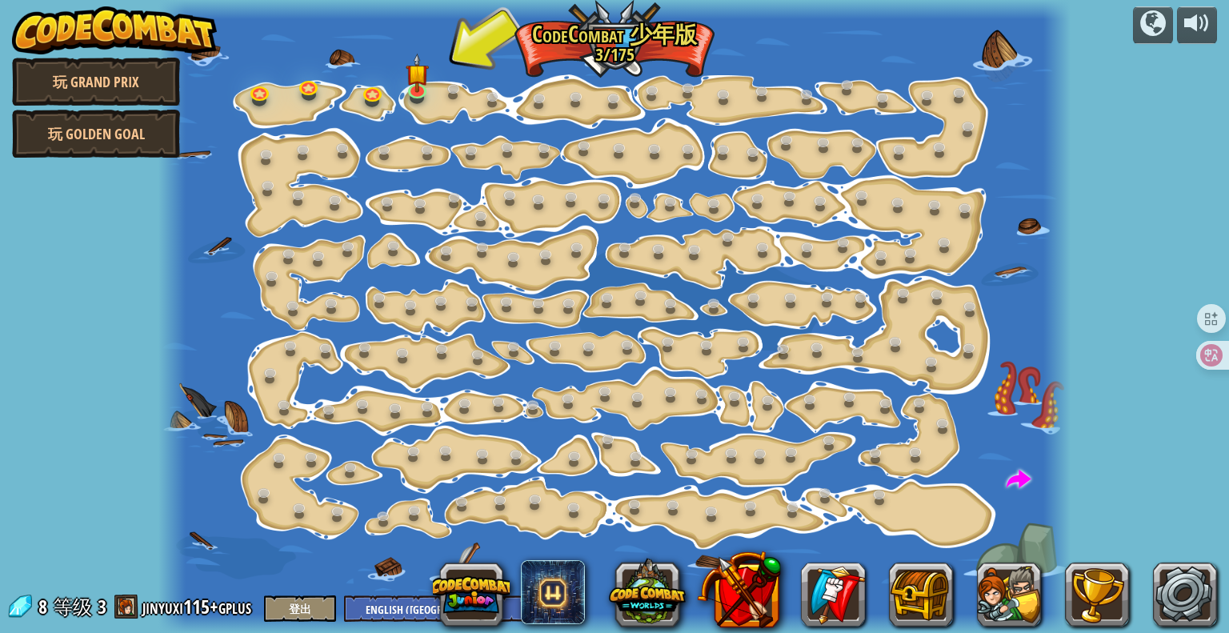
click at [71, 34] on img at bounding box center [114, 30] width 205 height 48
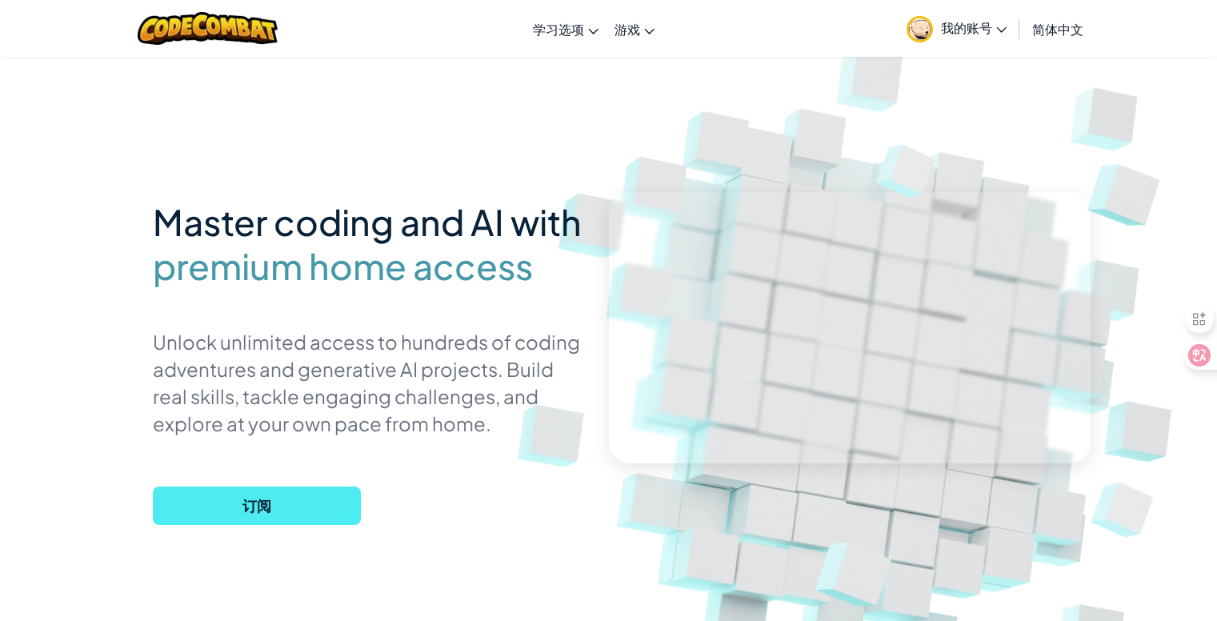
click at [835, 496] on img at bounding box center [865, 352] width 889 height 889
select select "zh-HANS"
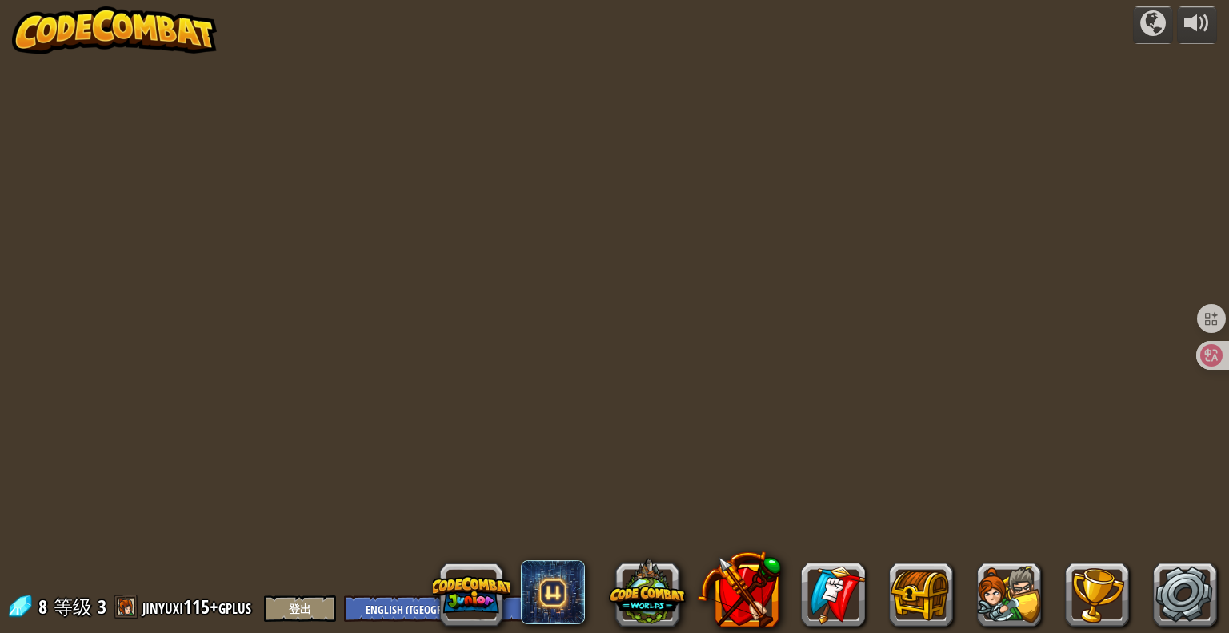
select select "zh-HANS"
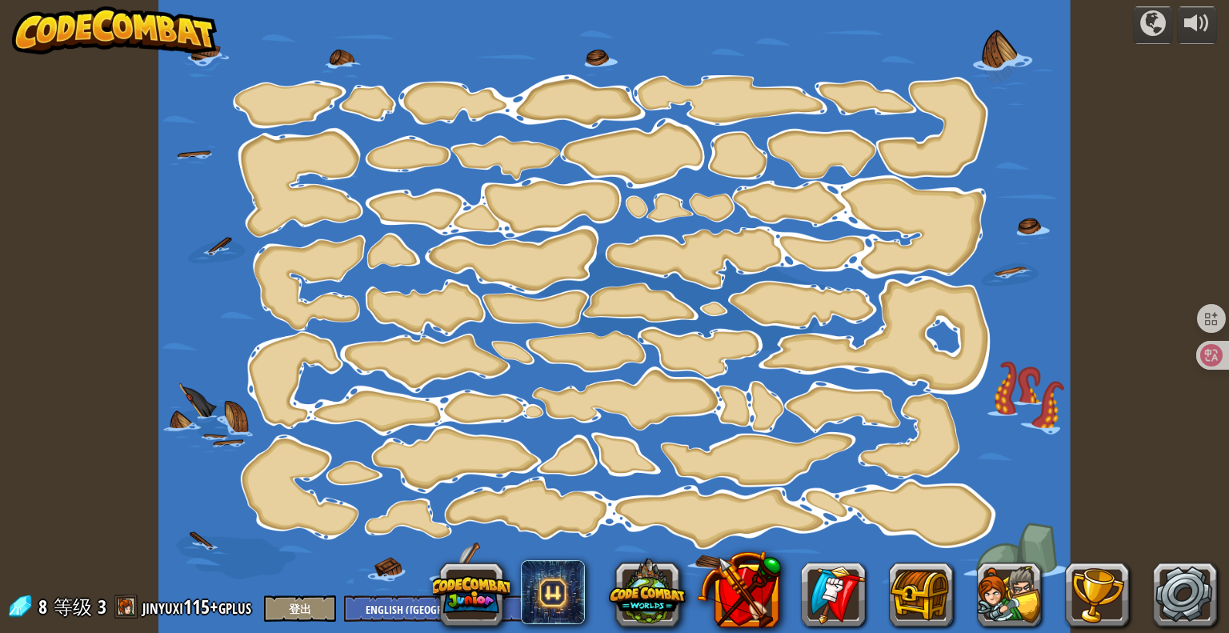
select select "zh-HANS"
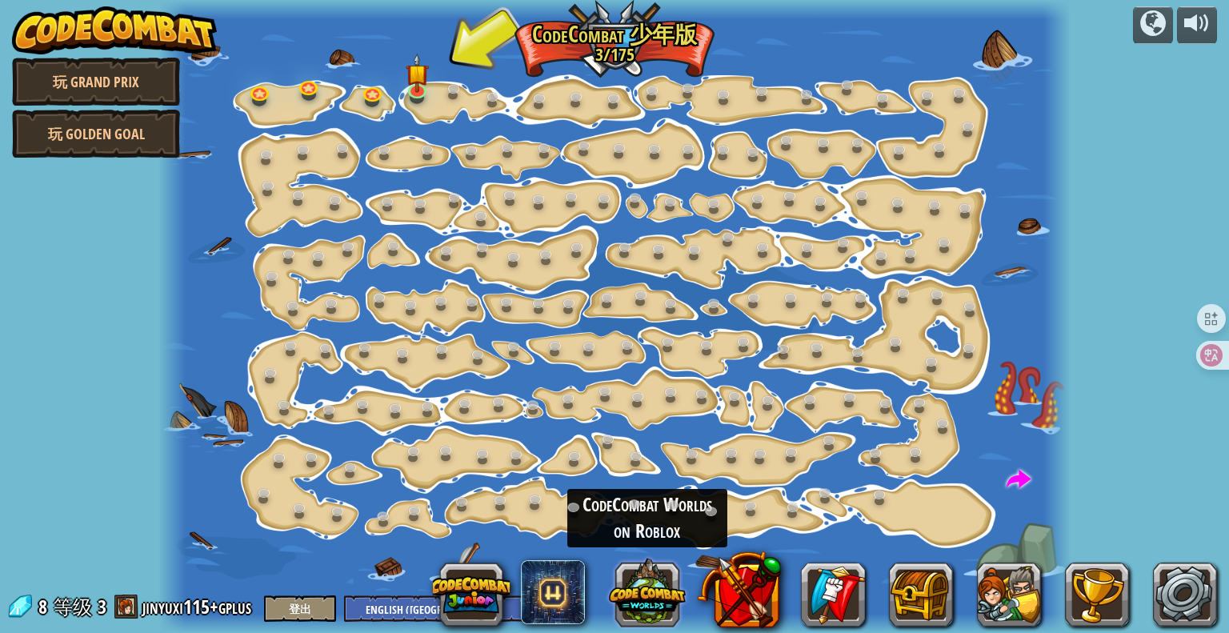
click at [650, 601] on button at bounding box center [647, 591] width 77 height 77
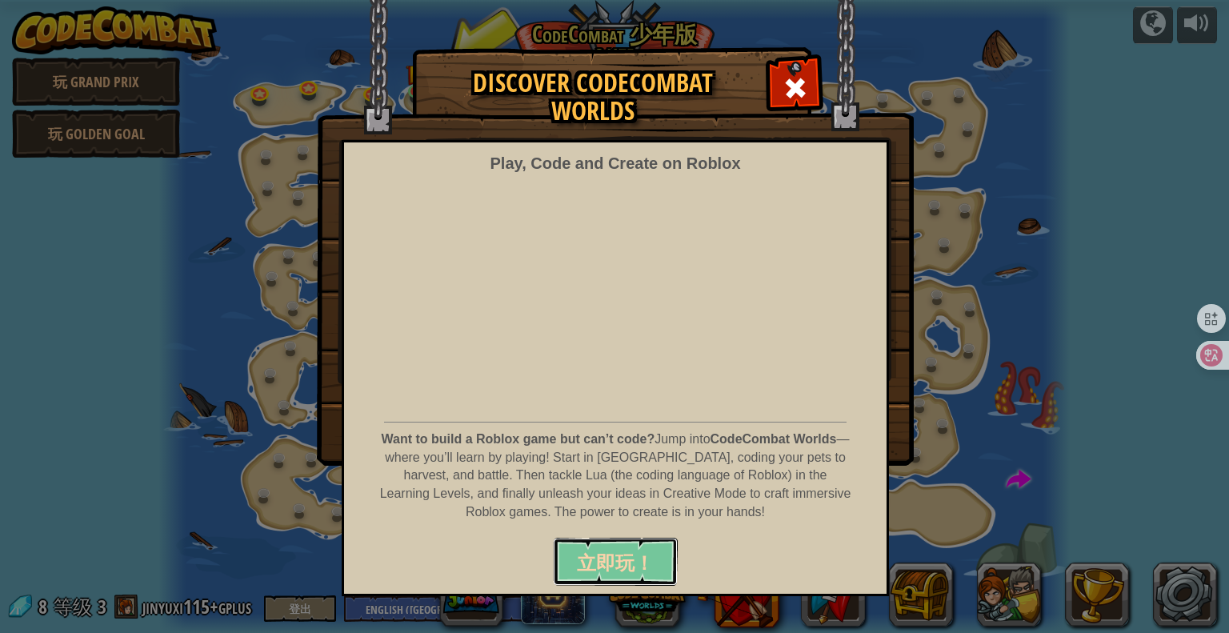
click at [633, 574] on span "立即玩！" at bounding box center [615, 562] width 77 height 26
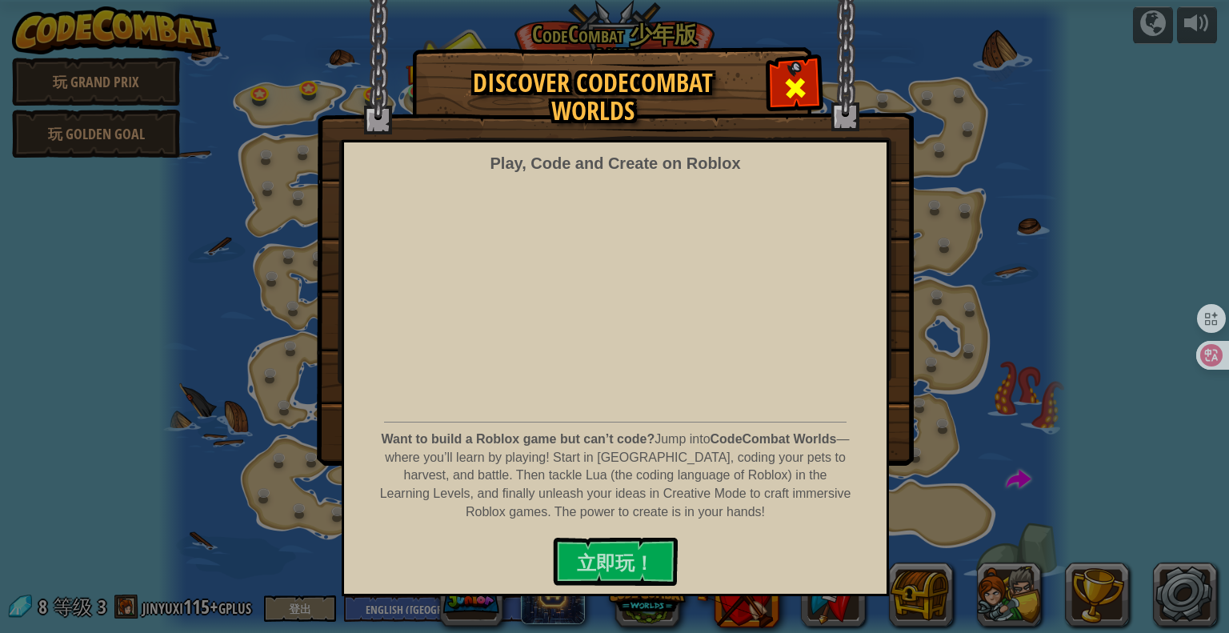
click at [794, 80] on span at bounding box center [795, 88] width 26 height 26
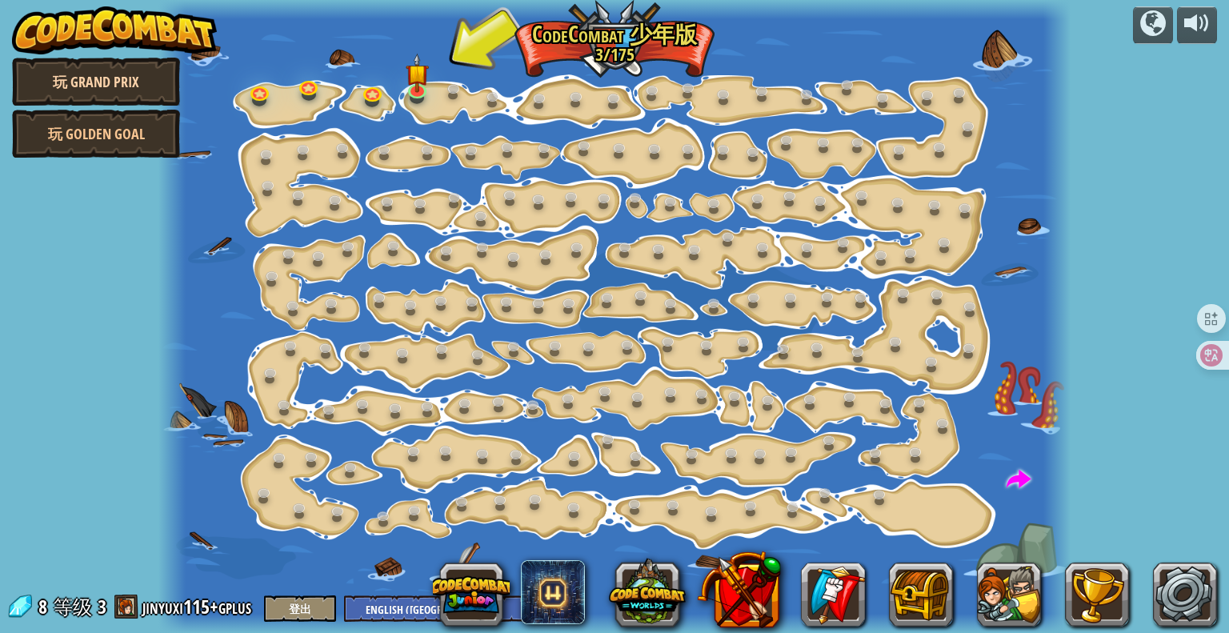
click at [103, 66] on link "玩 Grand Prix" at bounding box center [96, 82] width 168 height 48
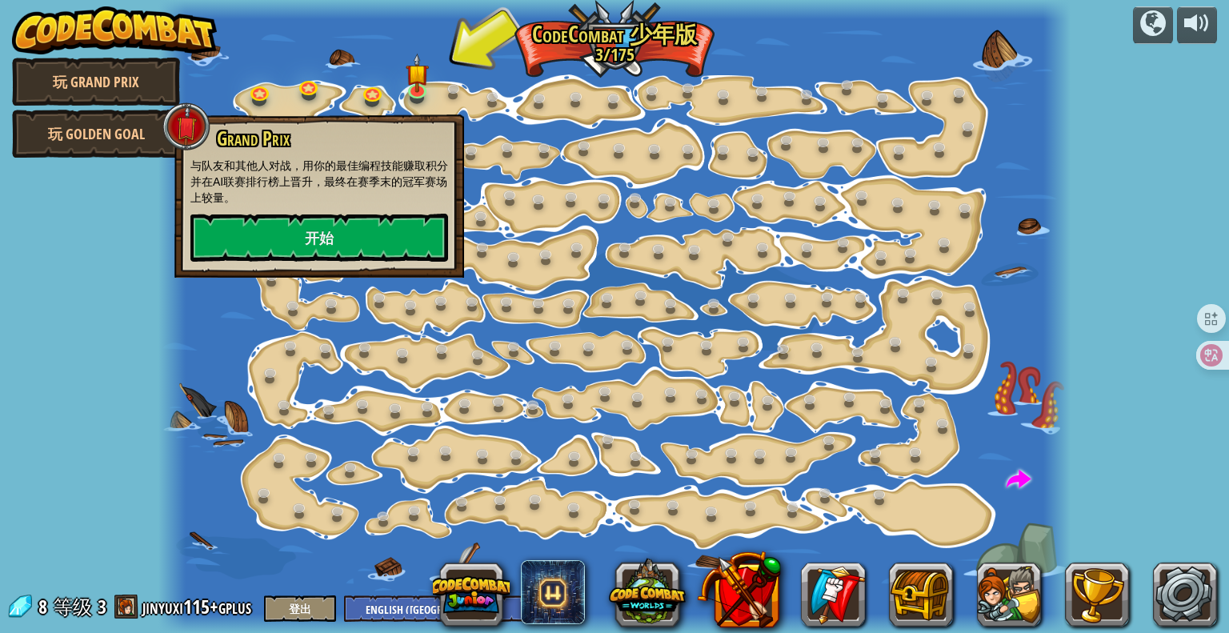
click at [34, 38] on img at bounding box center [114, 30] width 205 height 48
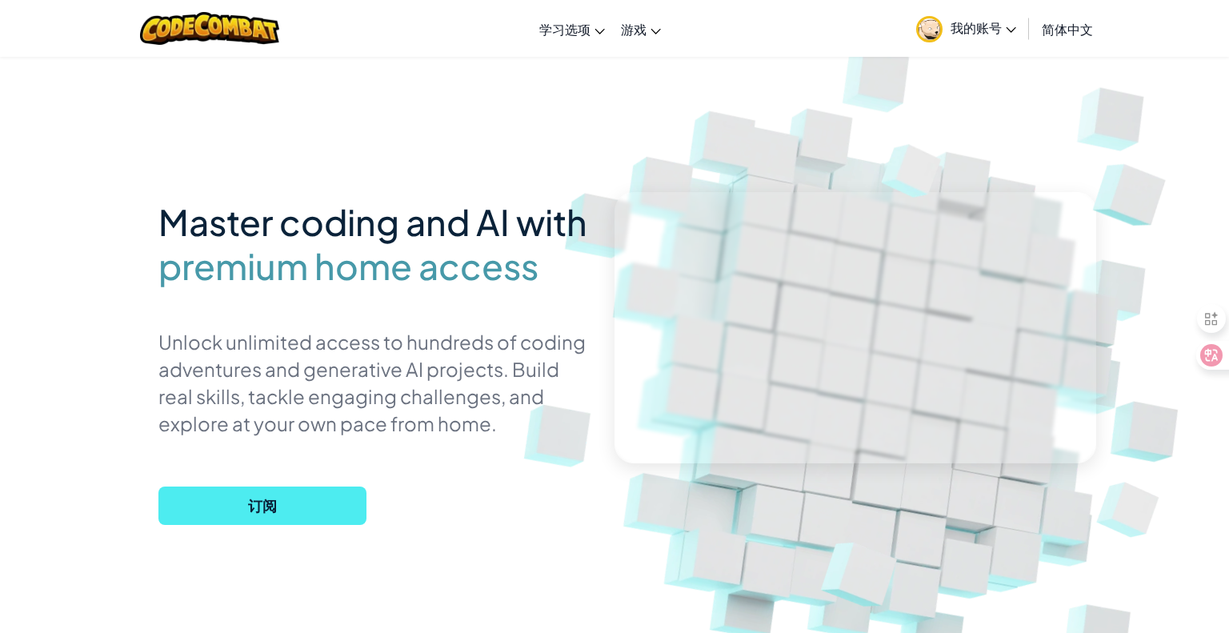
select select "zh-HANS"
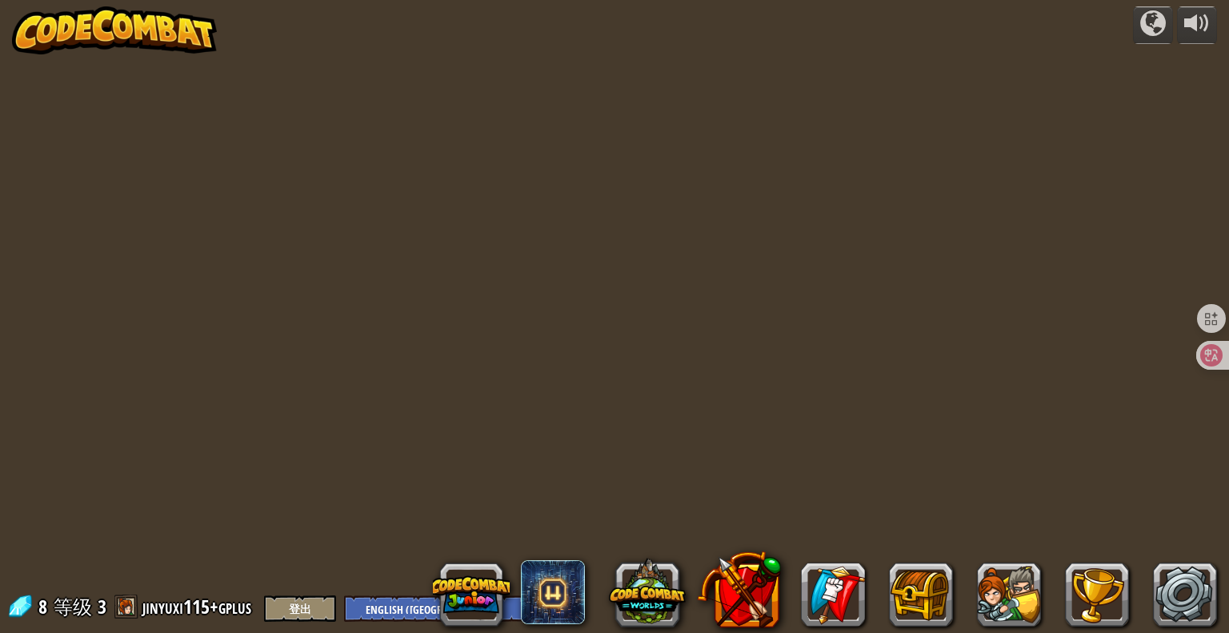
select select "zh-HANS"
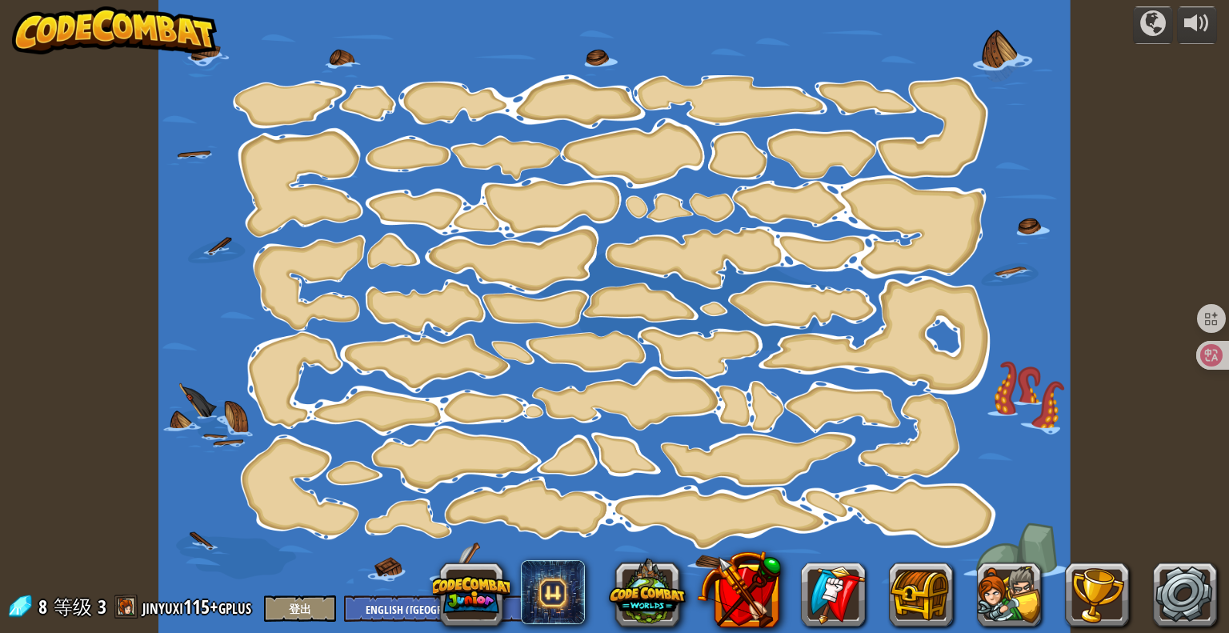
select select "zh-HANS"
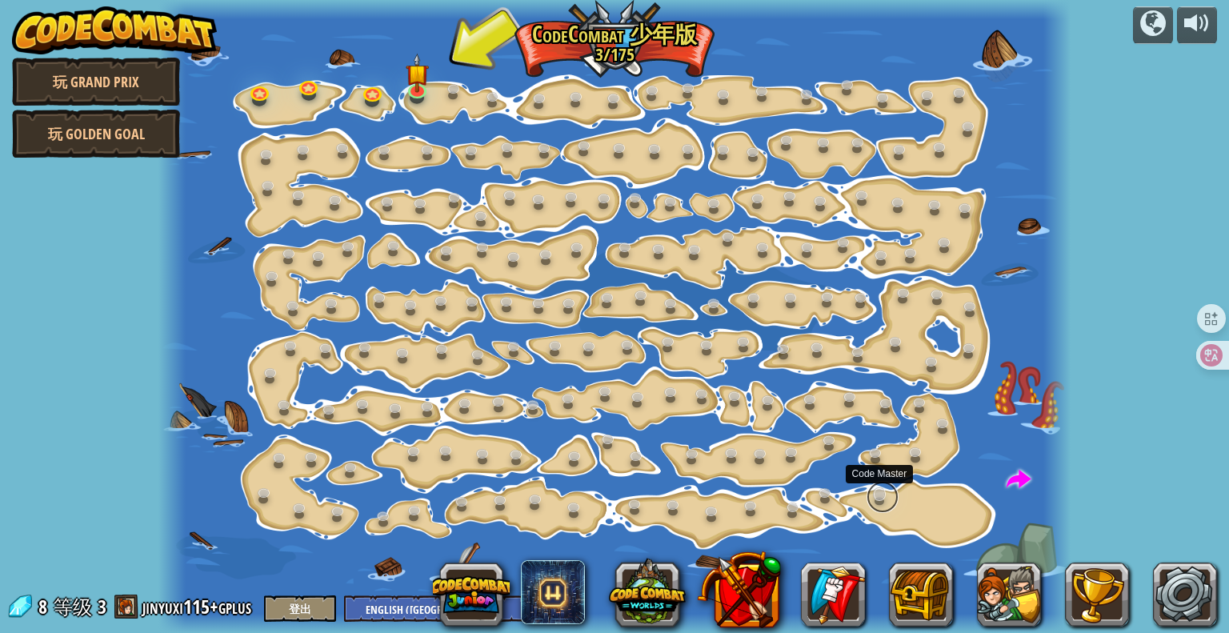
click at [876, 493] on link at bounding box center [882, 497] width 32 height 32
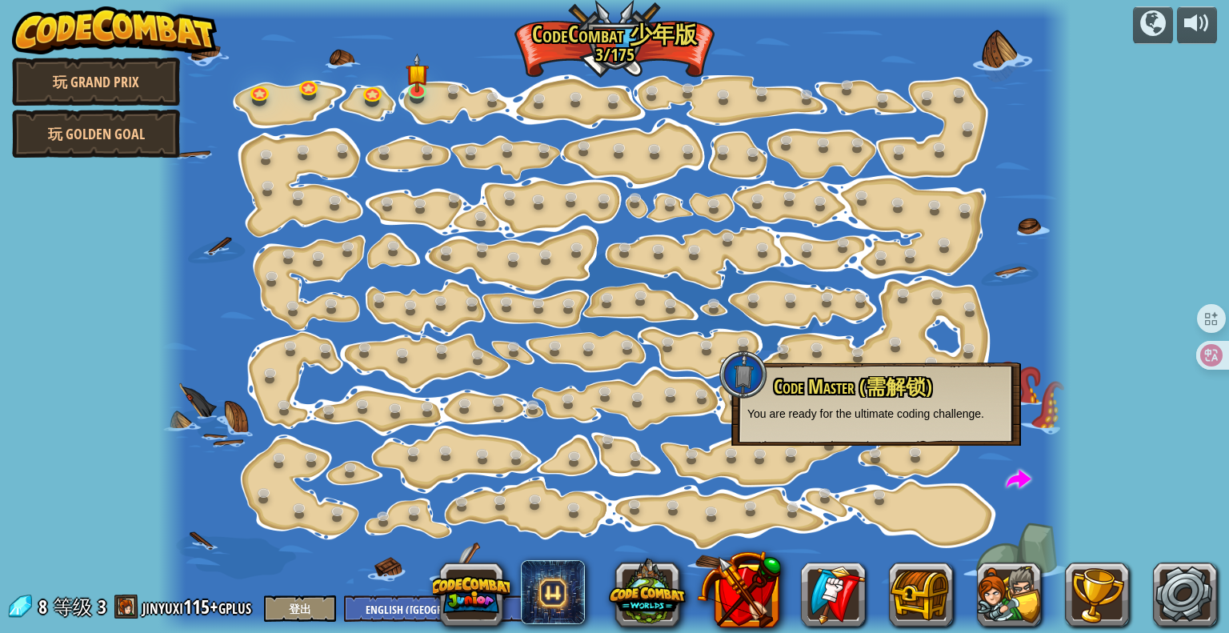
click at [871, 379] on span "Code Master (需解锁)" at bounding box center [852, 386] width 158 height 27
click at [621, 28] on div at bounding box center [614, 316] width 912 height 633
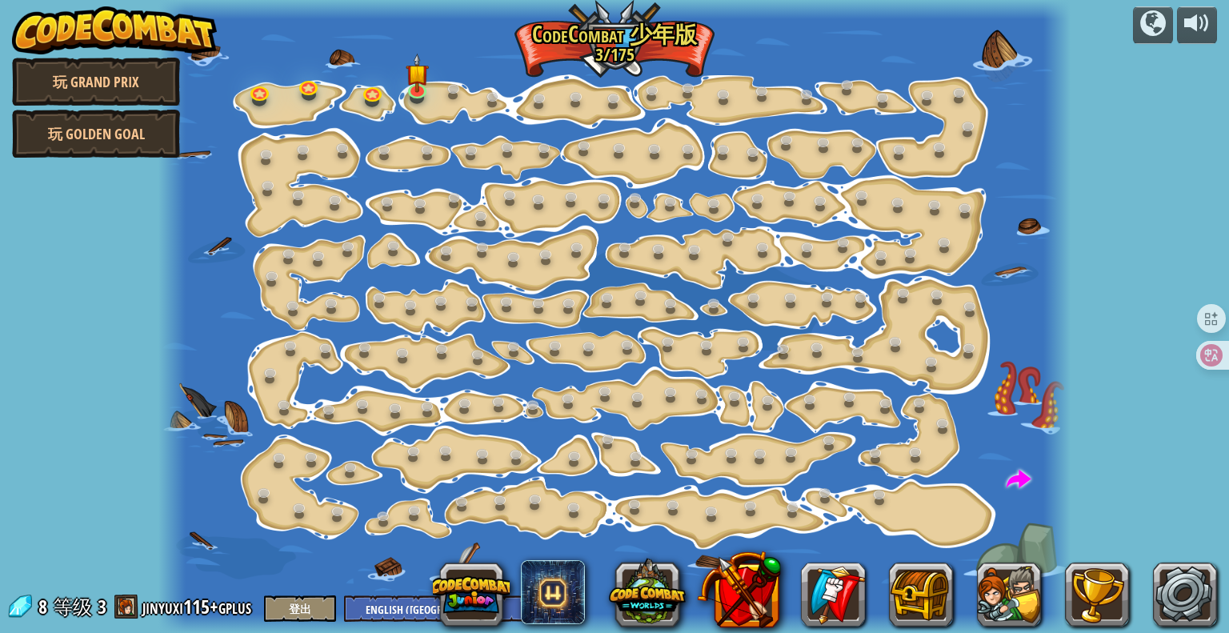
click at [615, 45] on div at bounding box center [614, 316] width 912 height 633
click at [1173, 606] on link at bounding box center [1185, 594] width 64 height 64
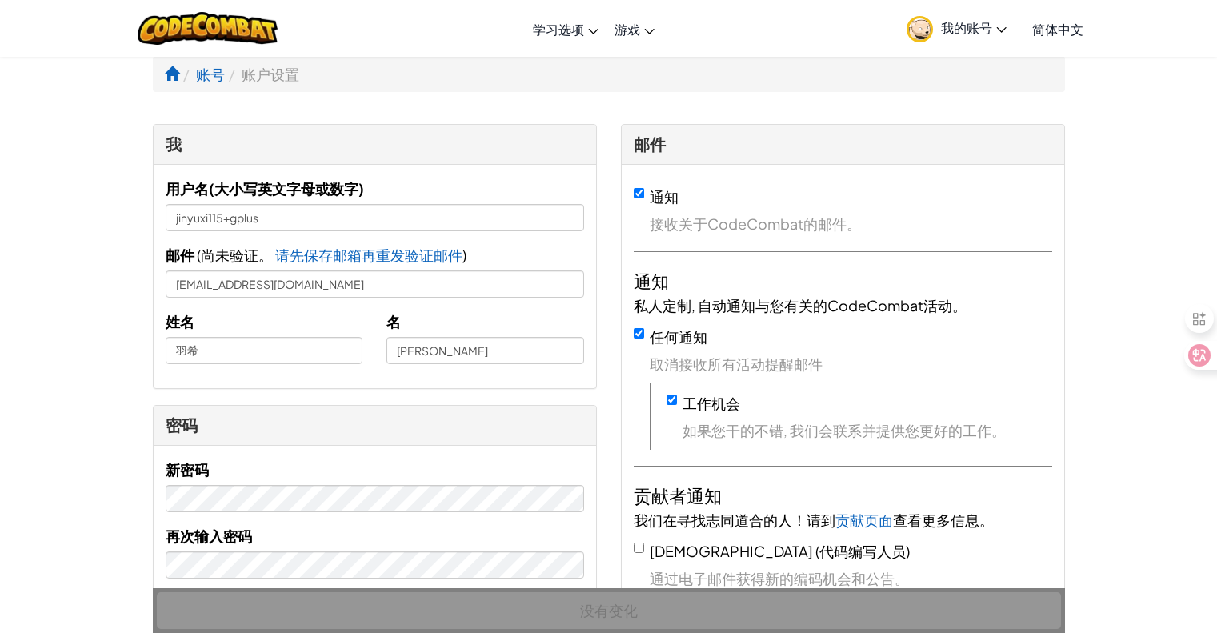
select select "zh-HANS"
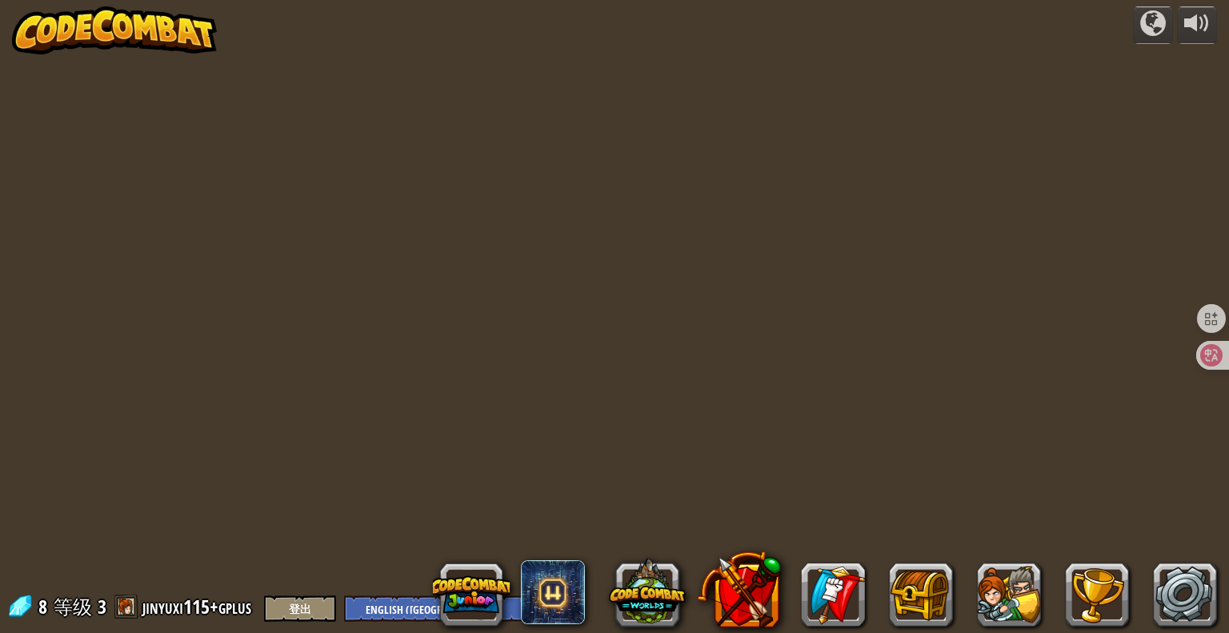
select select "zh-HANS"
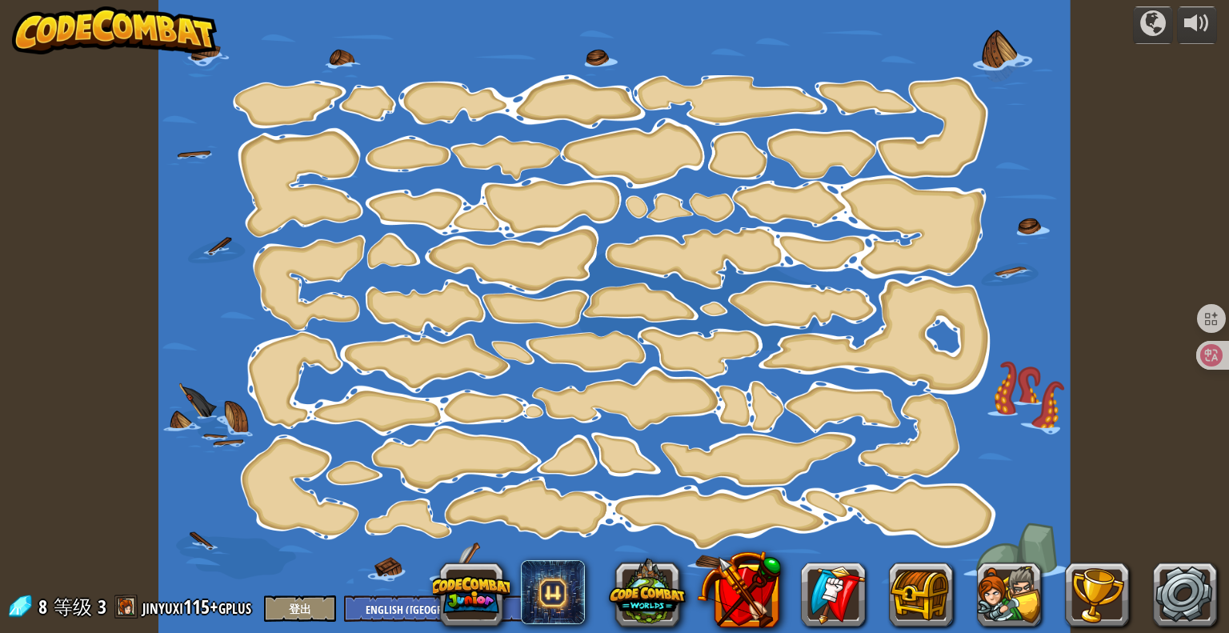
select select "zh-HANS"
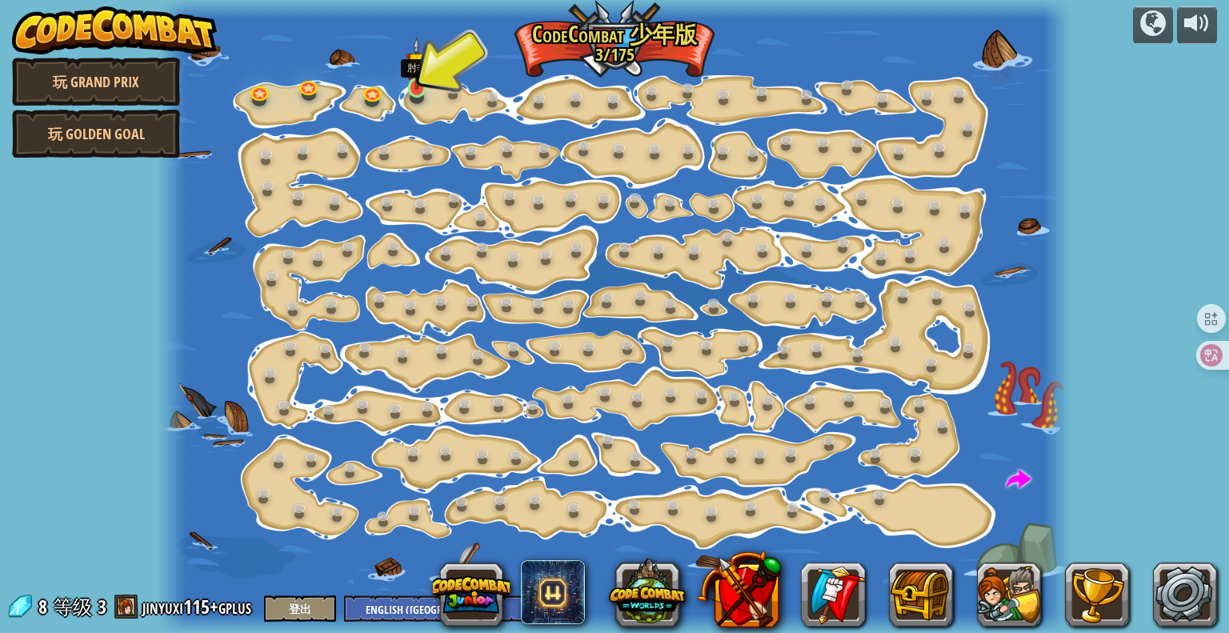
click at [410, 85] on img at bounding box center [417, 63] width 23 height 53
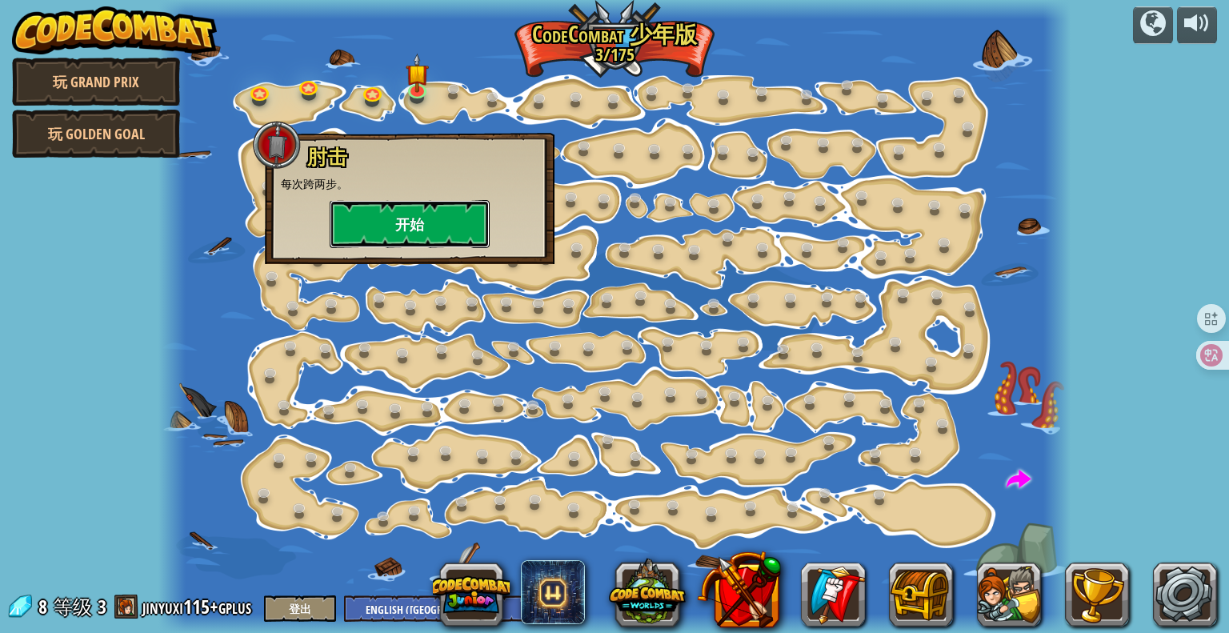
click at [414, 227] on button "开始" at bounding box center [410, 224] width 160 height 48
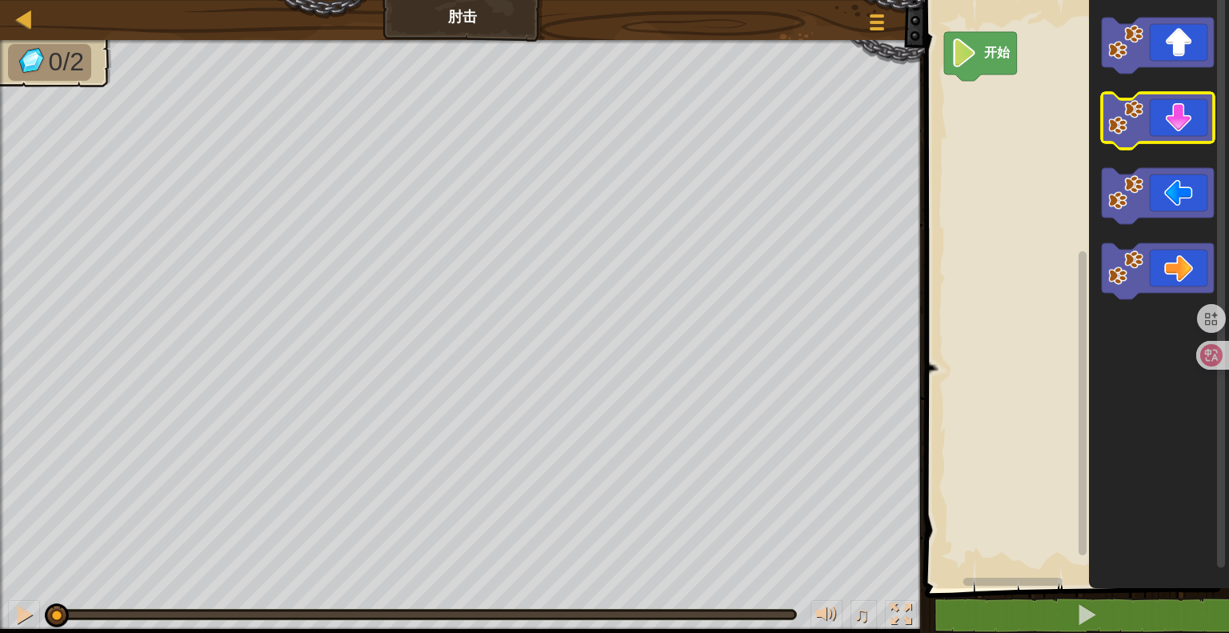
click at [1151, 105] on icon "Blockly工作区" at bounding box center [1157, 121] width 112 height 56
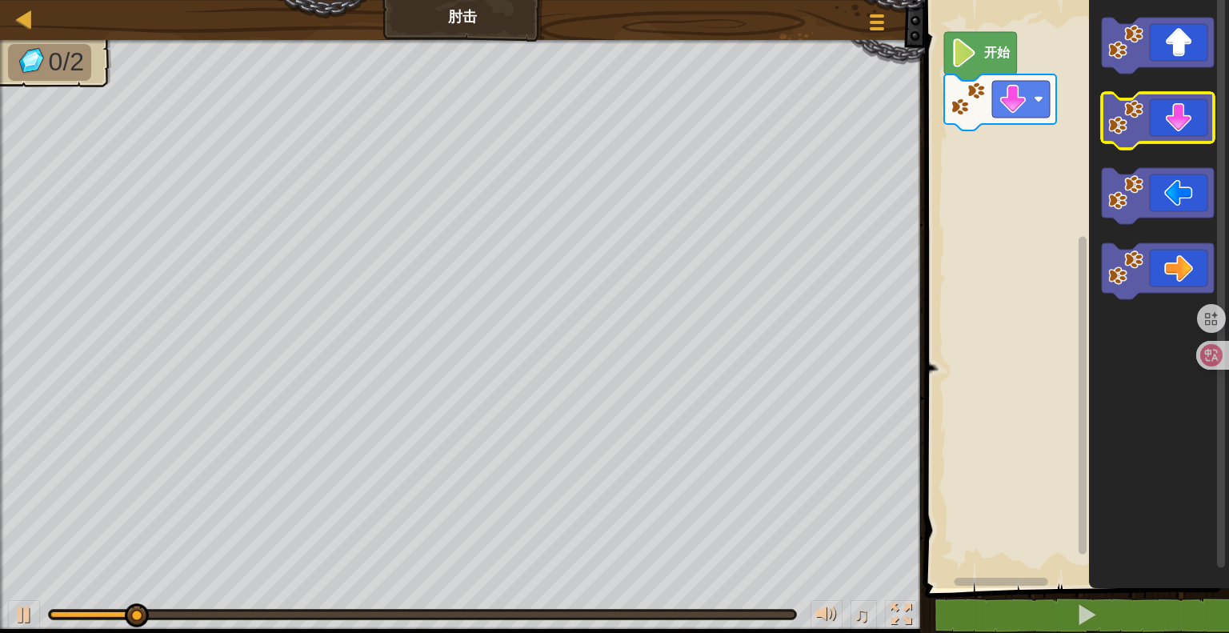
click at [1151, 105] on icon "Blockly工作区" at bounding box center [1157, 121] width 112 height 56
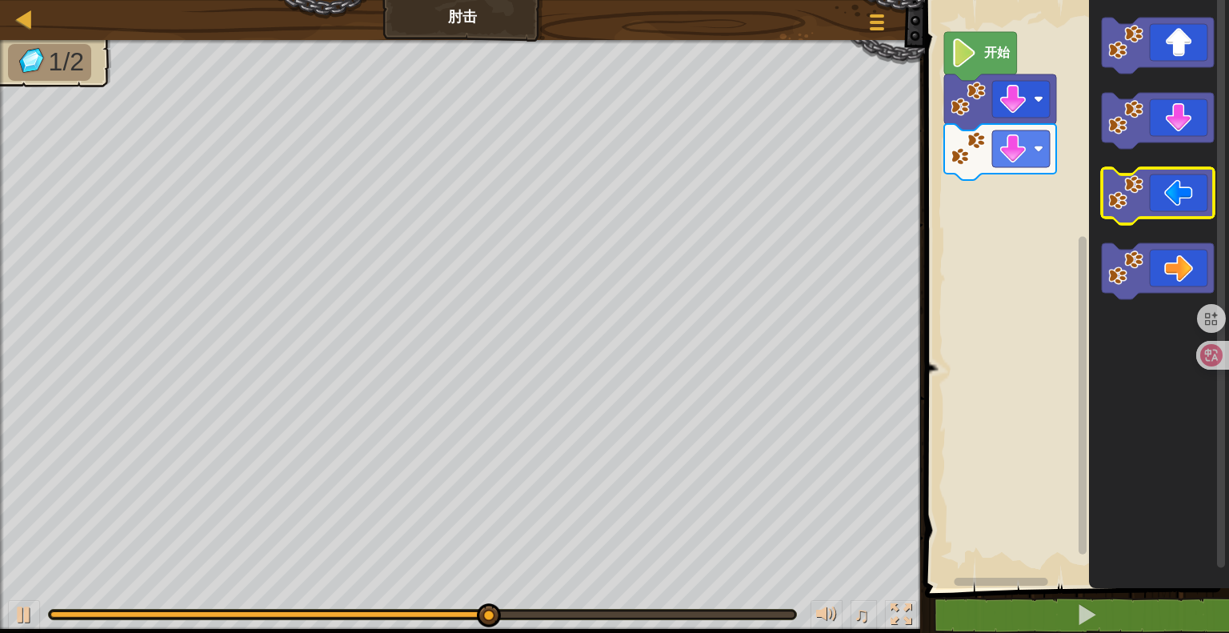
click at [1134, 178] on image "Blockly工作区" at bounding box center [1125, 192] width 35 height 35
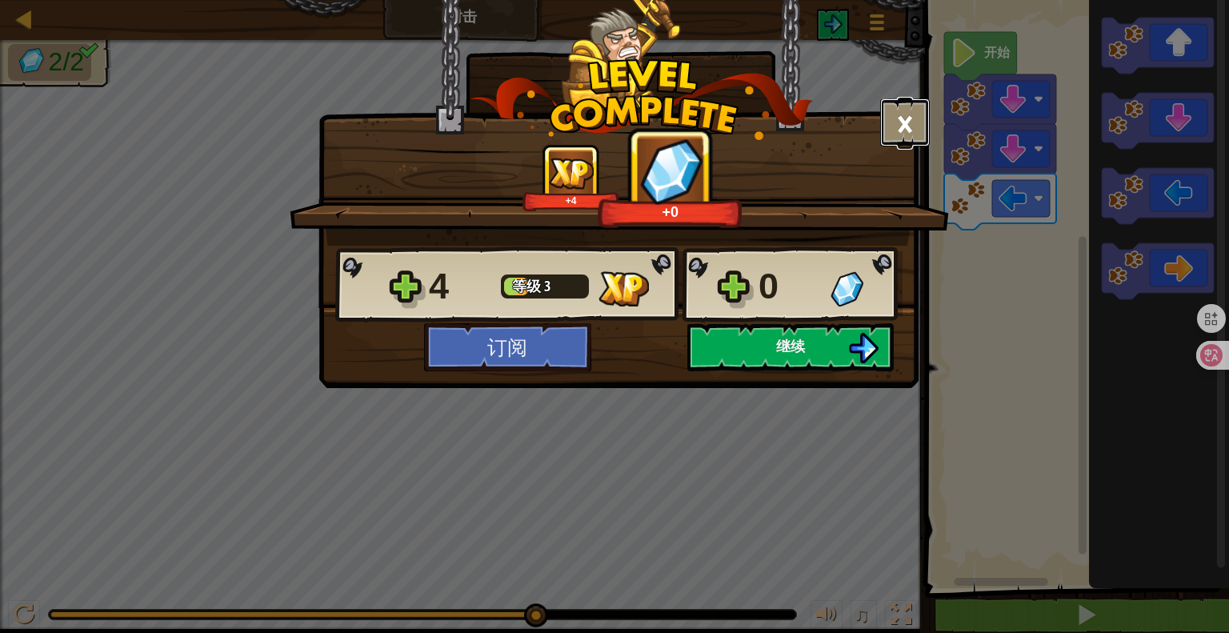
click at [894, 118] on button "×" at bounding box center [905, 122] width 50 height 48
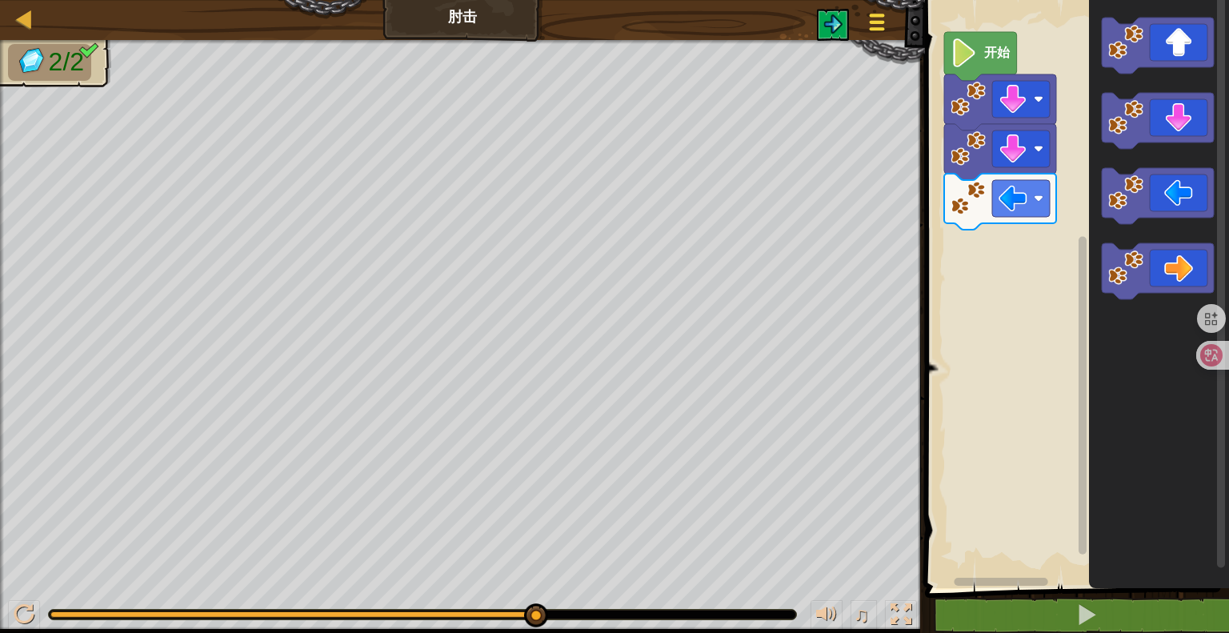
click at [870, 37] on button "游戏菜单" at bounding box center [877, 25] width 42 height 39
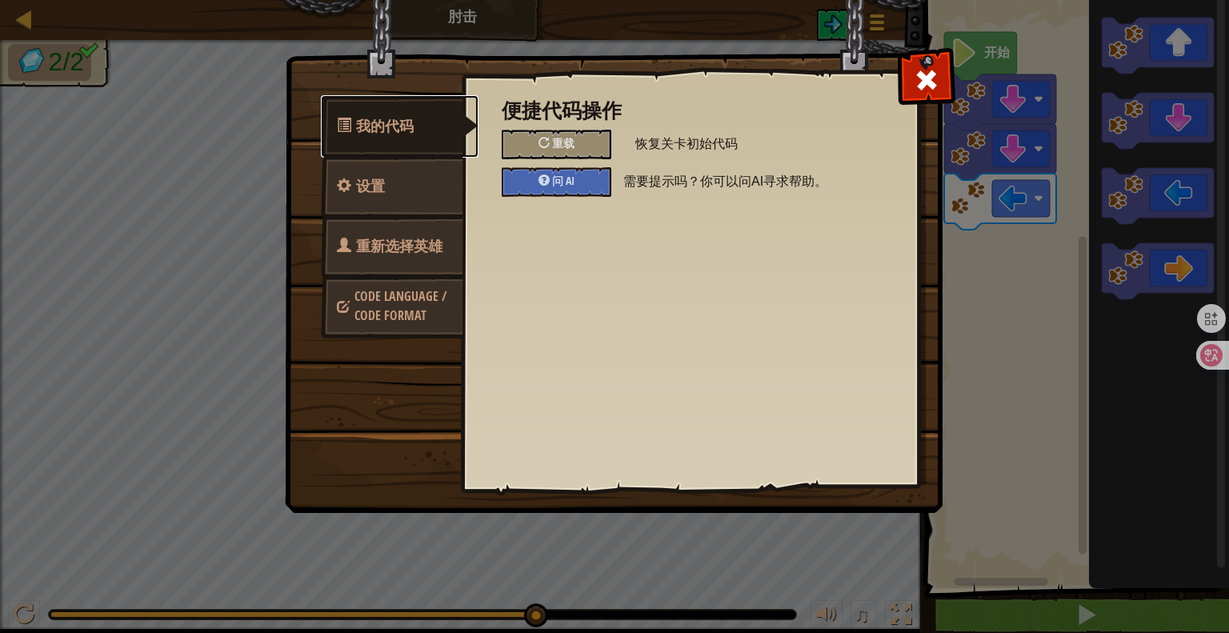
click at [400, 132] on span "我的代码" at bounding box center [385, 126] width 58 height 20
click at [916, 79] on span at bounding box center [926, 80] width 26 height 26
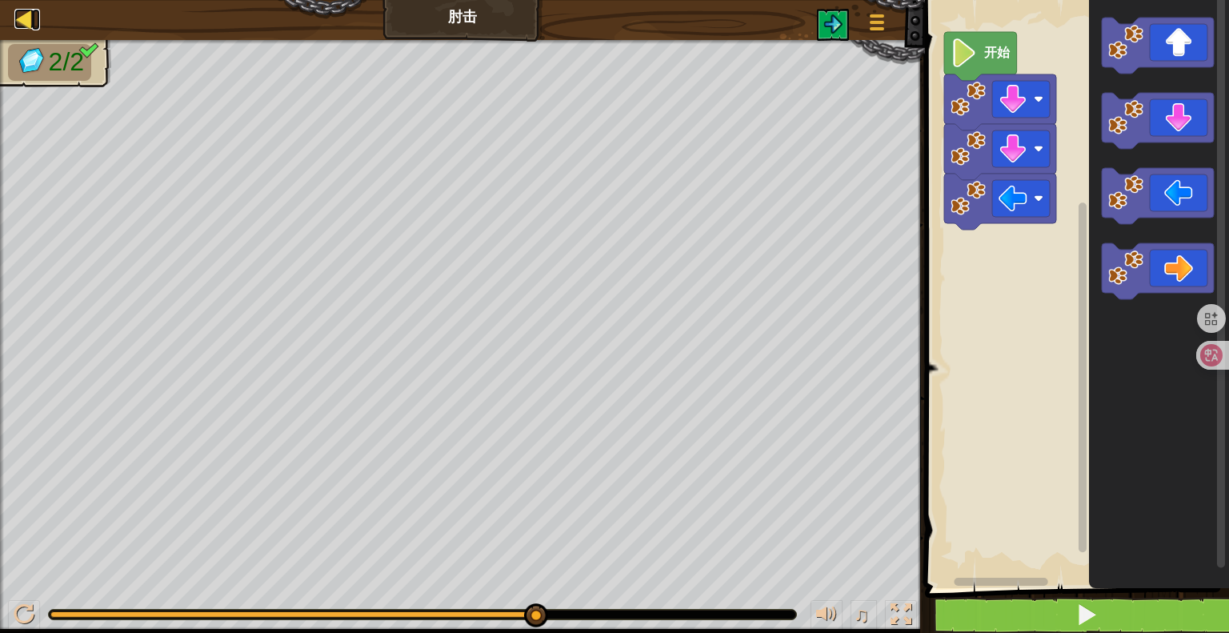
click at [21, 22] on div at bounding box center [24, 19] width 20 height 20
select select "zh-HANS"
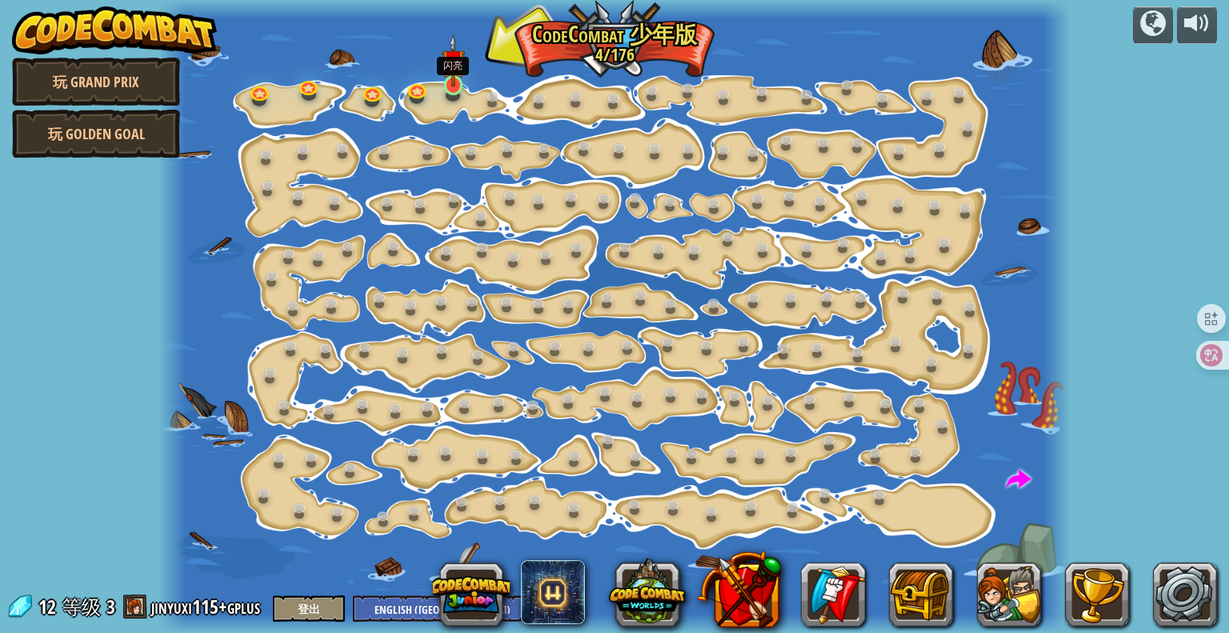
click at [452, 83] on img at bounding box center [452, 60] width 23 height 53
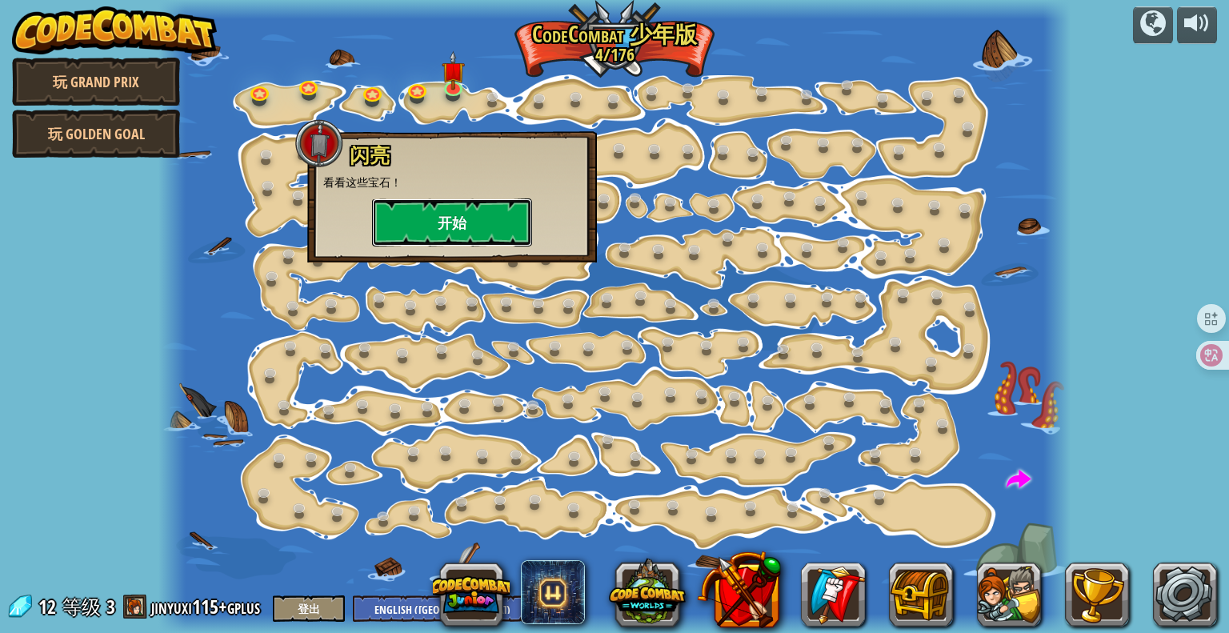
click at [423, 208] on button "开始" at bounding box center [452, 222] width 160 height 48
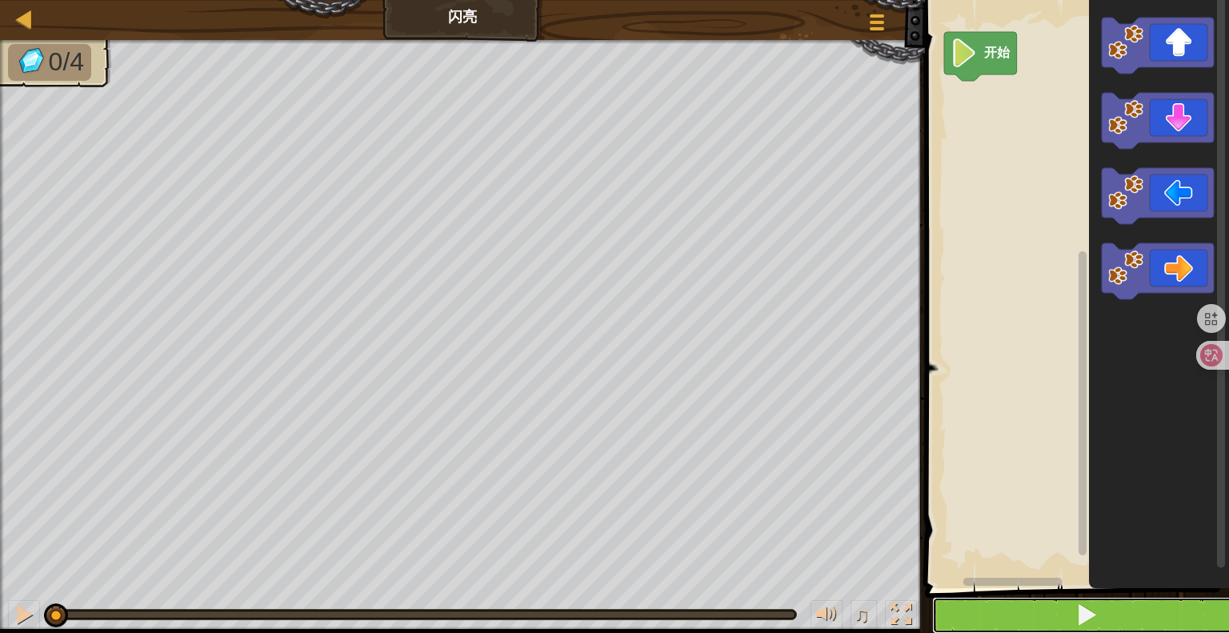
click at [1088, 597] on button at bounding box center [1086, 615] width 309 height 37
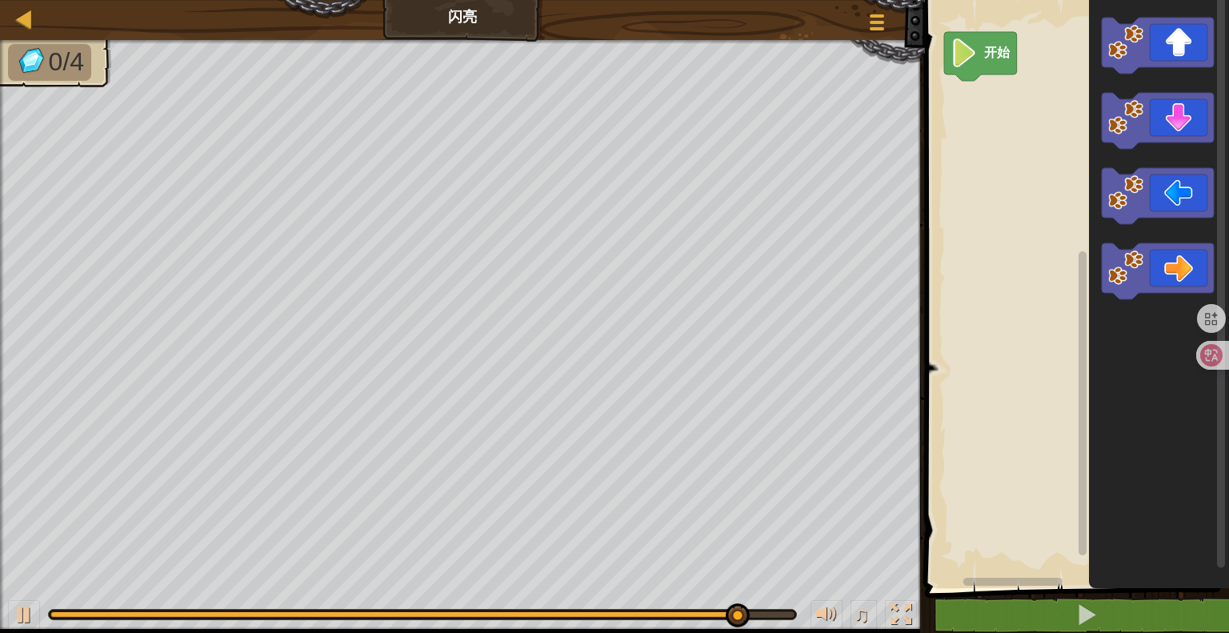
click at [18, 33] on div "地图 闪亮 游戏菜单" at bounding box center [462, 20] width 925 height 40
click at [22, 20] on div at bounding box center [24, 19] width 20 height 20
select select "zh-HANS"
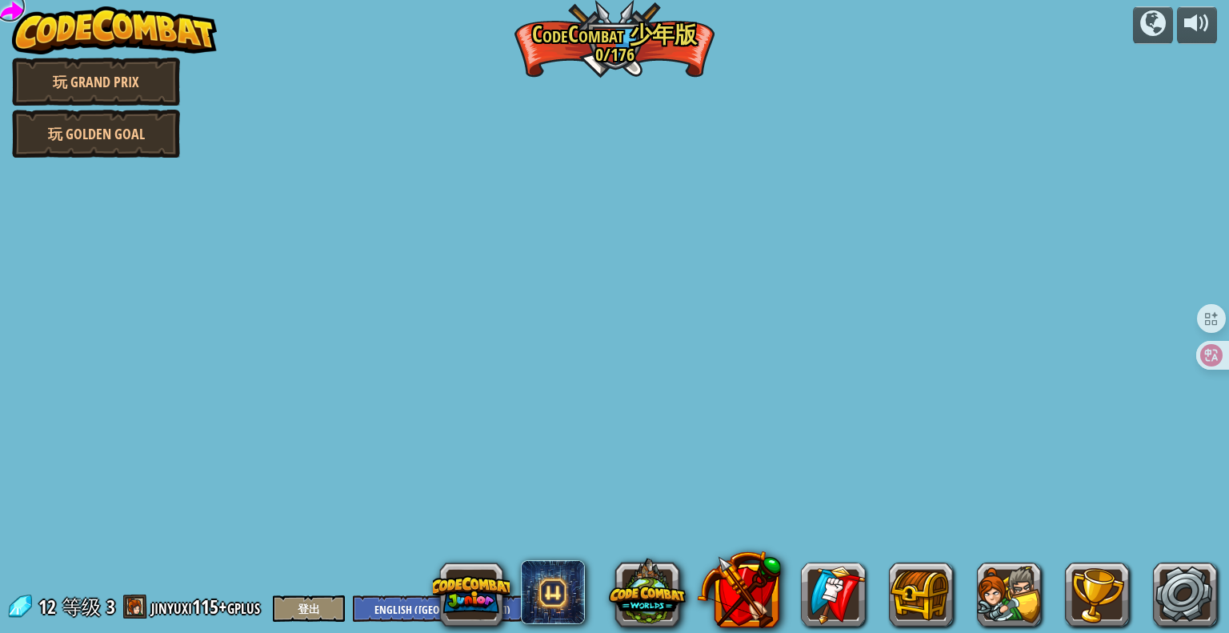
click at [14, 9] on link at bounding box center [10, 6] width 32 height 32
select select "zh-HANS"
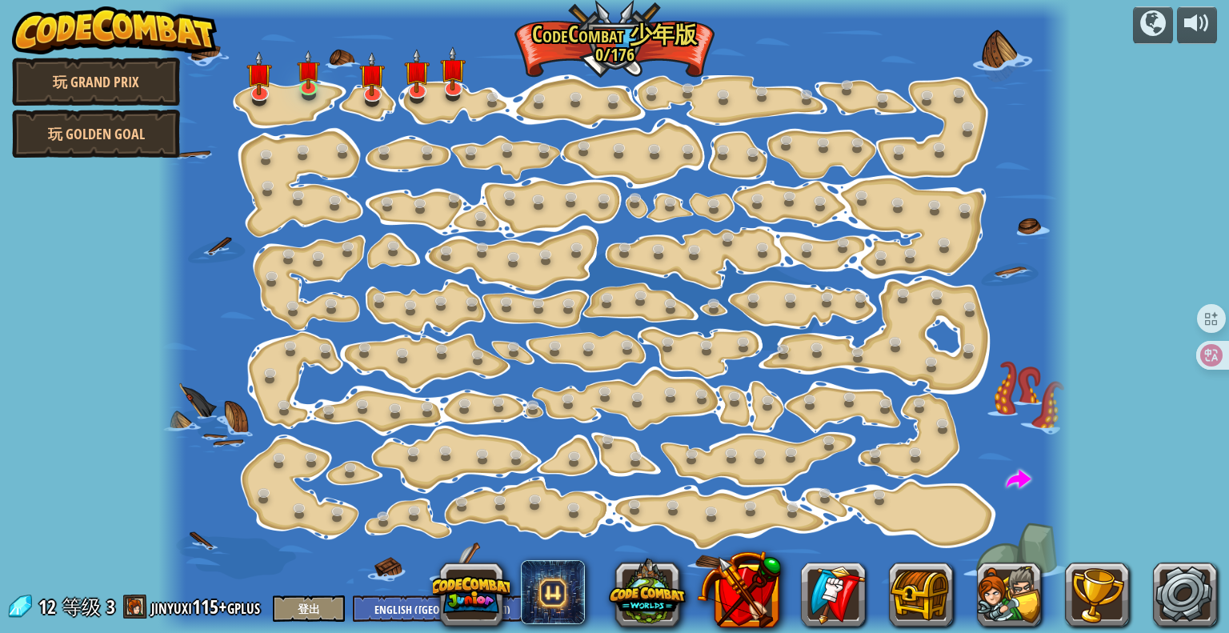
click at [14, 9] on img at bounding box center [114, 30] width 205 height 48
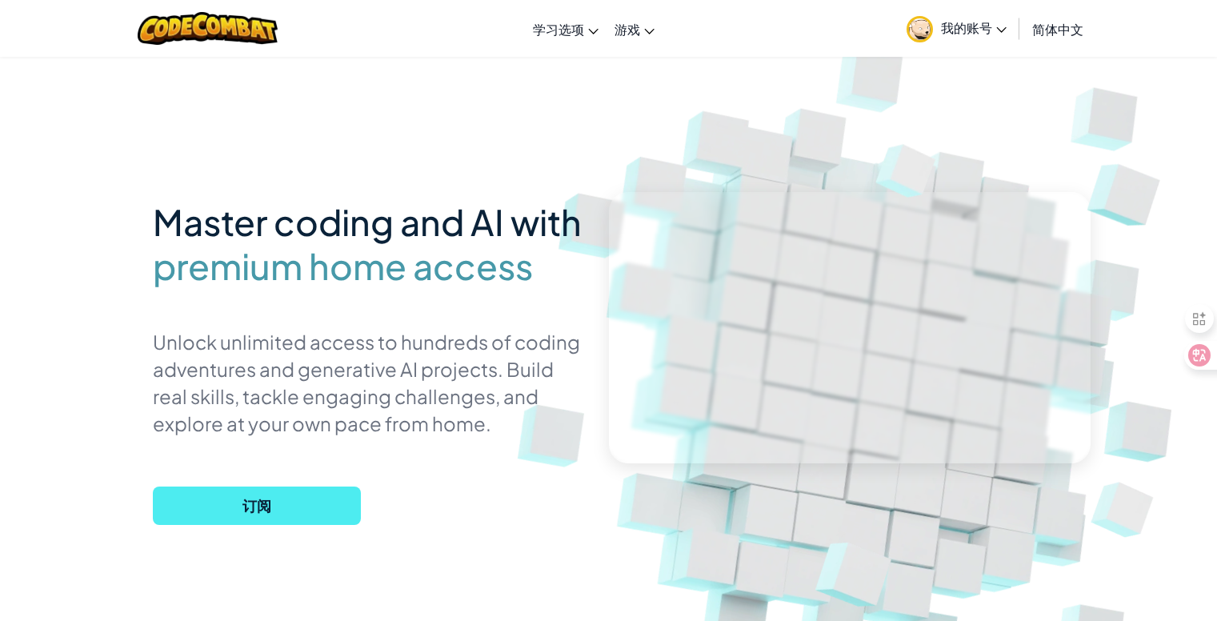
click at [394, 466] on div "Master coding and AI with premium home access Unlock unlimited access to hundre…" at bounding box center [369, 364] width 432 height 344
click at [254, 489] on span "订阅" at bounding box center [257, 505] width 208 height 38
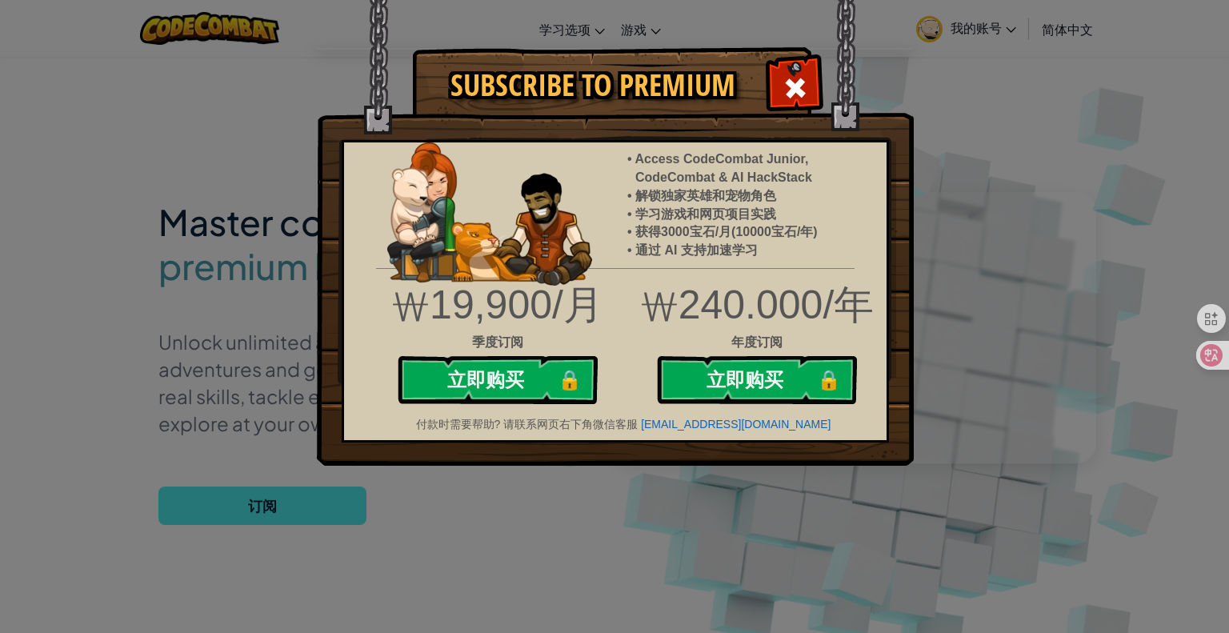
click at [413, 474] on div "Subscribe to Premium Access CodeCombat Junior, CodeCombat & AI HackStack 解锁独家英雄…" at bounding box center [614, 316] width 1229 height 633
click at [808, 81] on div at bounding box center [794, 86] width 50 height 50
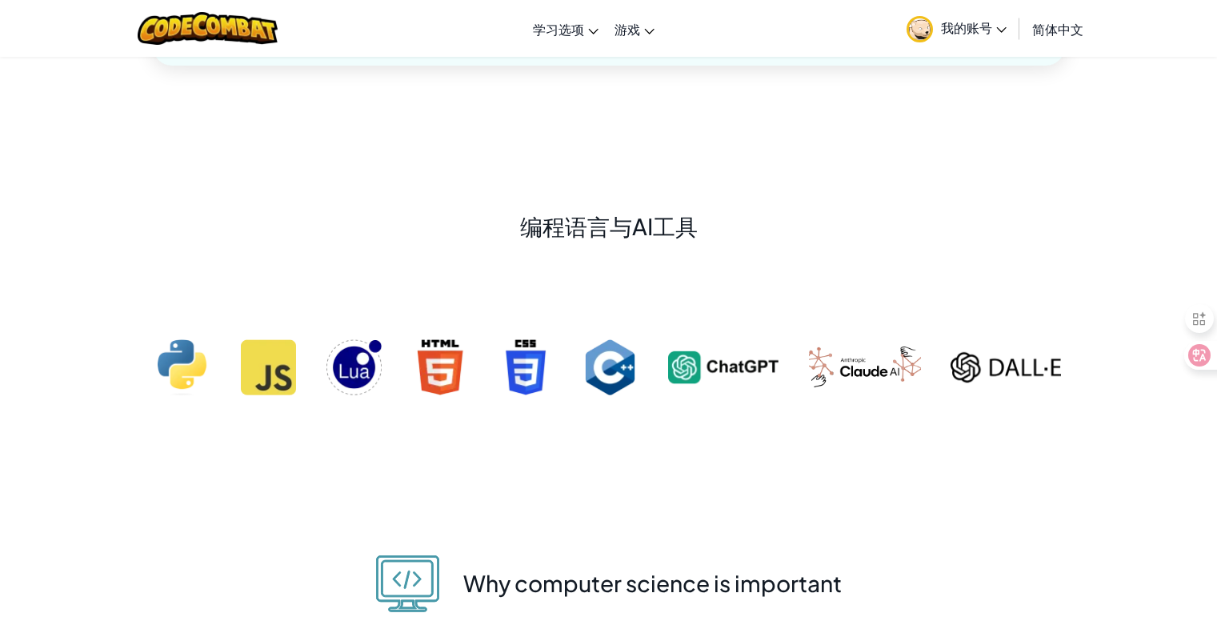
scroll to position [2984, 0]
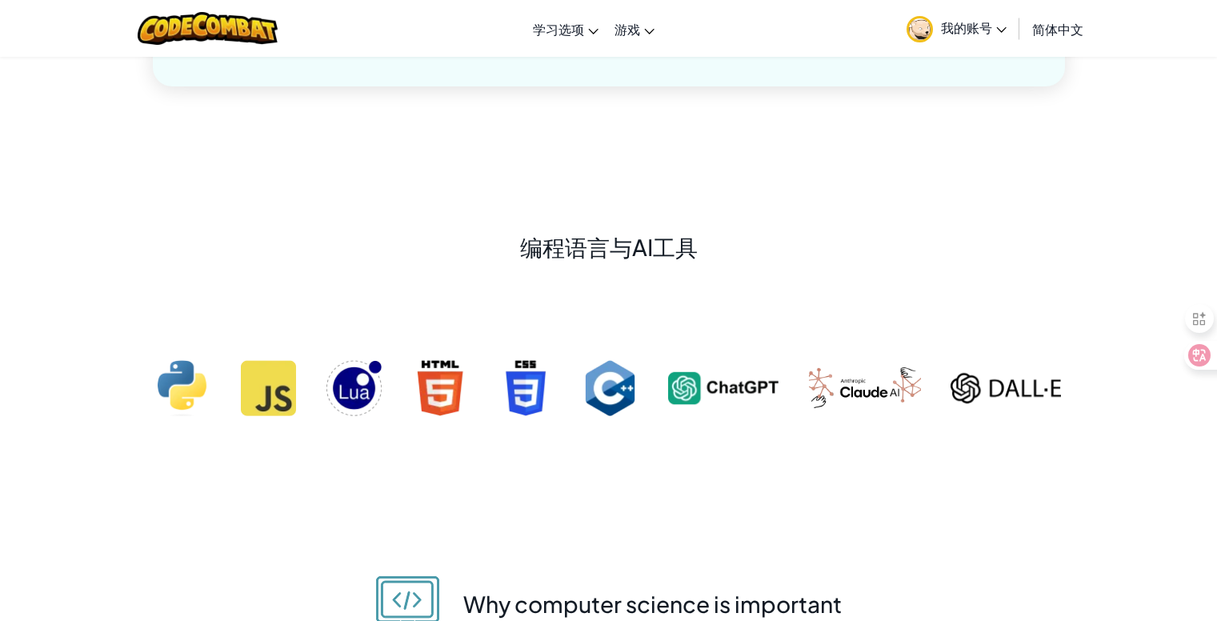
click at [186, 380] on img at bounding box center [182, 388] width 55 height 56
select select "zh-HANS"
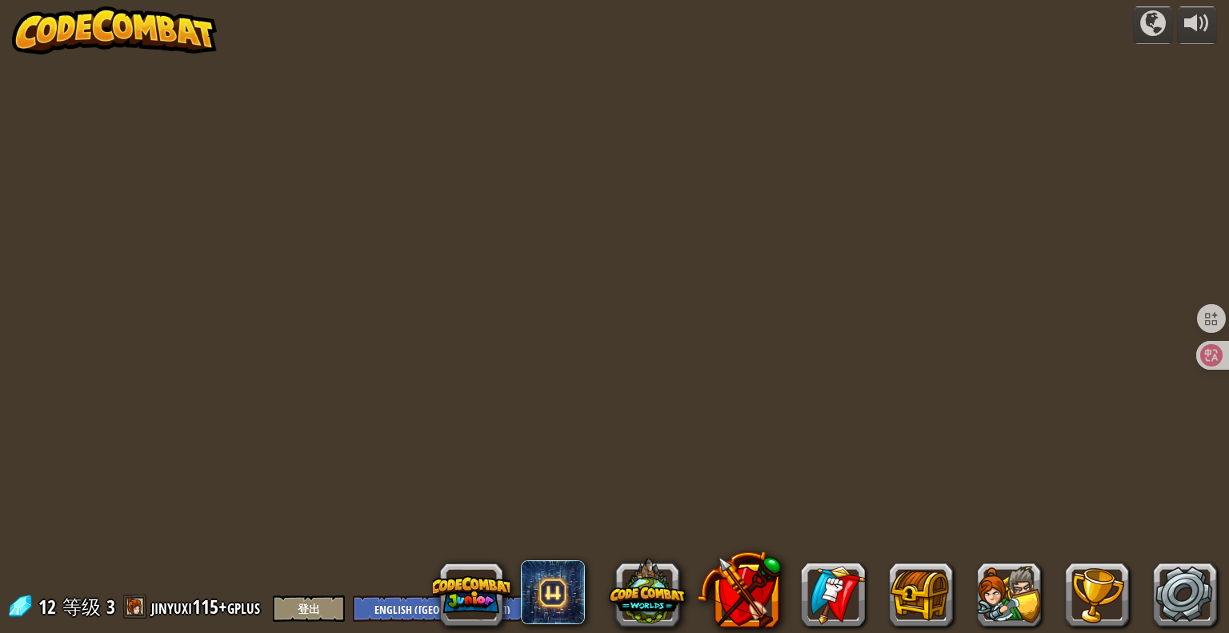
select select "zh-HANS"
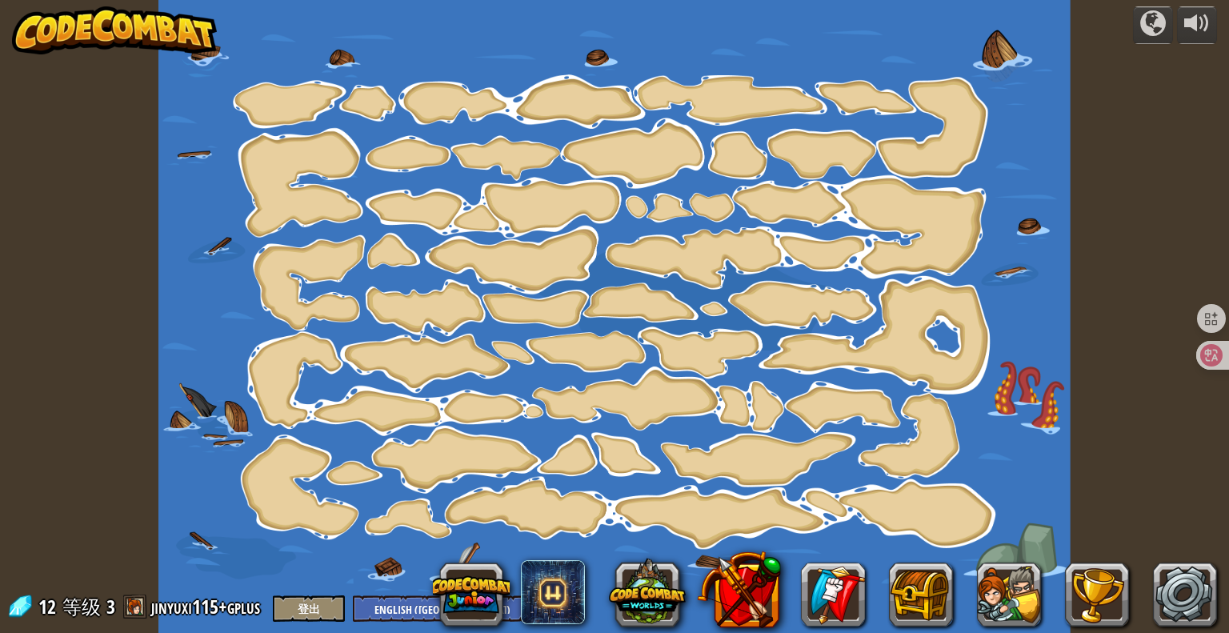
select select "zh-HANS"
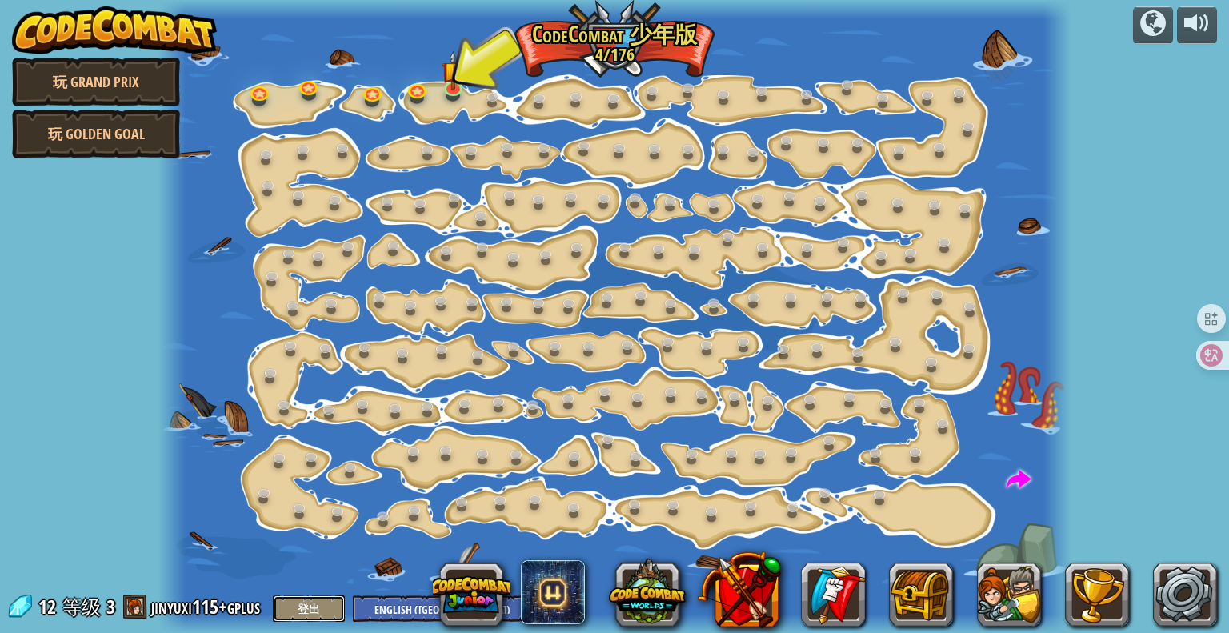
click at [337, 607] on button "登出" at bounding box center [309, 608] width 72 height 26
